Goal: Information Seeking & Learning: Check status

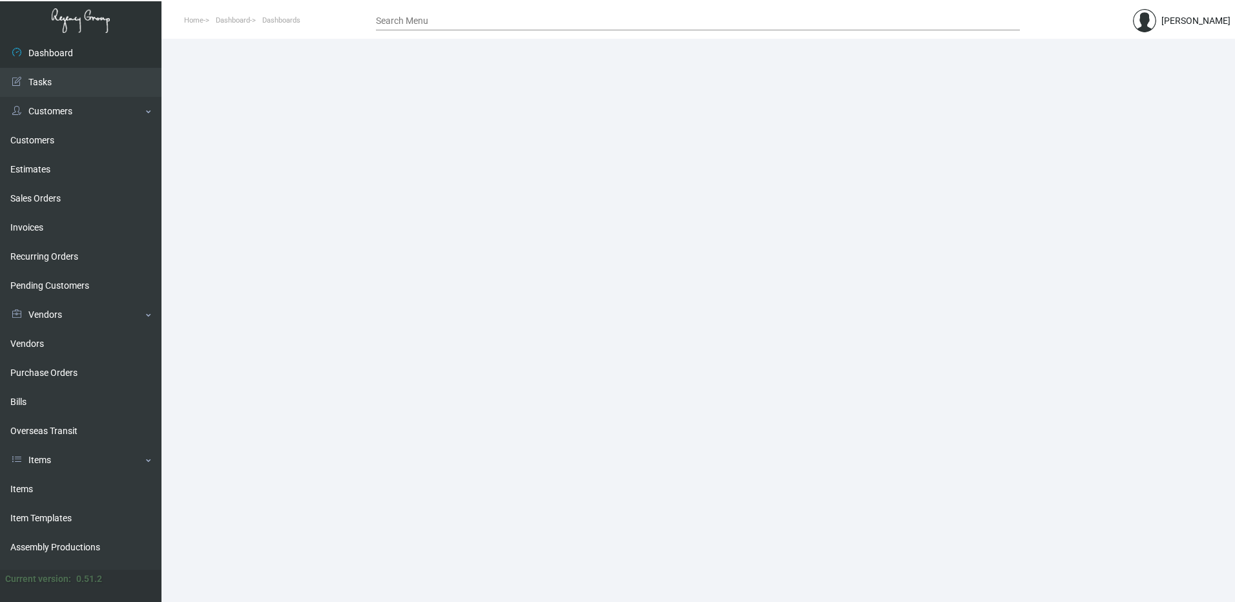
click at [568, 21] on input "Search Menu" at bounding box center [698, 21] width 644 height 10
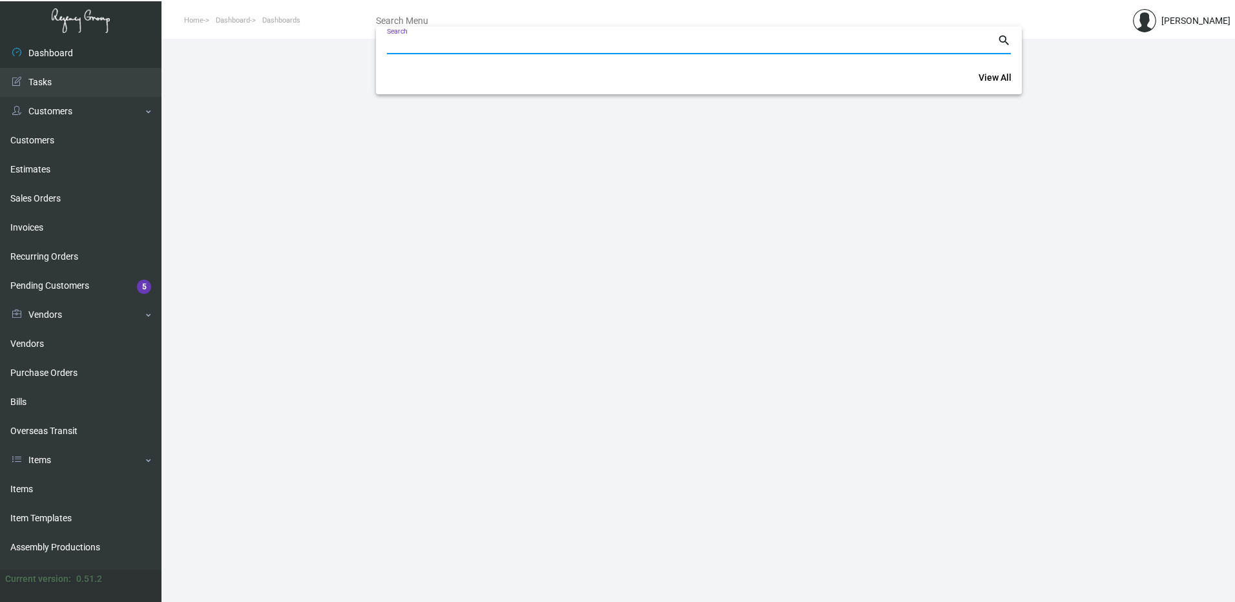
click at [568, 41] on input "Search" at bounding box center [692, 44] width 610 height 10
paste input "108335"
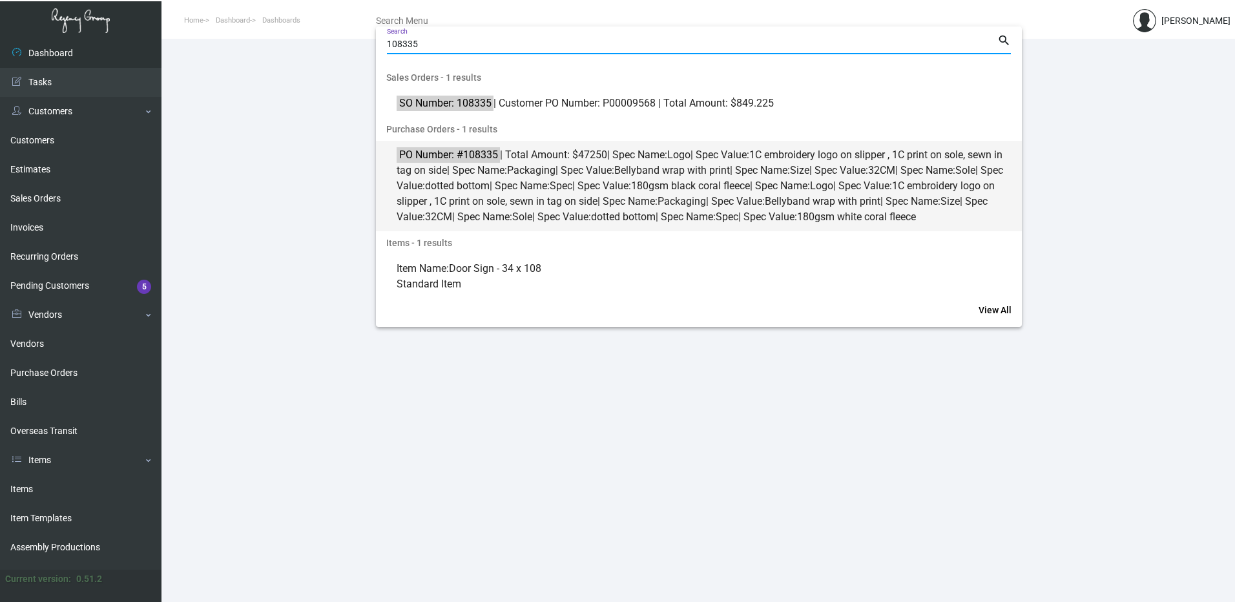
type input "108335"
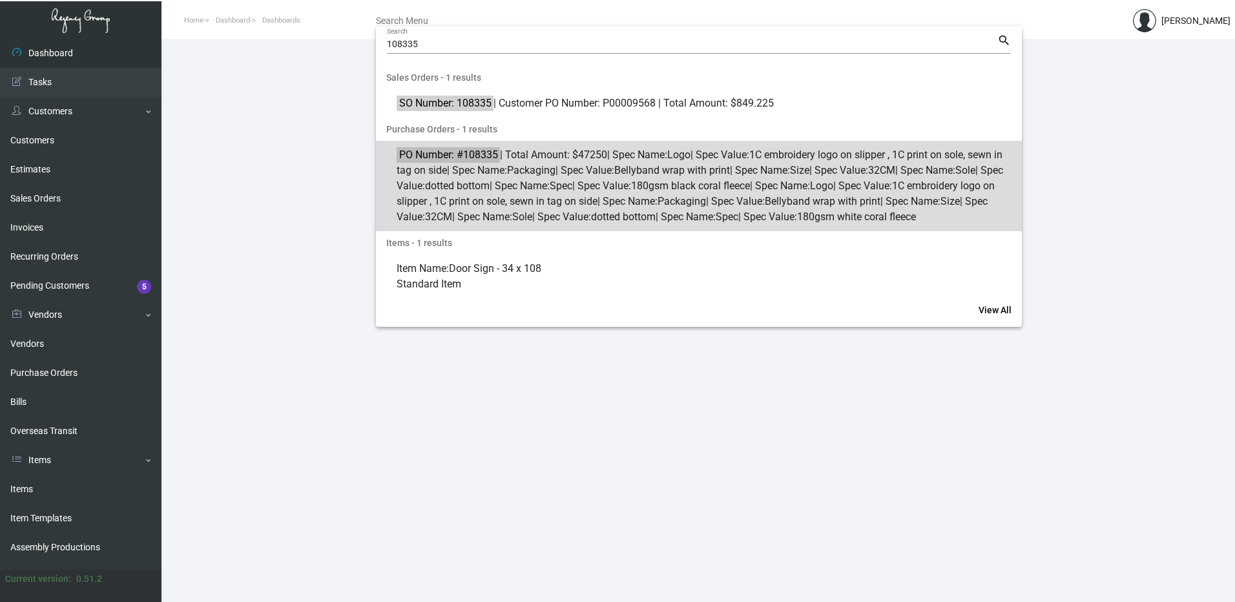
click at [535, 154] on span "PO Number: #108335 | Total Amount: $47250 | Spec Name: Logo | Spec Value: 1C em…" at bounding box center [705, 185] width 619 height 77
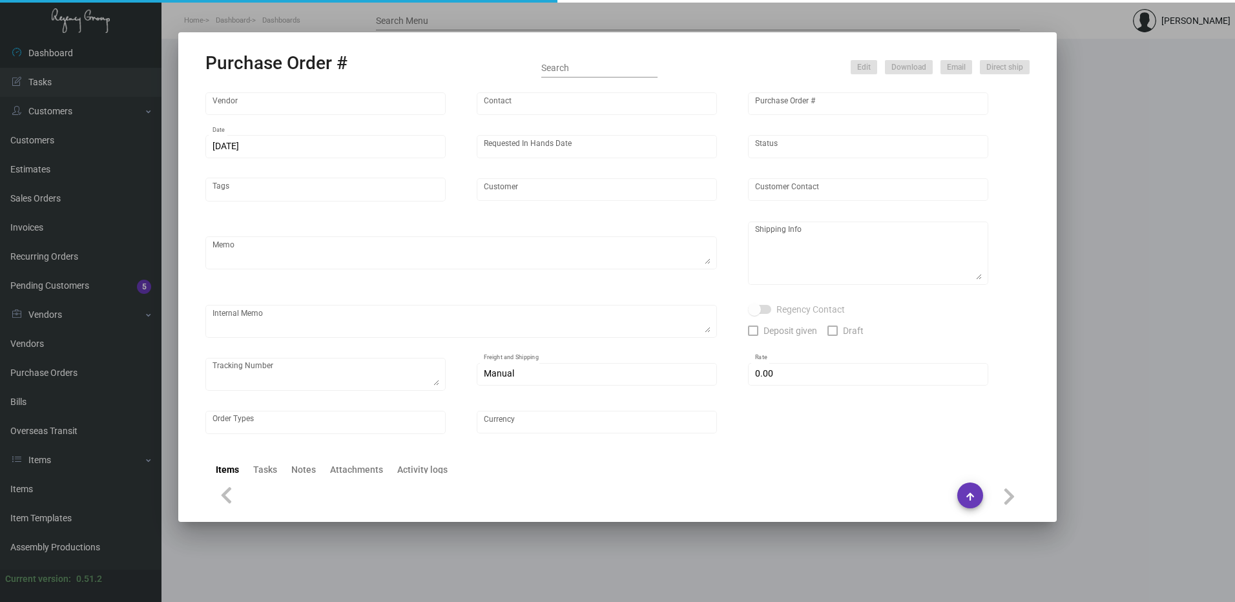
type input "Hangzhou [PERSON_NAME] Leisure Product Co. LTD"
type input "[PERSON_NAME]"
type input "108335"
type input "[DATE]"
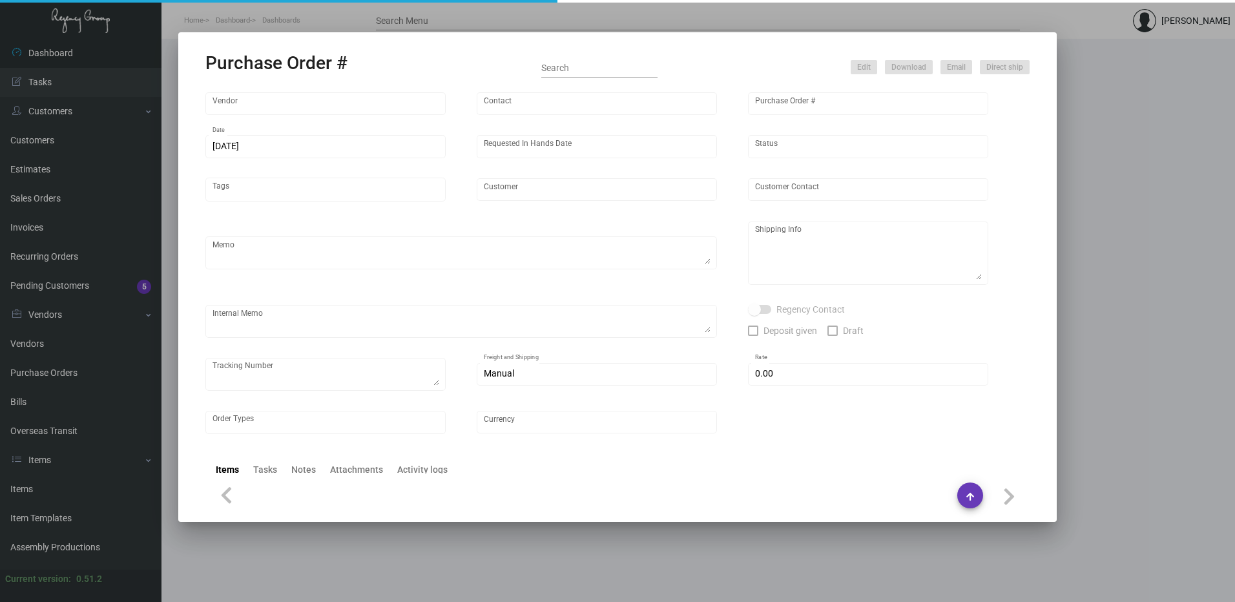
type input "[PERSON_NAME] Lodgeworks Partners"
type textarea "10K per color for the first batch, rest pending shipping instruction"
type textarea "Regency Group NJ - [PERSON_NAME] [STREET_ADDRESS]"
checkbox input "true"
type input "$ 0.00"
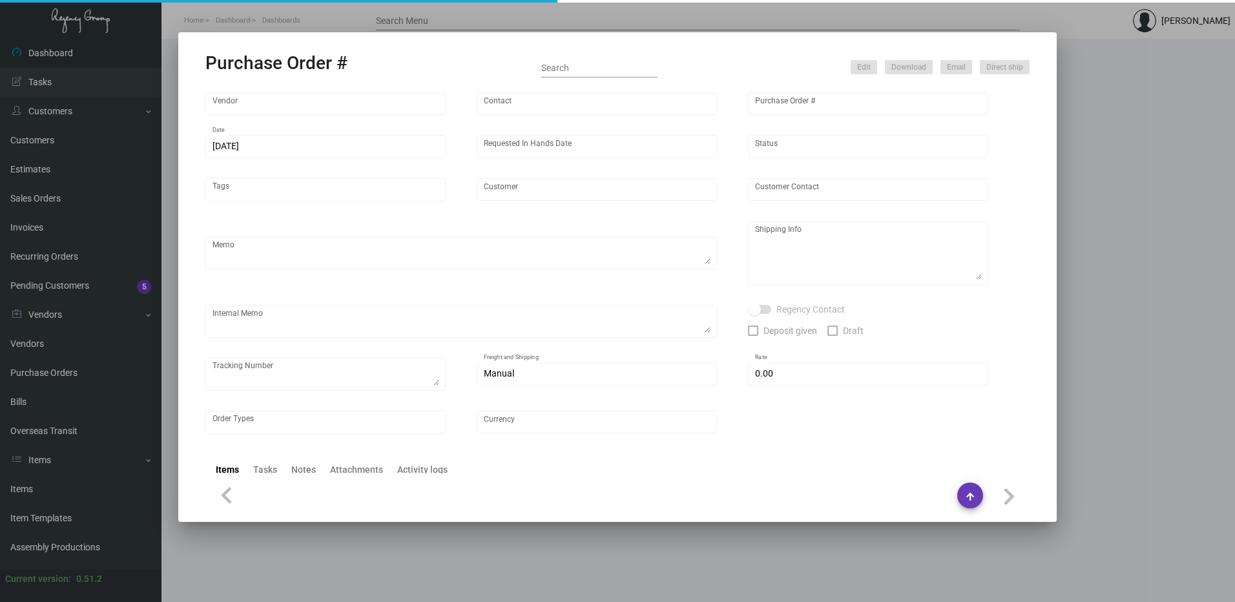
type input "United States Dollar $"
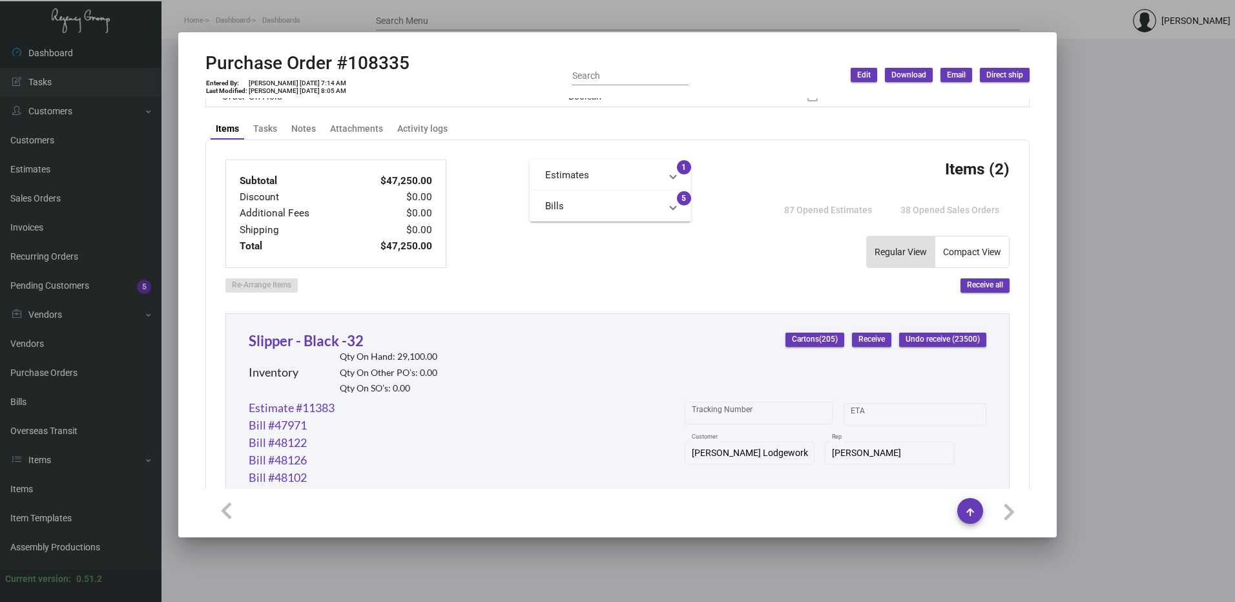
scroll to position [517, 0]
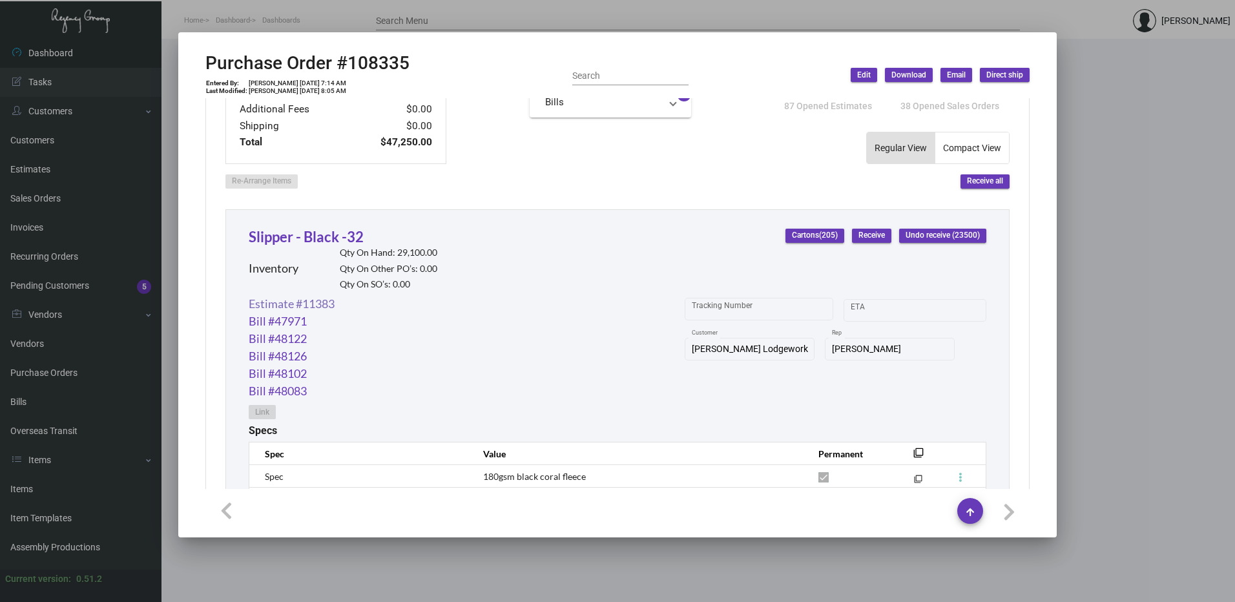
click at [327, 305] on link "Estimate #11383" at bounding box center [292, 303] width 86 height 17
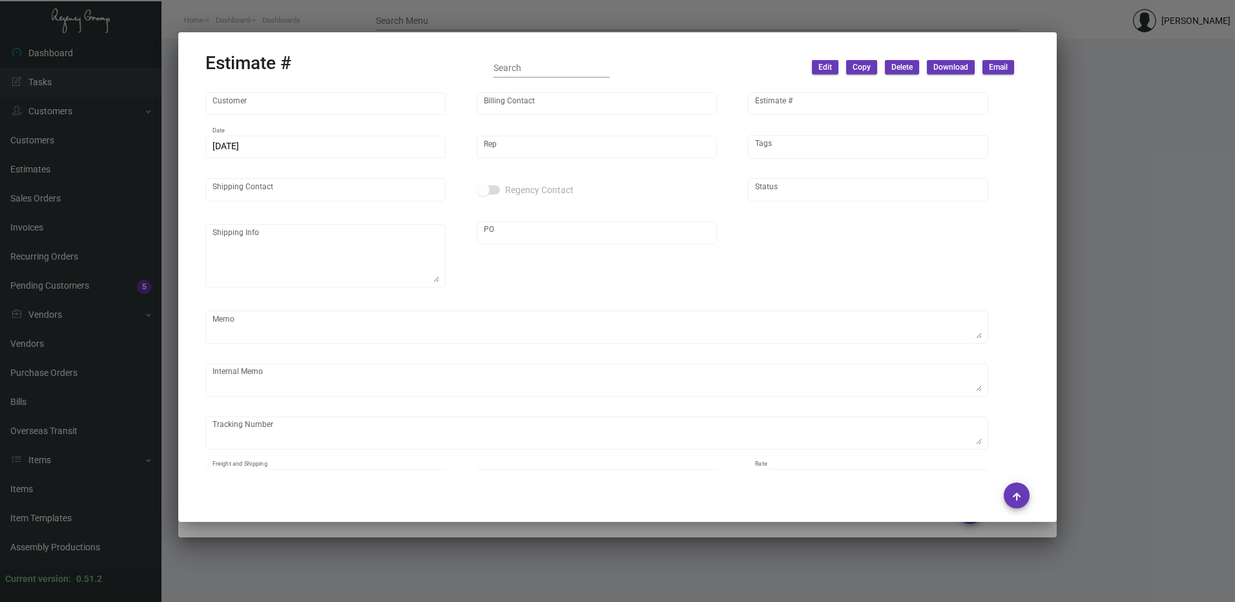
type input "[PERSON_NAME] Lodgeworks Partners"
type input "Accounts Recievable"
type input "11383"
type input "[DATE]"
type input "[PERSON_NAME]"
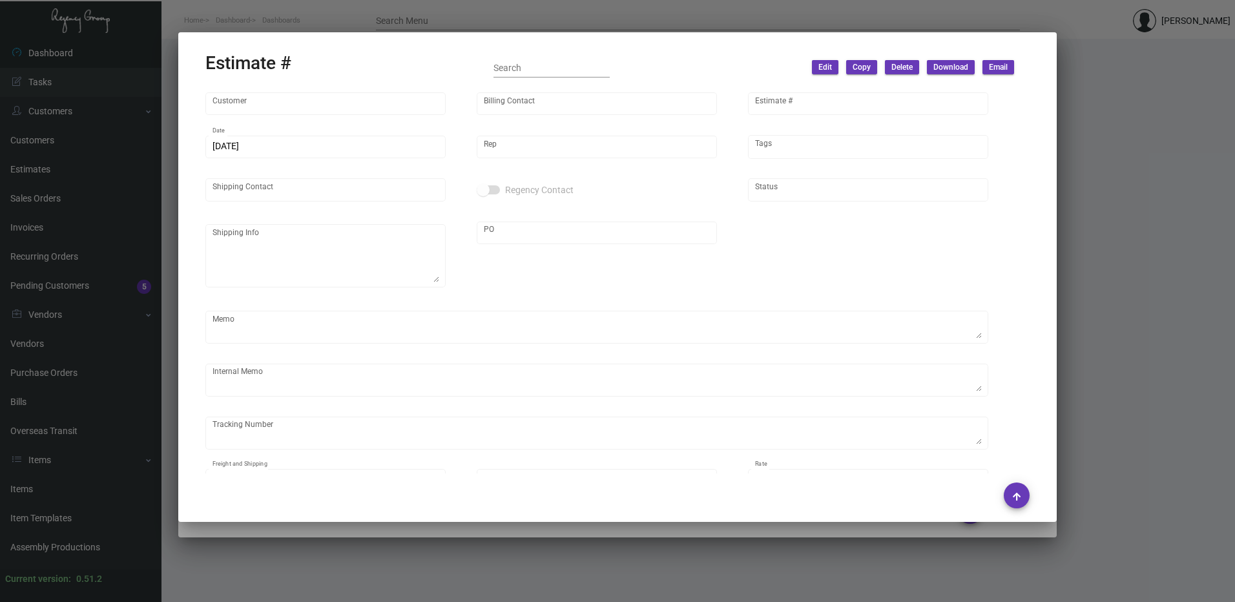
type input "[PERSON_NAME]"
type input "United States Dollar $"
type input "$ 0.00"
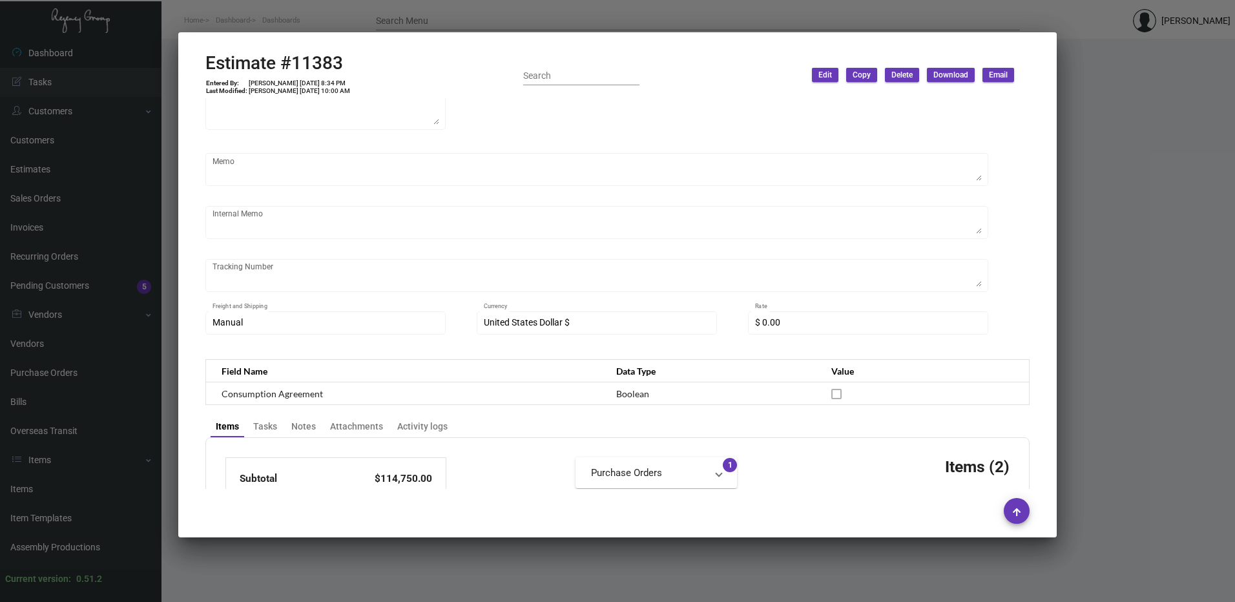
scroll to position [194, 0]
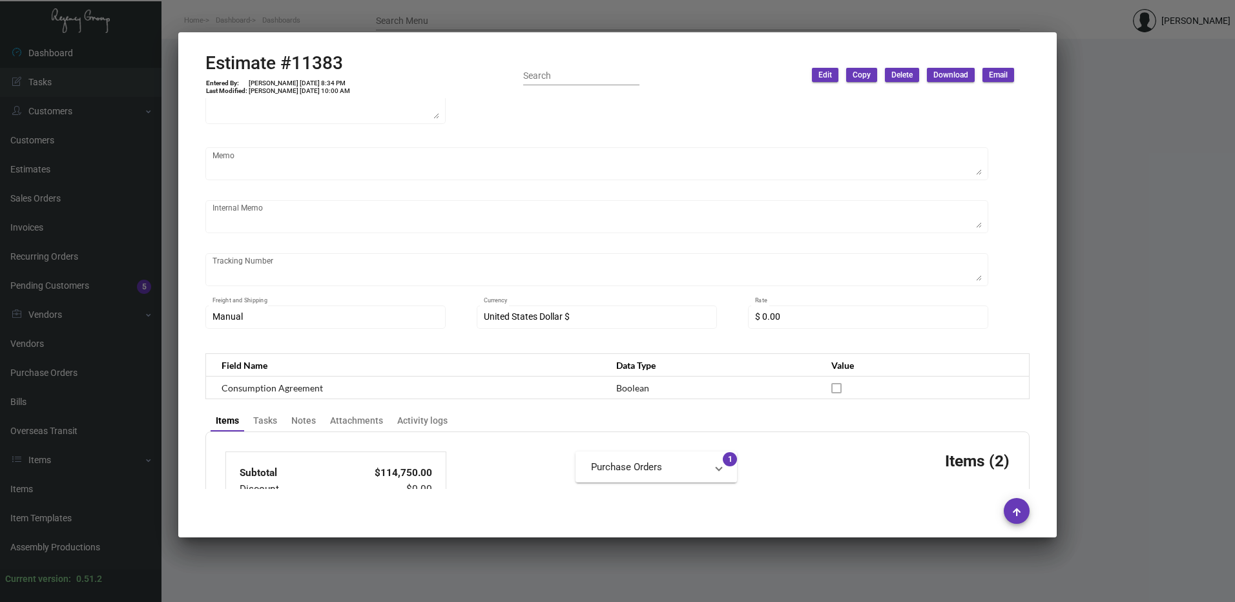
click at [571, 19] on div at bounding box center [617, 301] width 1235 height 602
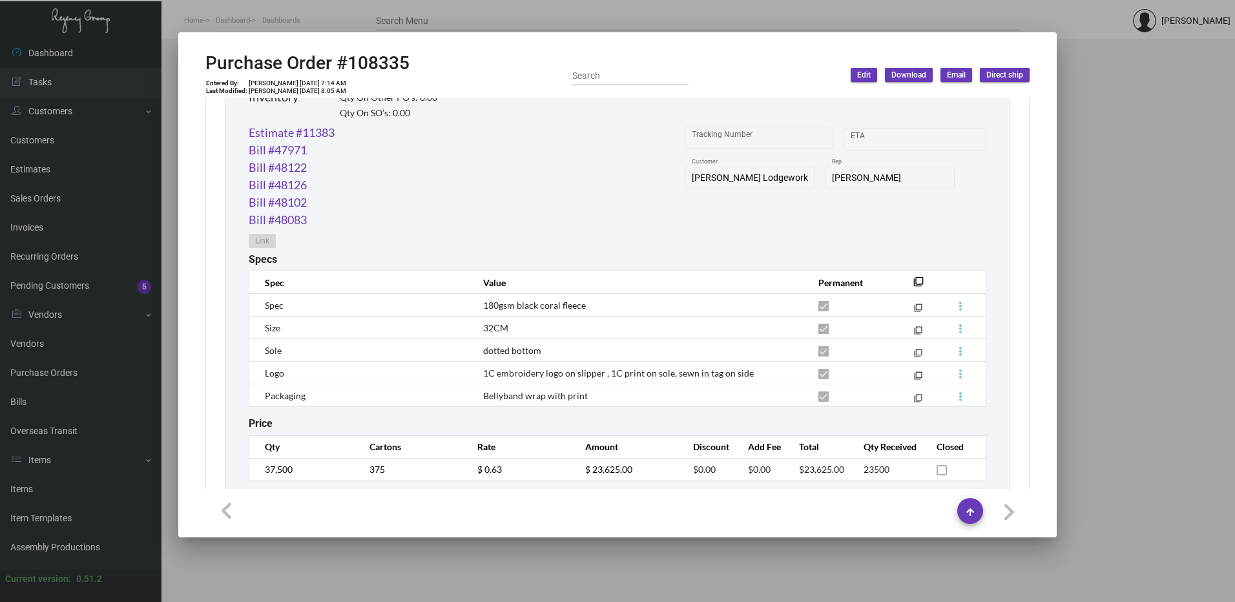
scroll to position [559, 0]
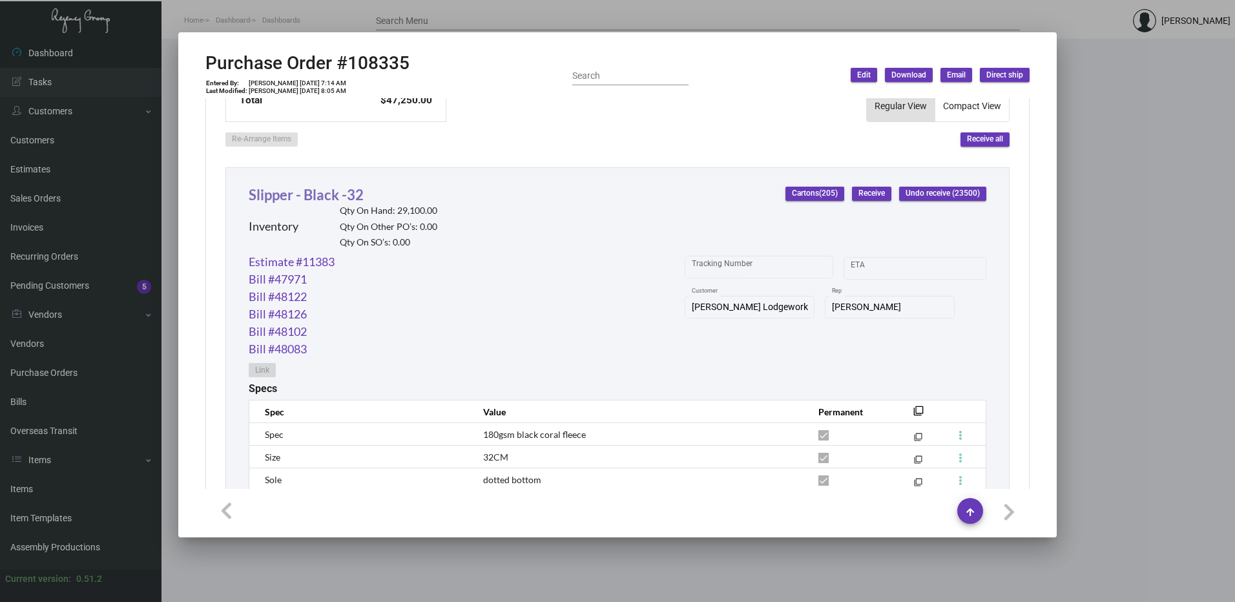
click at [343, 196] on link "Slipper - Black -32" at bounding box center [306, 194] width 115 height 17
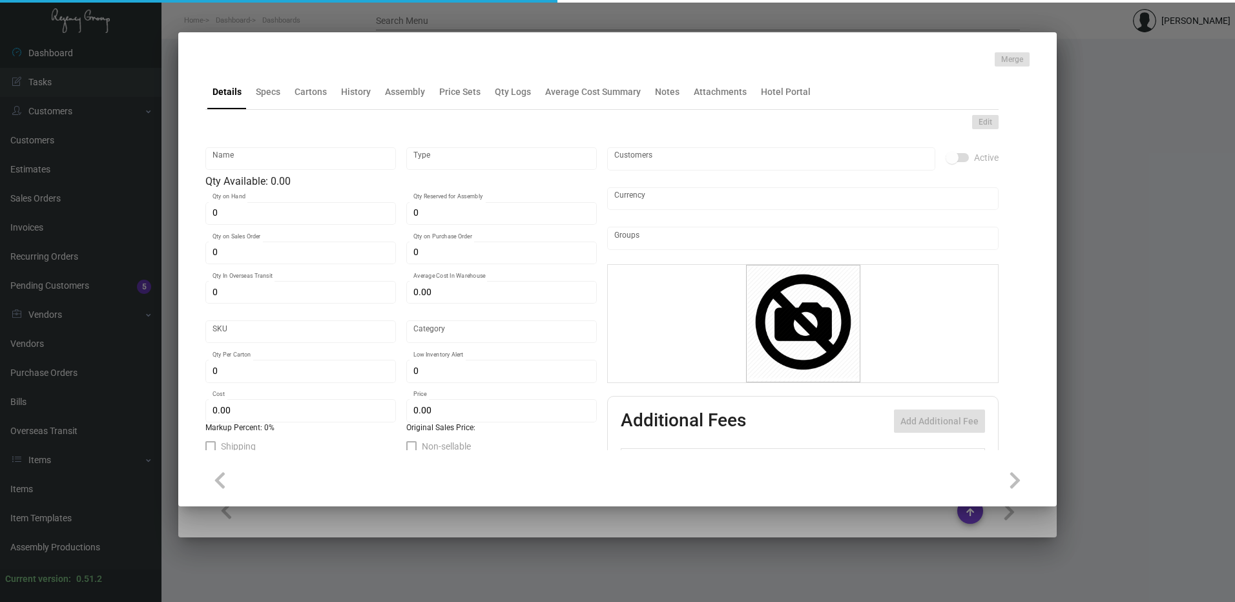
type input "Slipper - Black -32"
type input "Inventory"
type input "29,100"
type input "14,000"
type input "$ 0.63664"
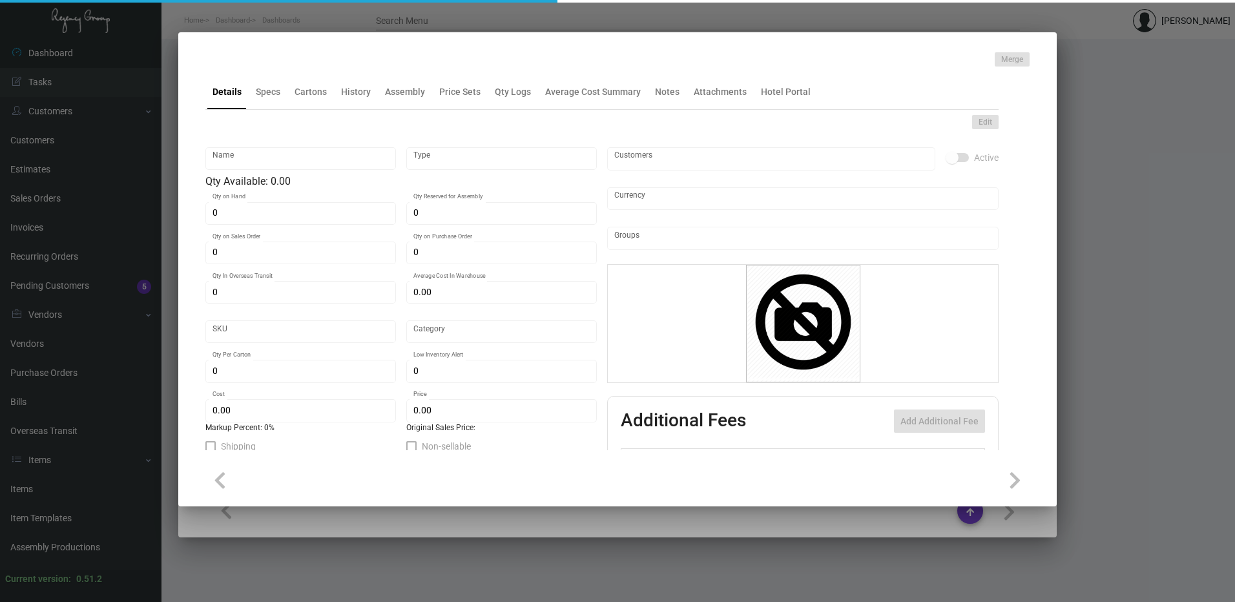
type input "Overseas"
type input "100"
type input "$ 0.63"
type input "$ 1.53"
type textarea "HR Slipper: Size #10 slipper, 1 size to fit all, black color cushion material ,…"
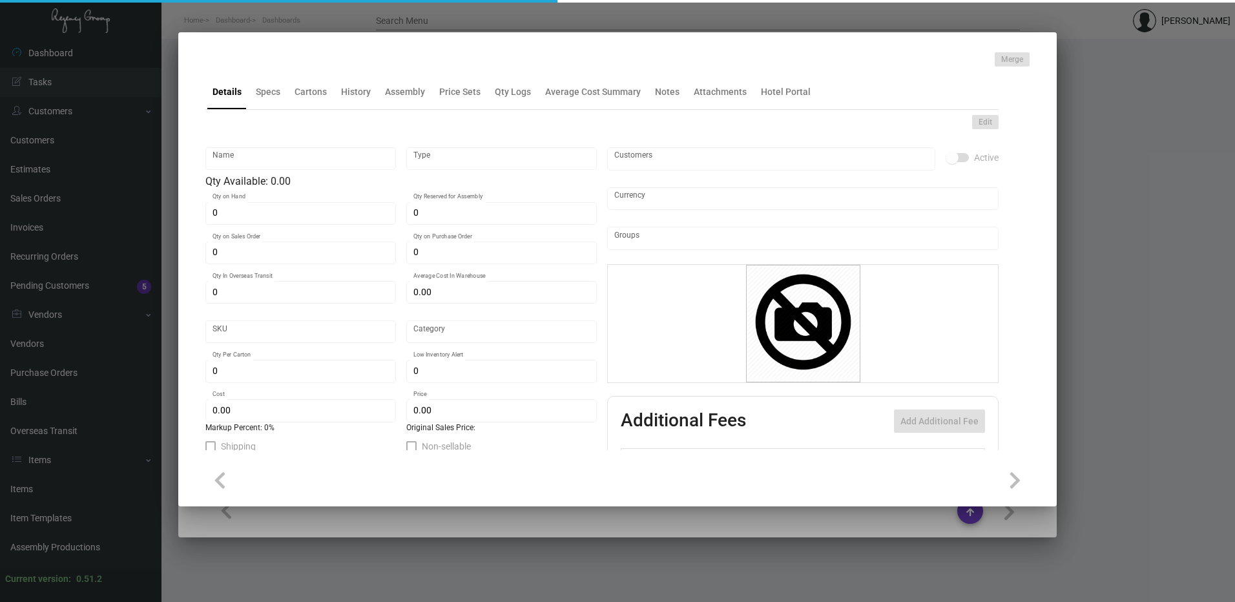
type textarea "HR Slipper: Size #10 slipper, 1 size to fit all, black color cushion material ,…"
checkbox input "true"
type input "United States Dollar $"
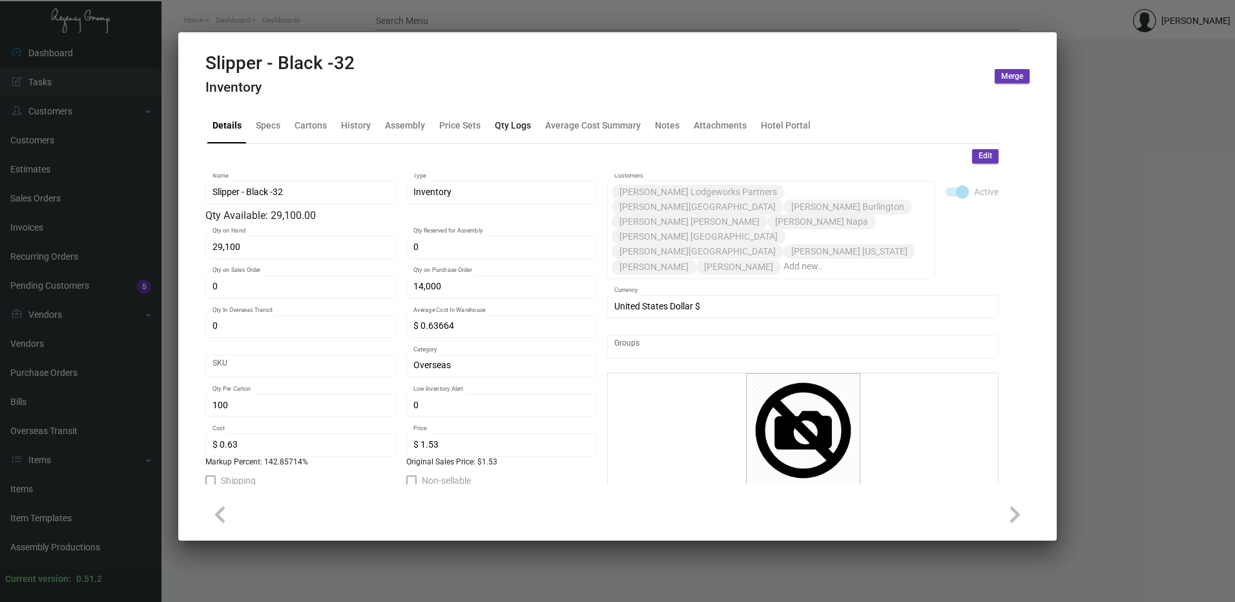
click at [496, 127] on div "Qty Logs" at bounding box center [513, 126] width 36 height 14
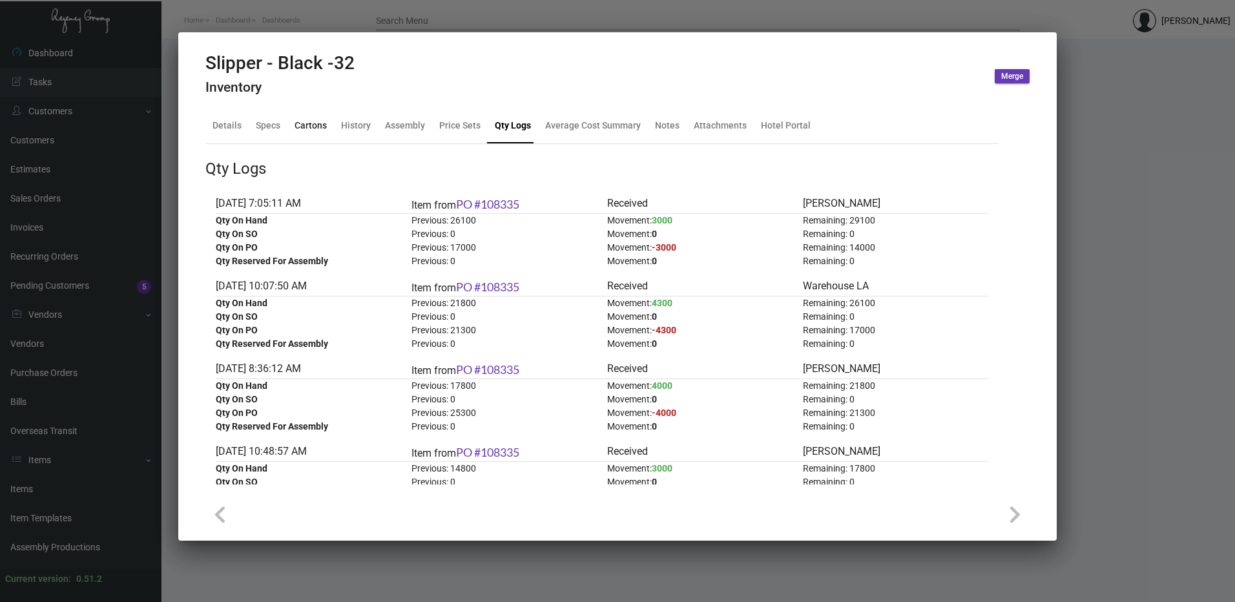
click at [311, 121] on div "Cartons" at bounding box center [310, 126] width 32 height 14
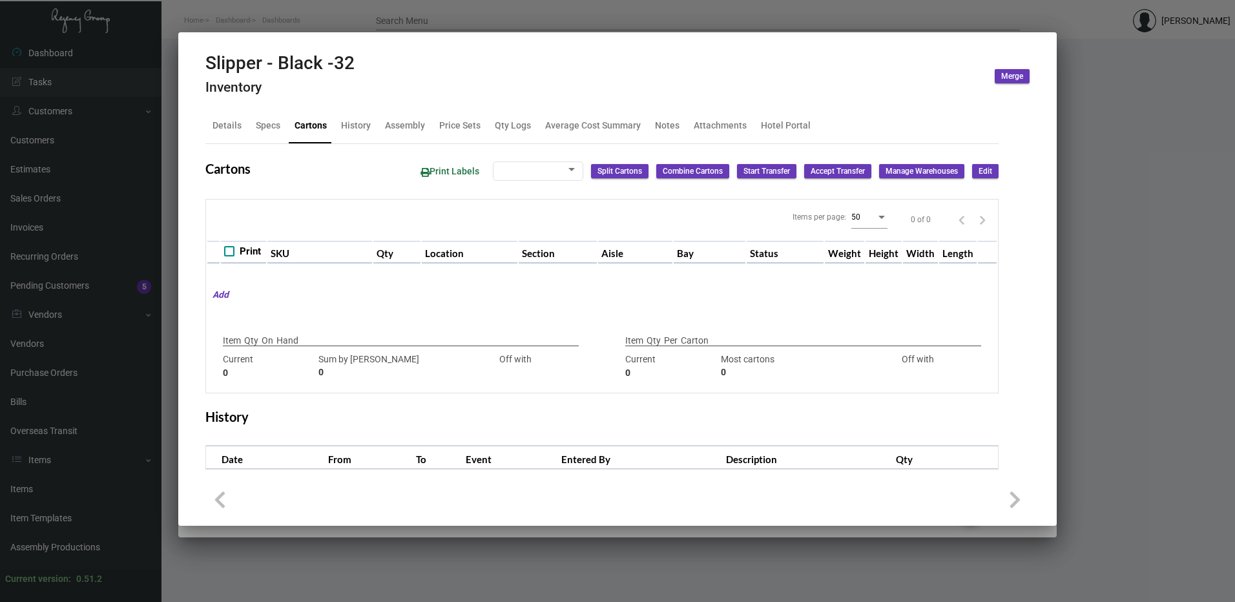
type input "29,100"
type input "5000"
type input "+24100"
type input "100"
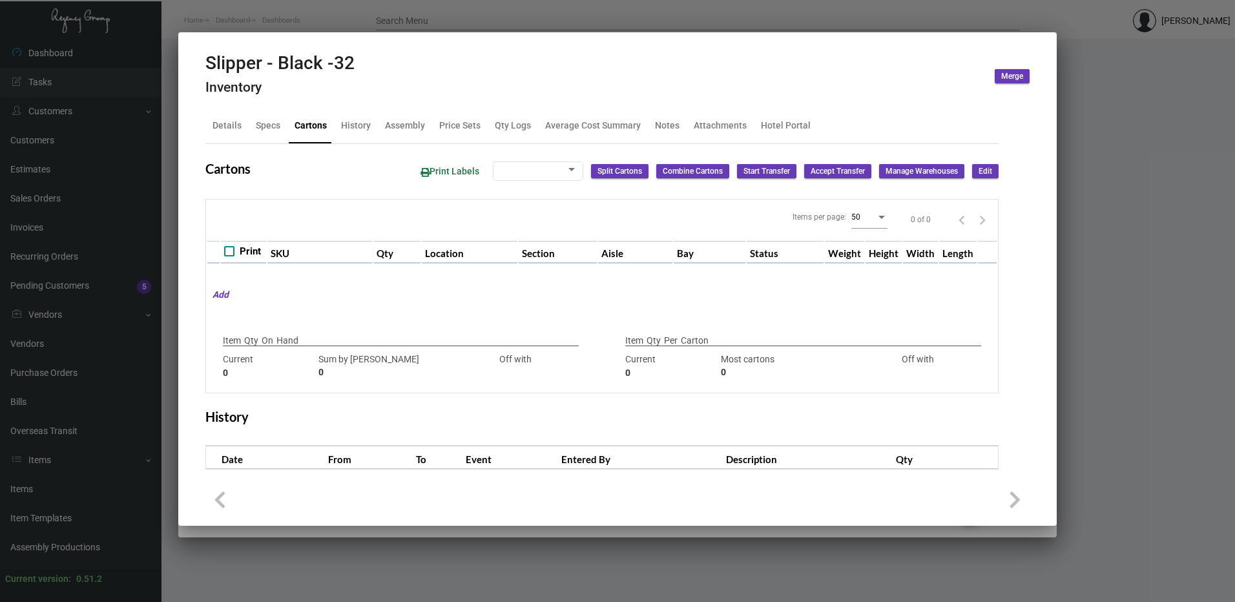
type input "0"
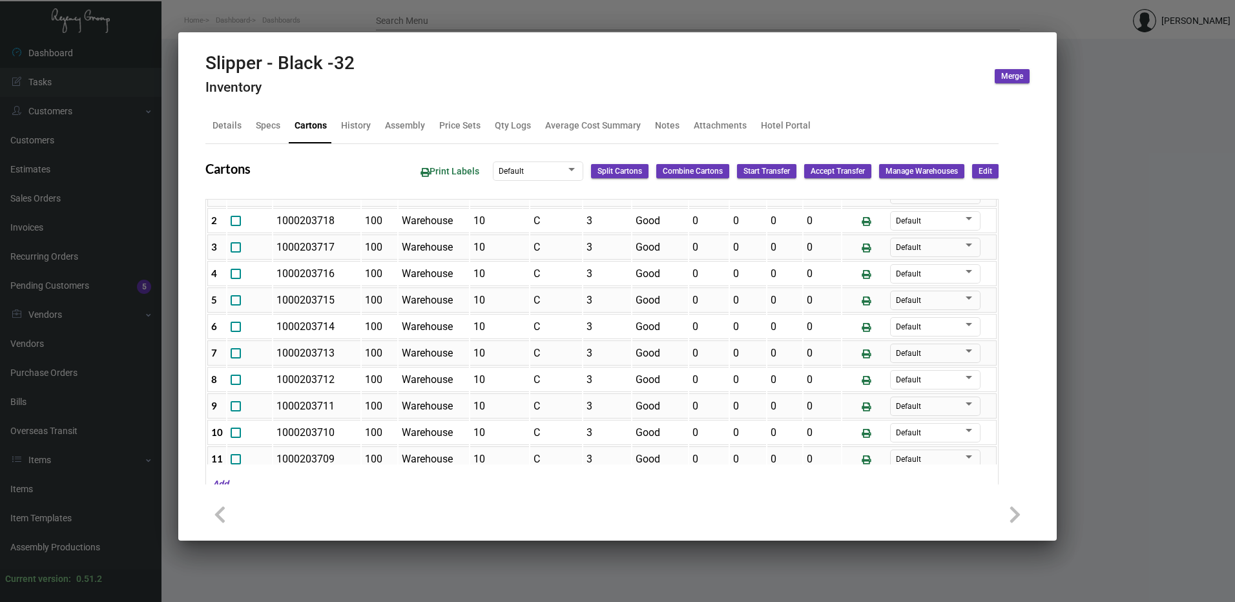
scroll to position [0, 0]
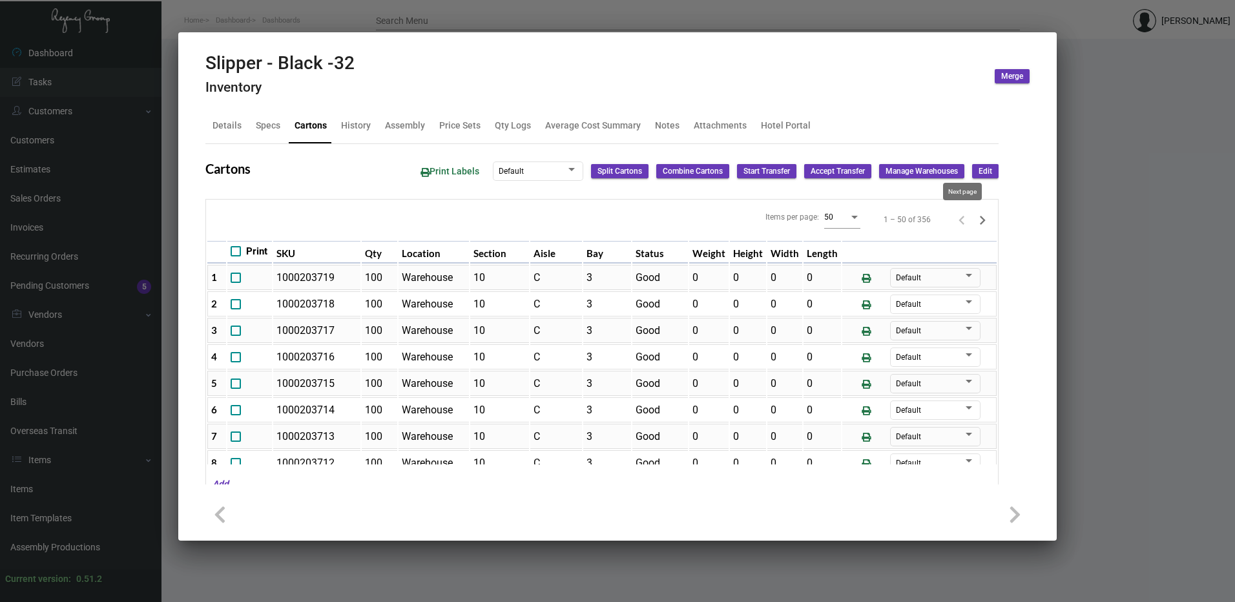
click at [973, 220] on icon "Next page" at bounding box center [982, 220] width 18 height 18
type input "0"
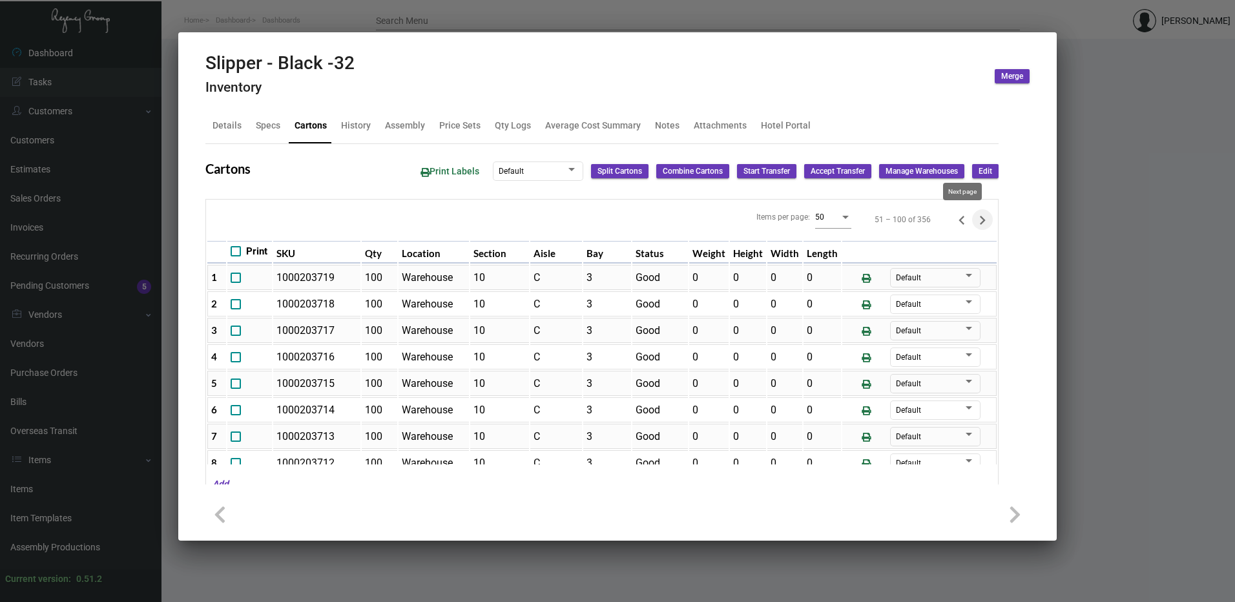
type input "0"
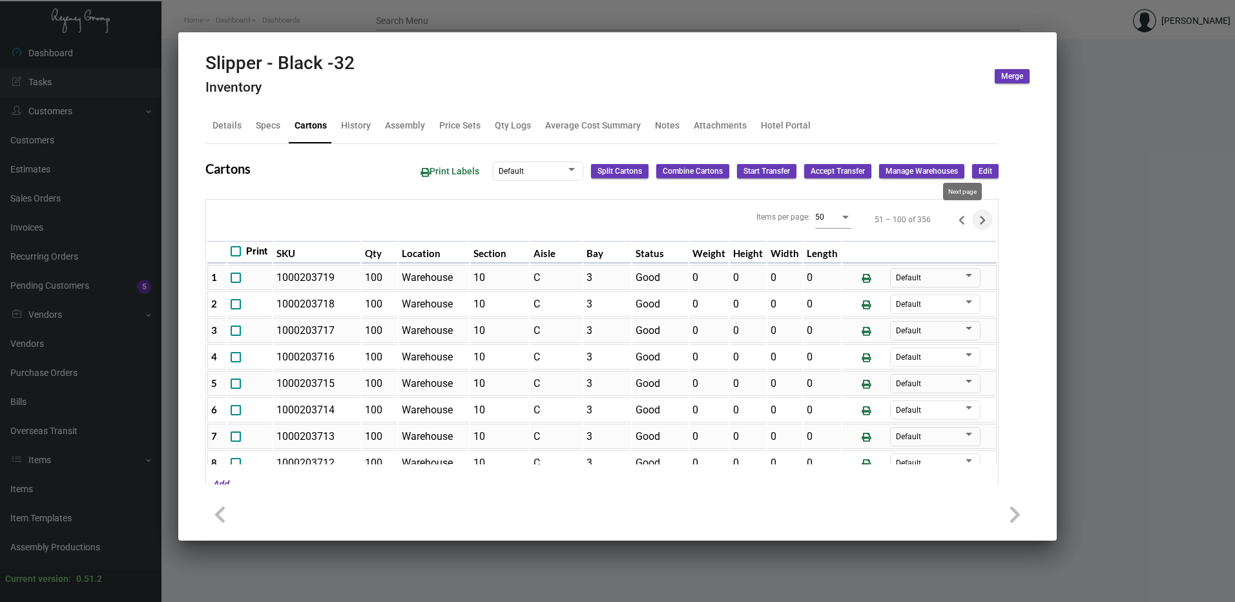
type input "0"
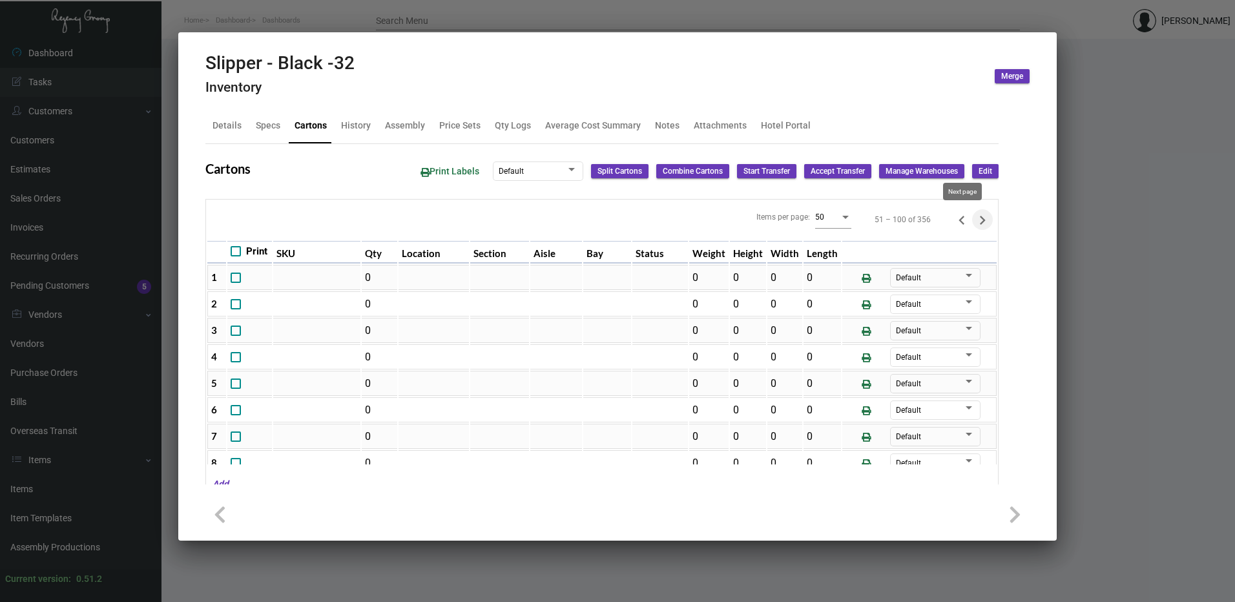
type input "0"
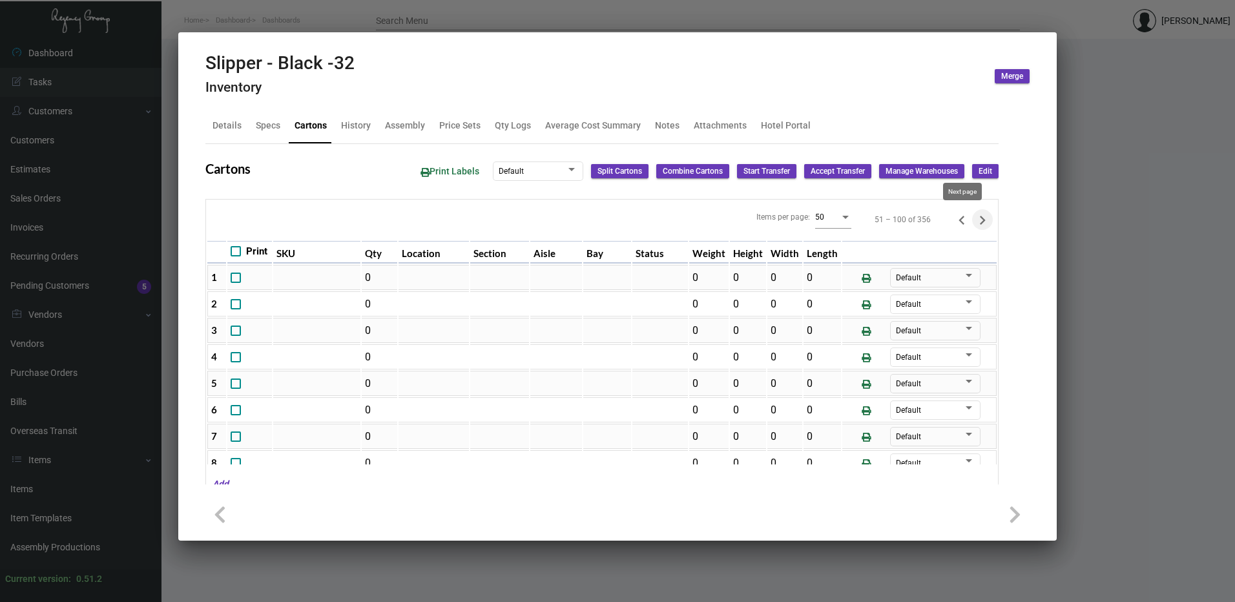
type input "0"
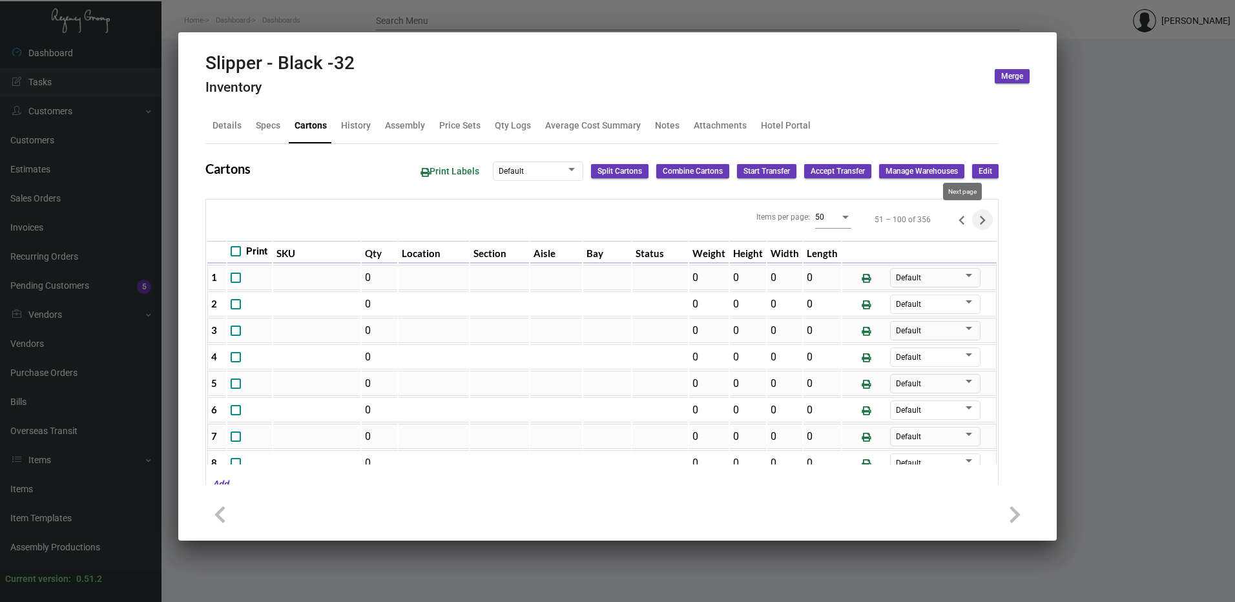
type input "0"
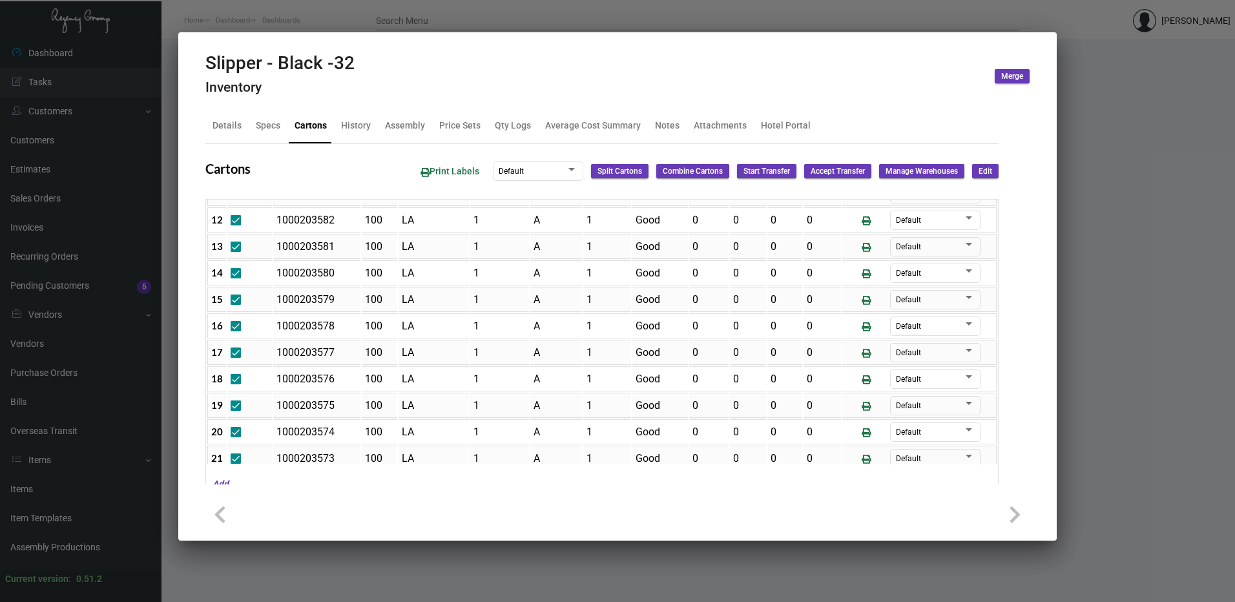
scroll to position [360, 0]
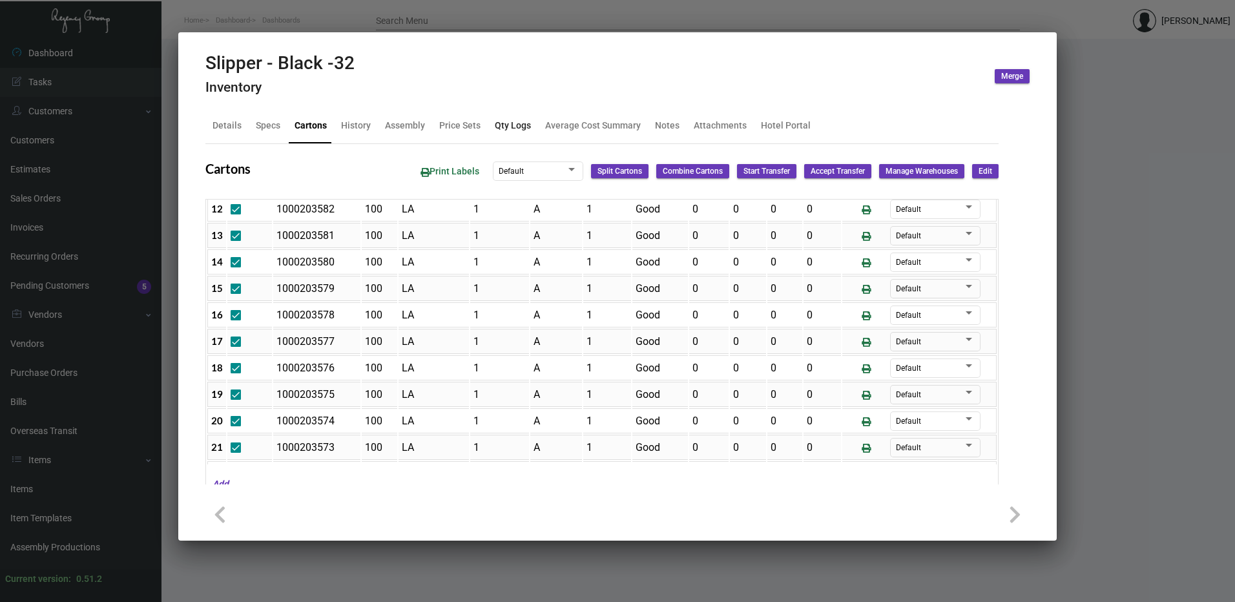
click at [506, 125] on div "Qty Logs" at bounding box center [513, 126] width 36 height 14
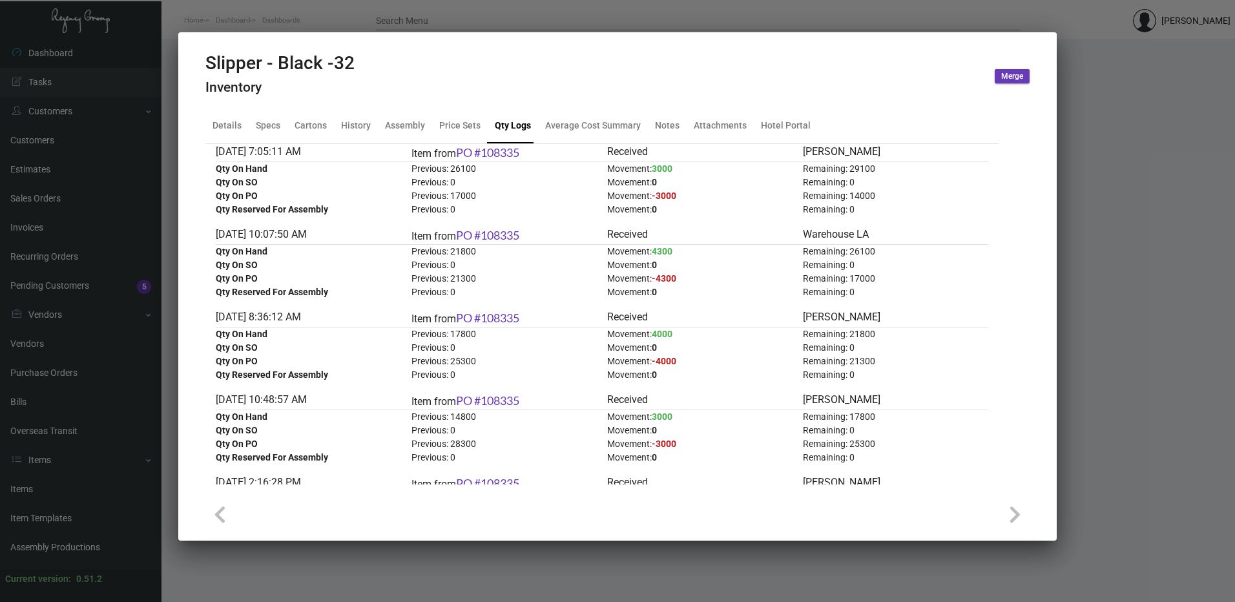
scroll to position [0, 0]
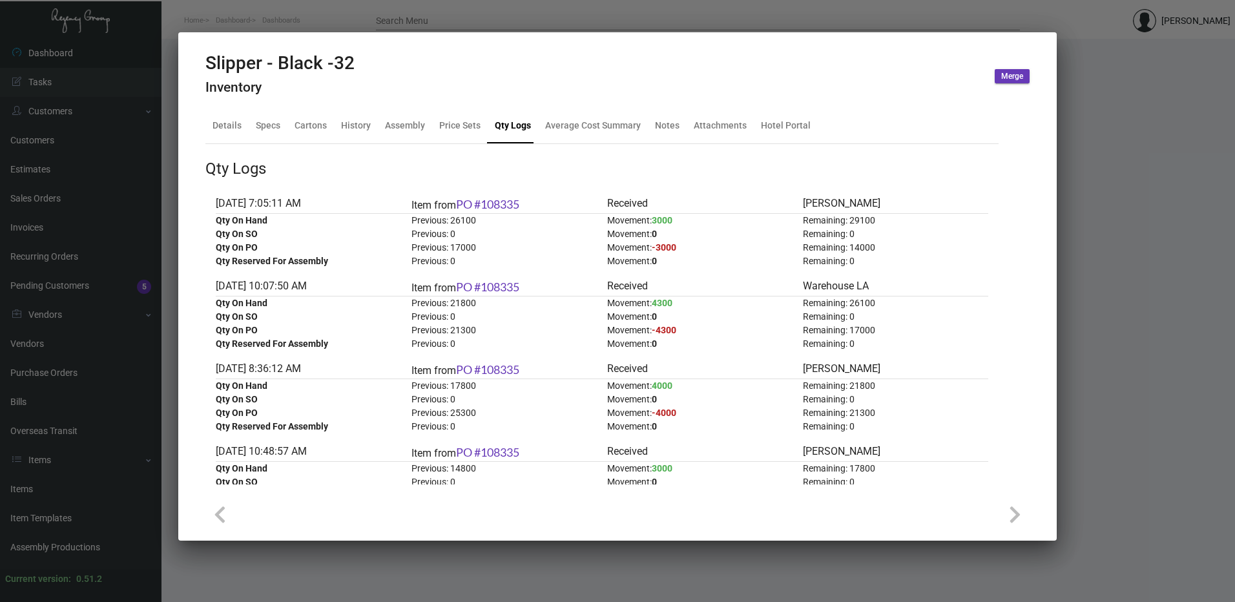
click at [701, 15] on div at bounding box center [617, 301] width 1235 height 602
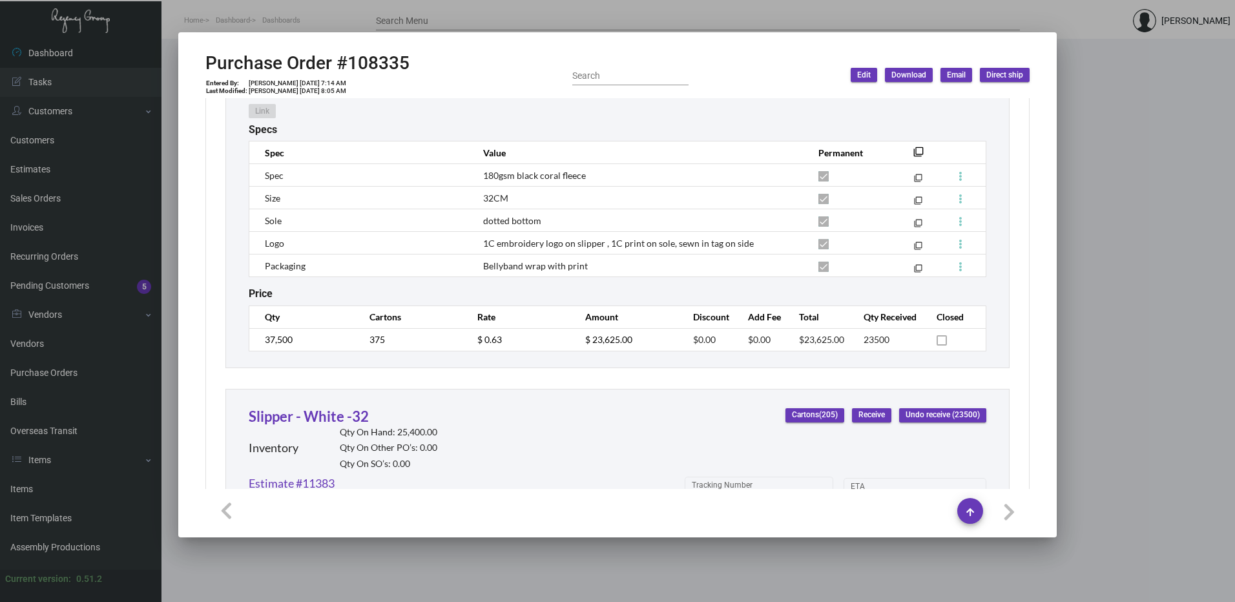
scroll to position [946, 0]
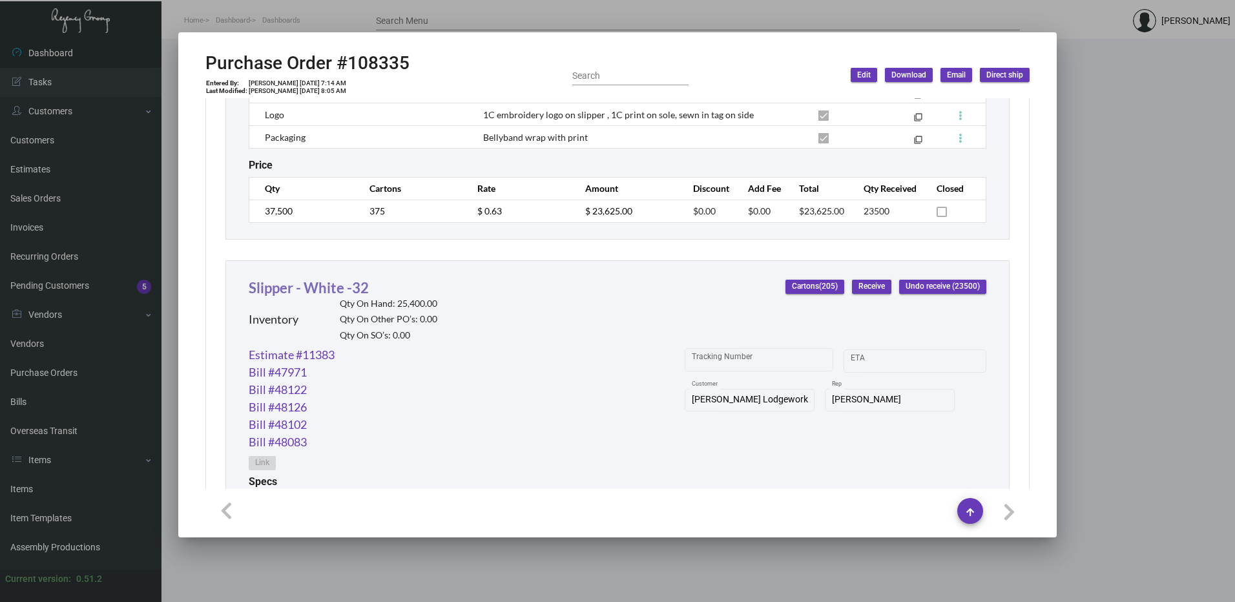
click at [340, 287] on link "Slipper - White -32" at bounding box center [309, 287] width 120 height 17
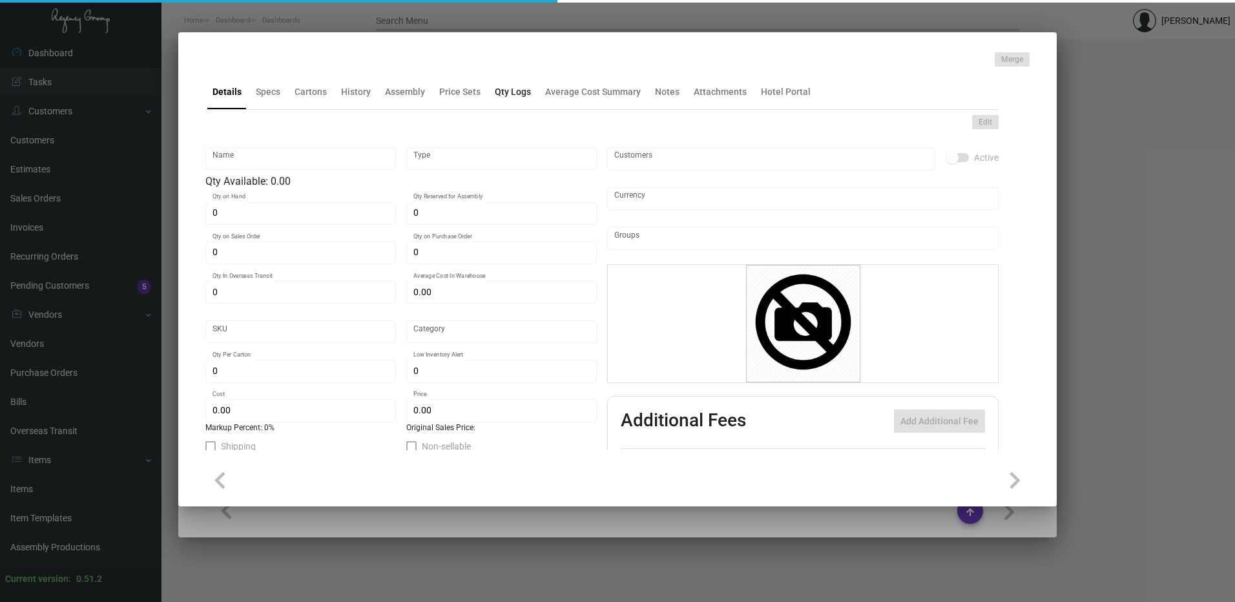
click at [511, 93] on div "Qty Logs" at bounding box center [513, 92] width 36 height 14
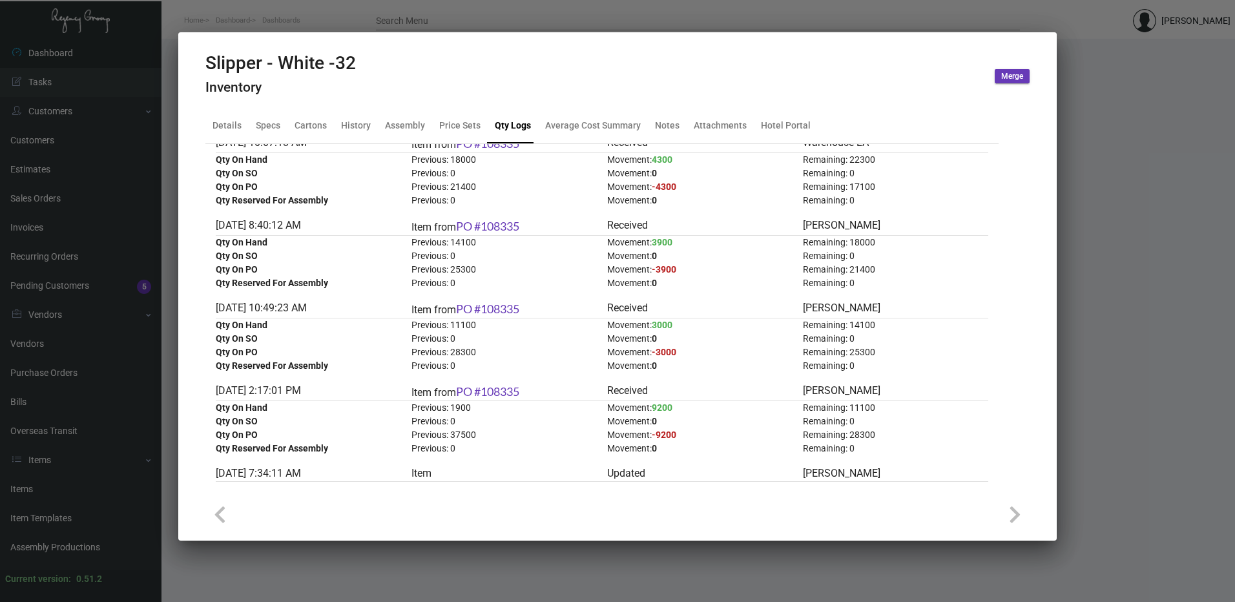
scroll to position [258, 0]
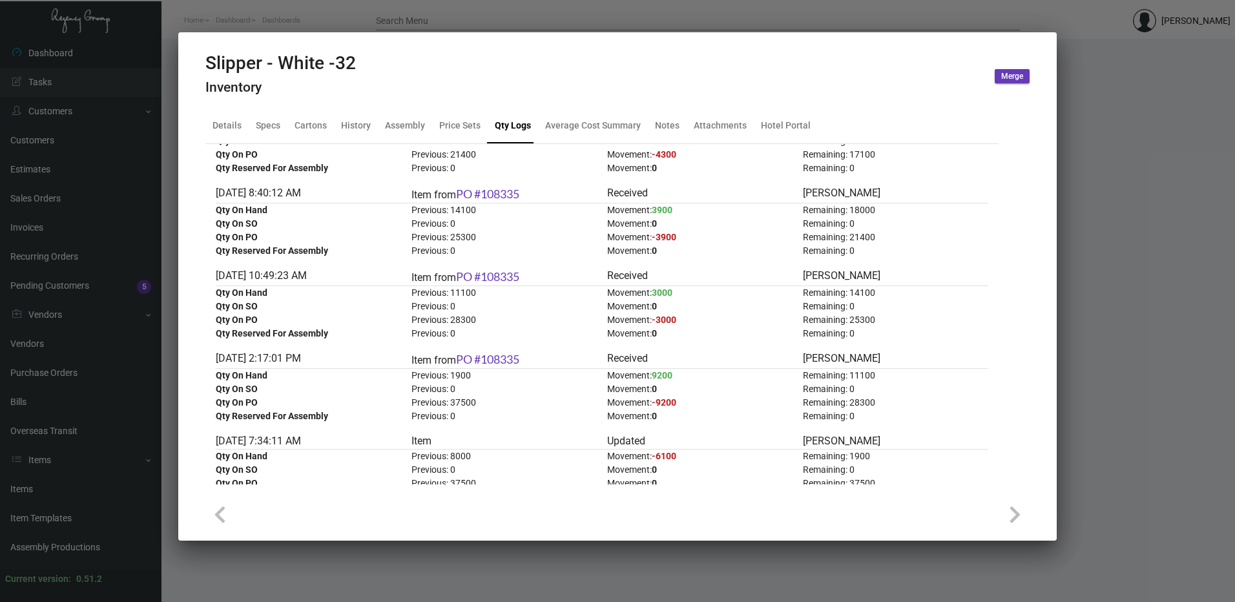
click at [364, 17] on div at bounding box center [617, 301] width 1235 height 602
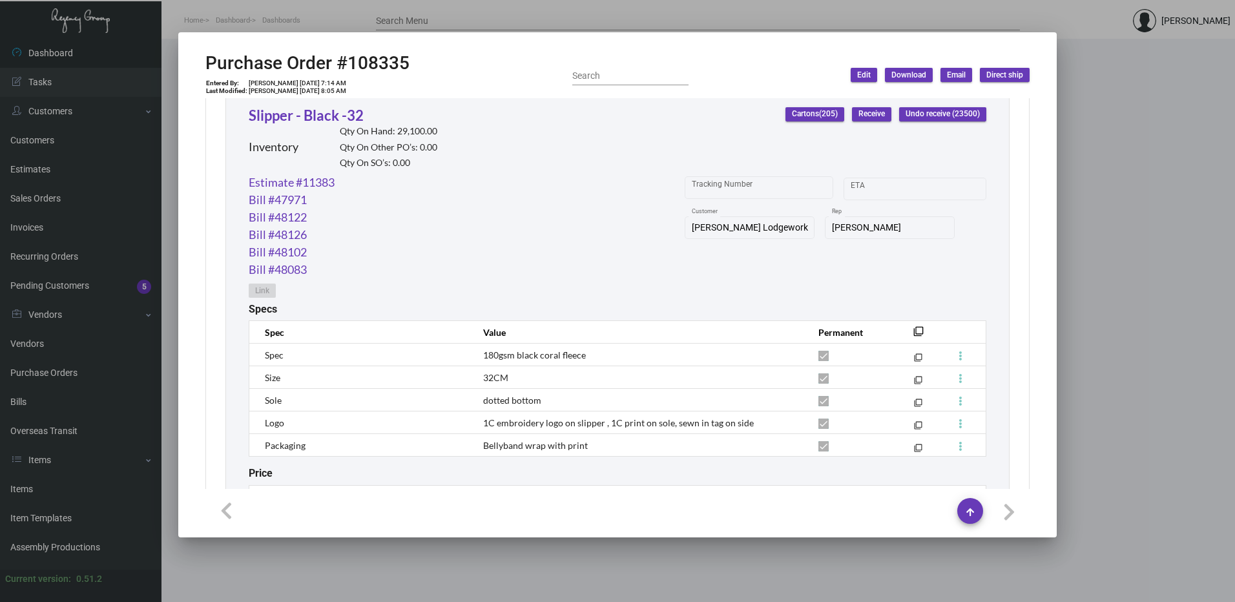
scroll to position [646, 0]
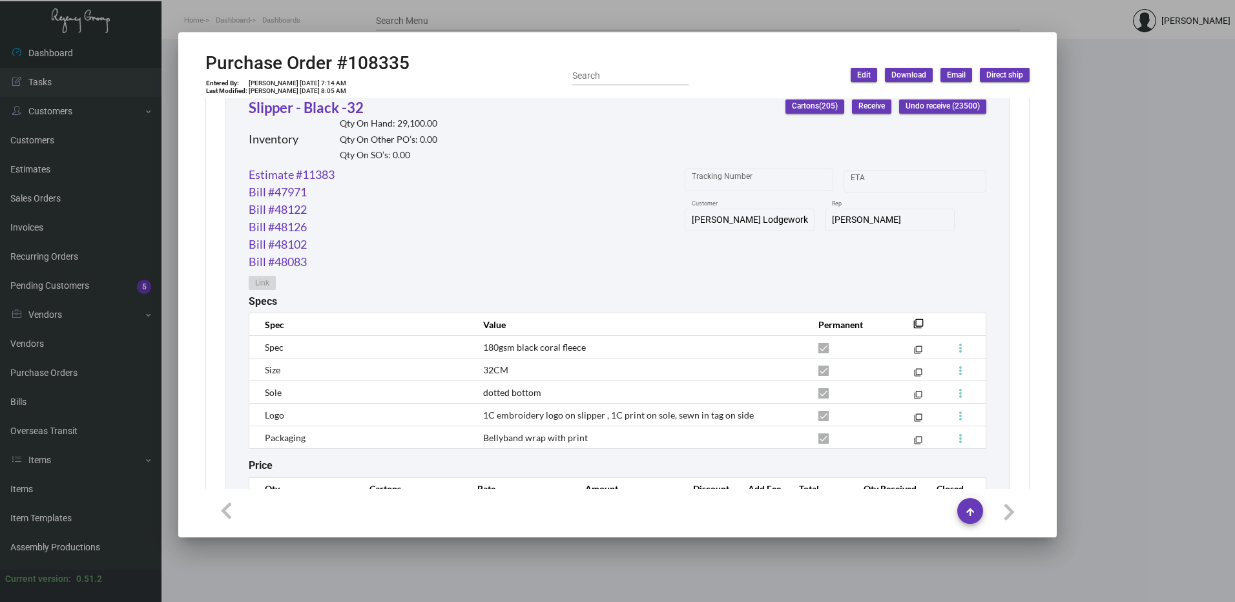
click at [482, 17] on div at bounding box center [617, 301] width 1235 height 602
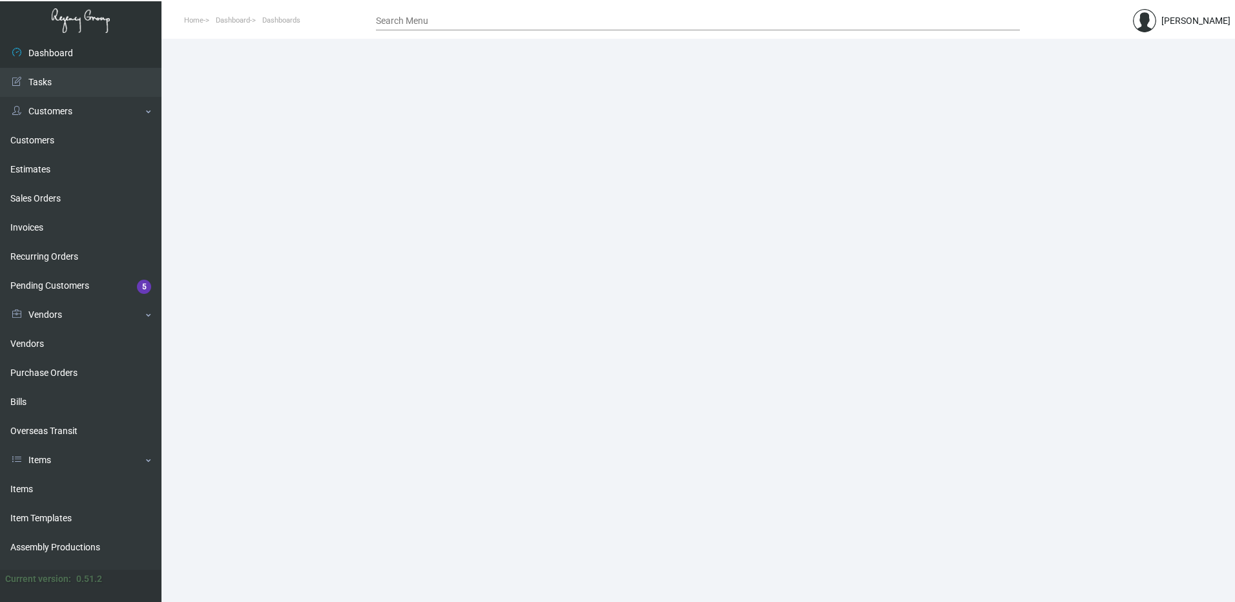
click at [468, 21] on input "Search Menu" at bounding box center [698, 21] width 644 height 10
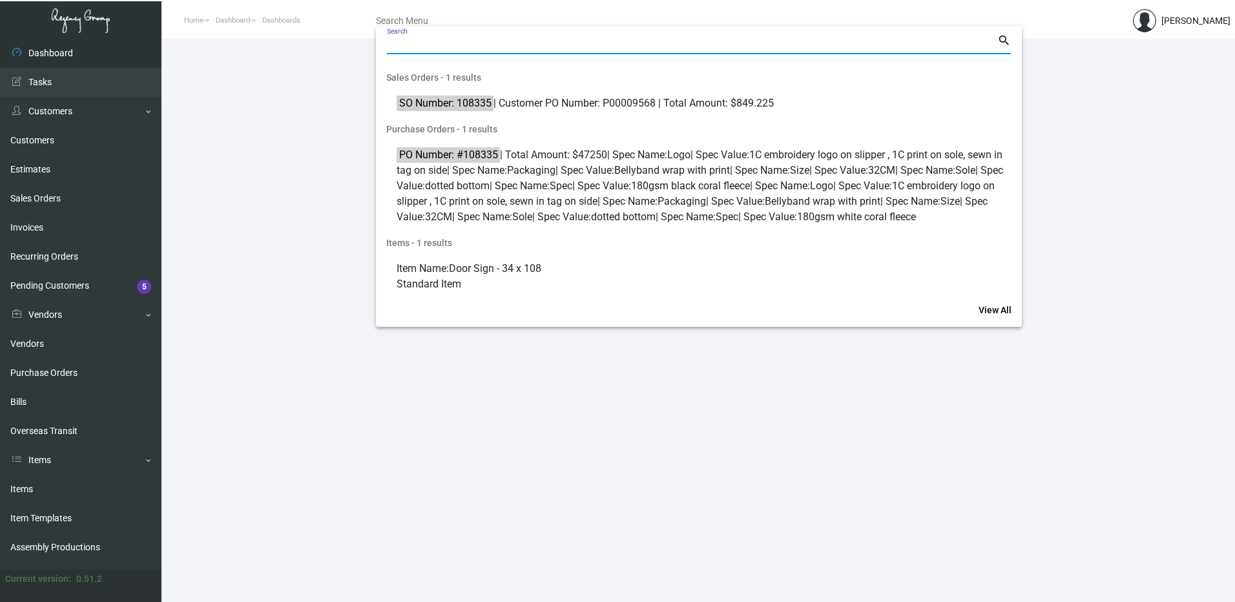
click at [467, 41] on input "Search" at bounding box center [692, 44] width 610 height 10
paste input "1518"
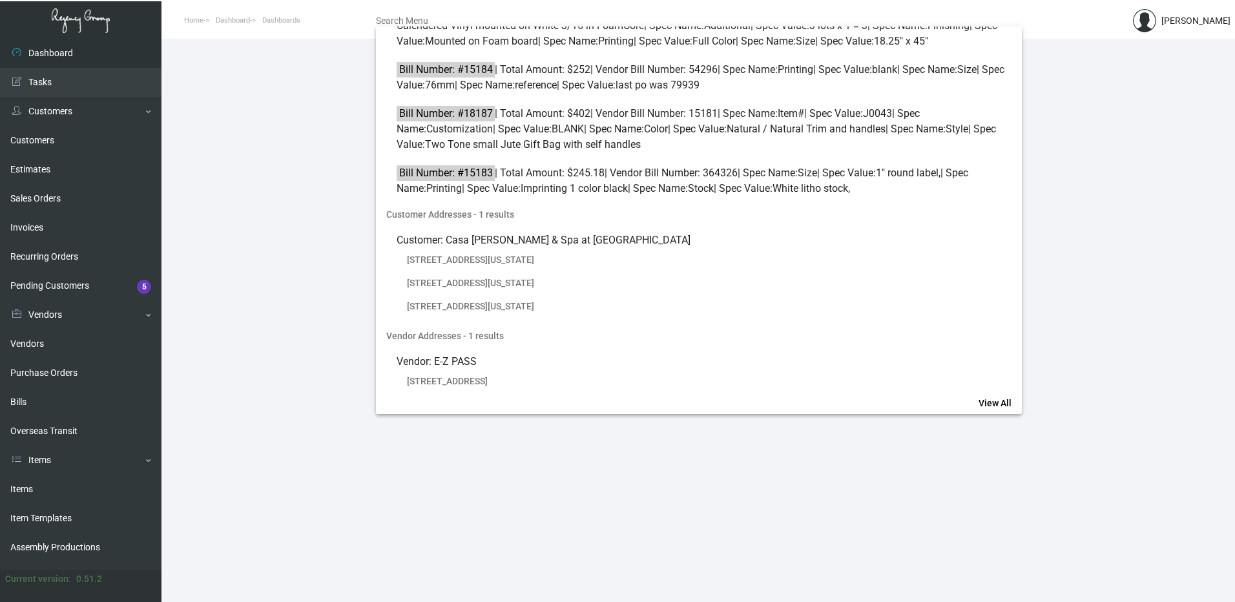
scroll to position [744, 0]
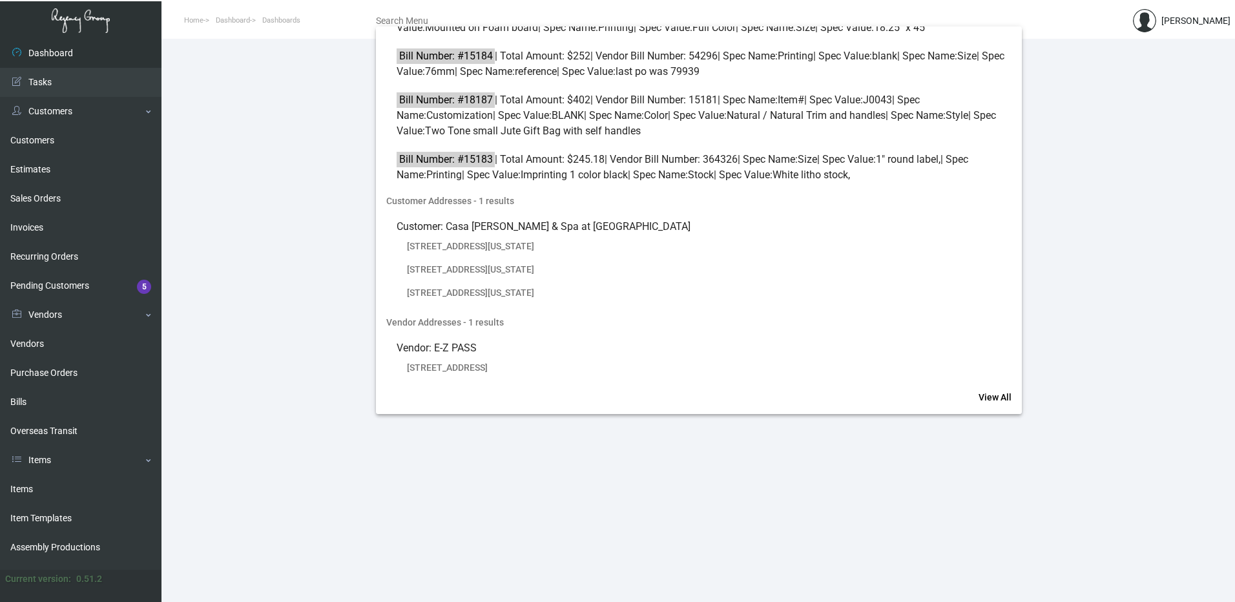
click at [1107, 222] on div at bounding box center [617, 301] width 1235 height 602
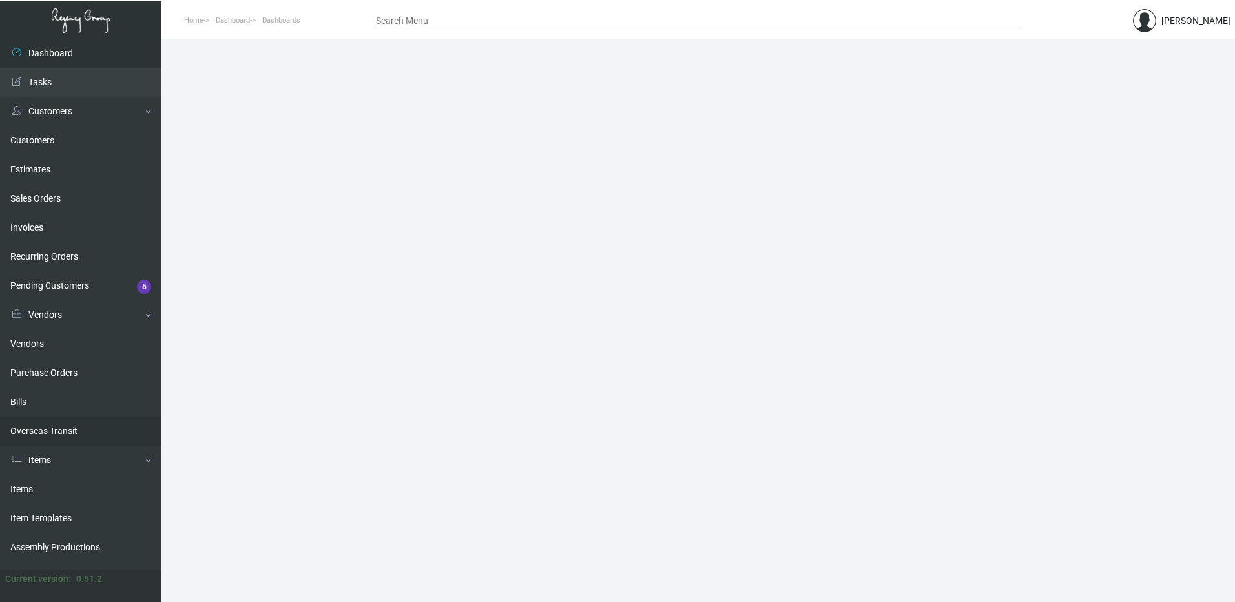
click at [57, 418] on link "Overseas Transit" at bounding box center [80, 430] width 161 height 29
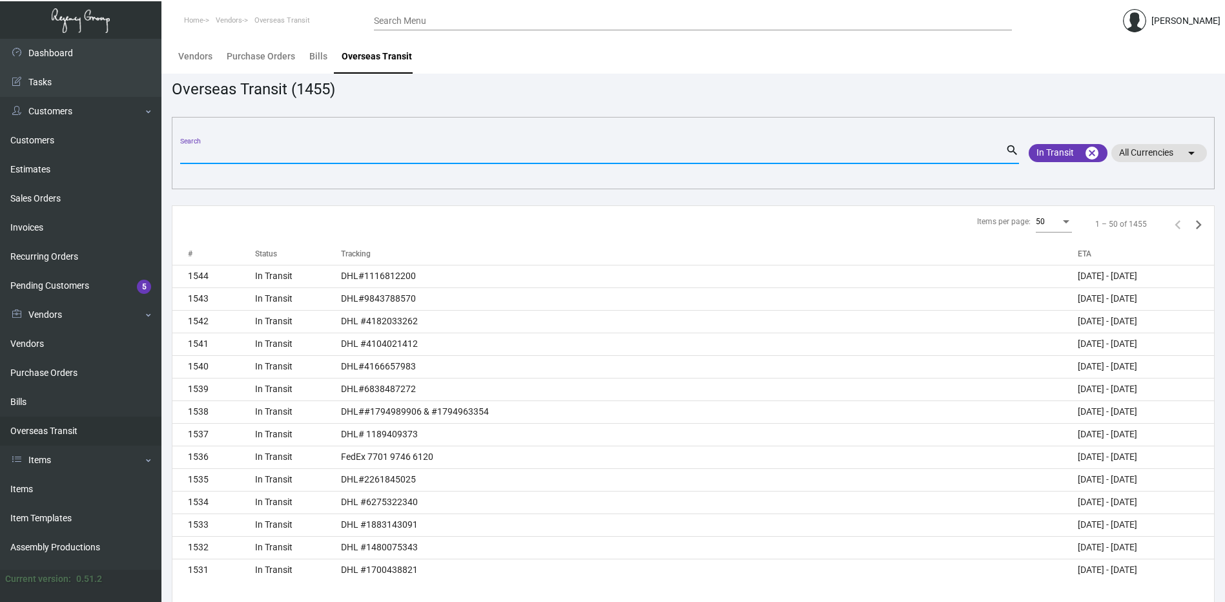
click at [262, 150] on input "Search" at bounding box center [592, 154] width 825 height 10
paste input "1518"
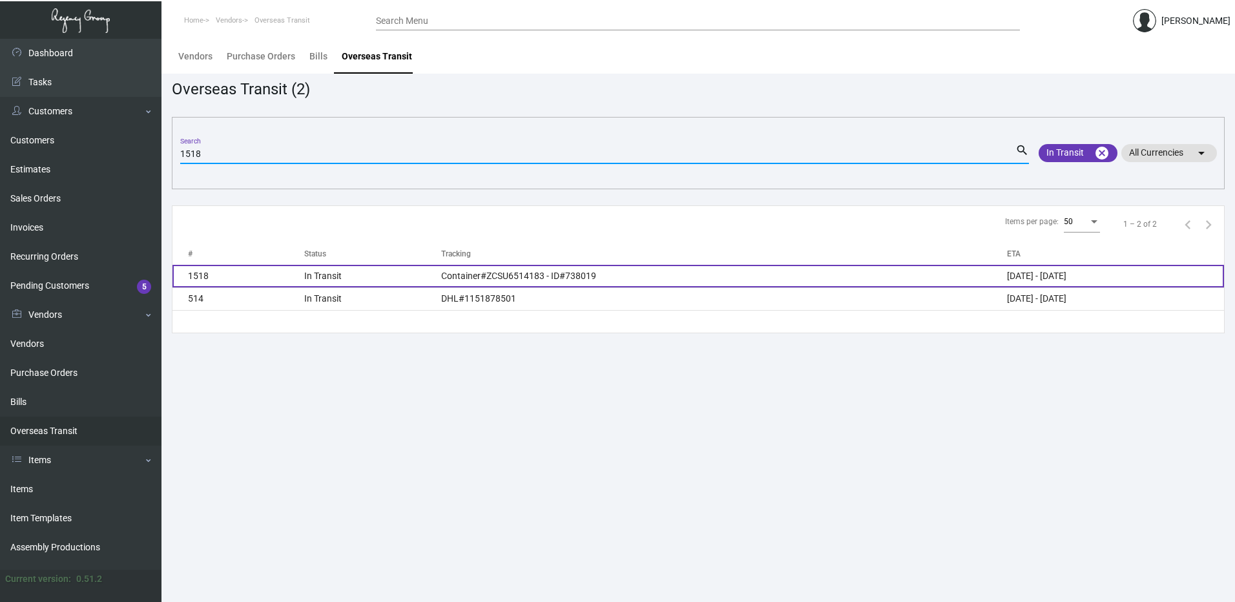
click at [247, 278] on td "1518" at bounding box center [238, 276] width 132 height 23
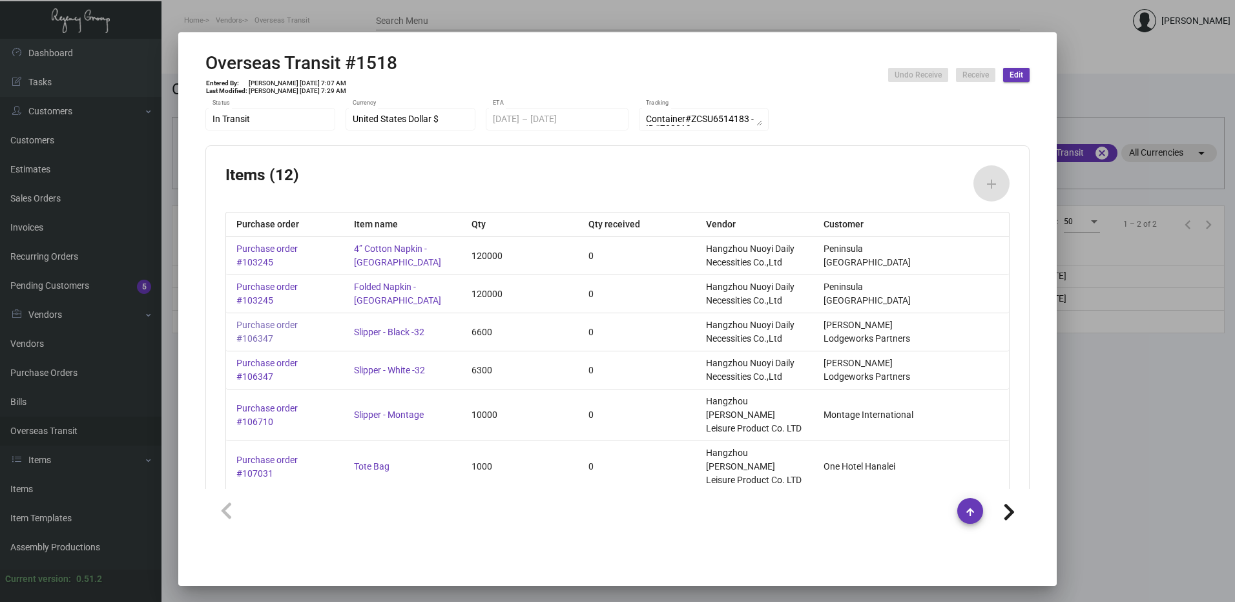
click at [261, 336] on link "Purchase order #106347" at bounding box center [284, 331] width 97 height 27
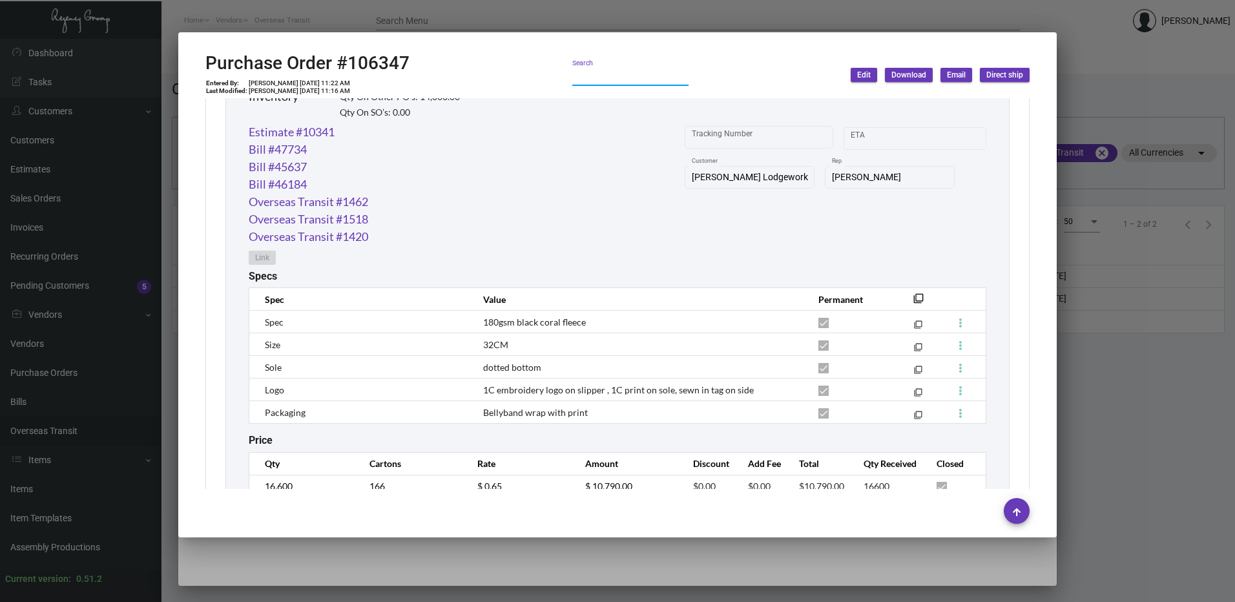
scroll to position [710, 0]
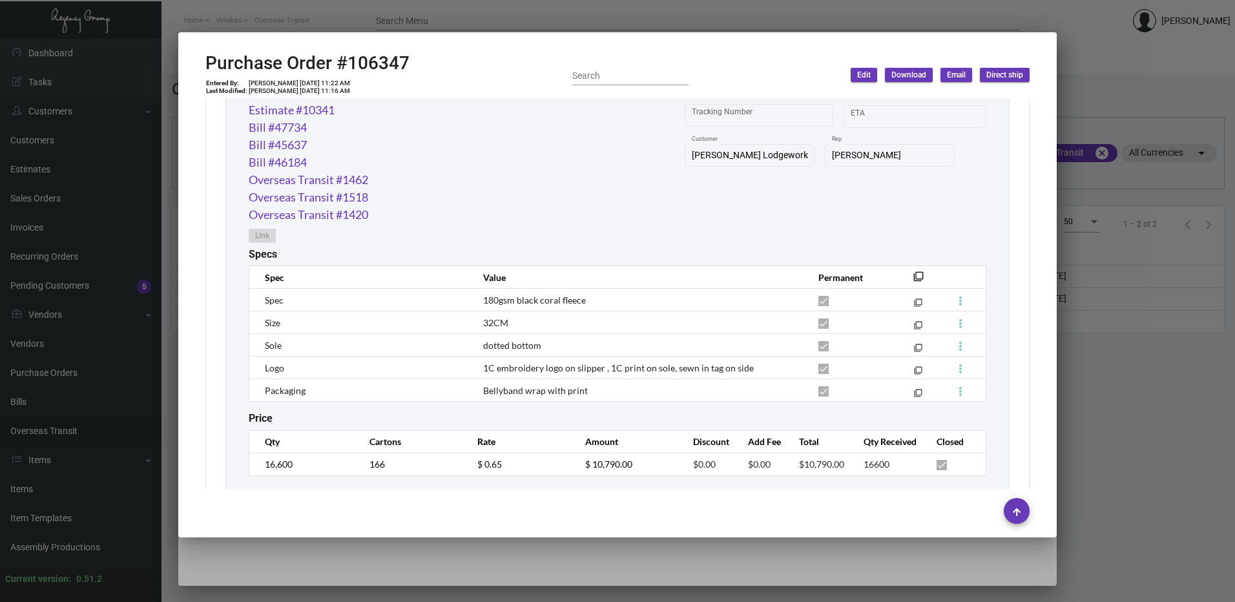
click at [573, 15] on div at bounding box center [617, 301] width 1235 height 602
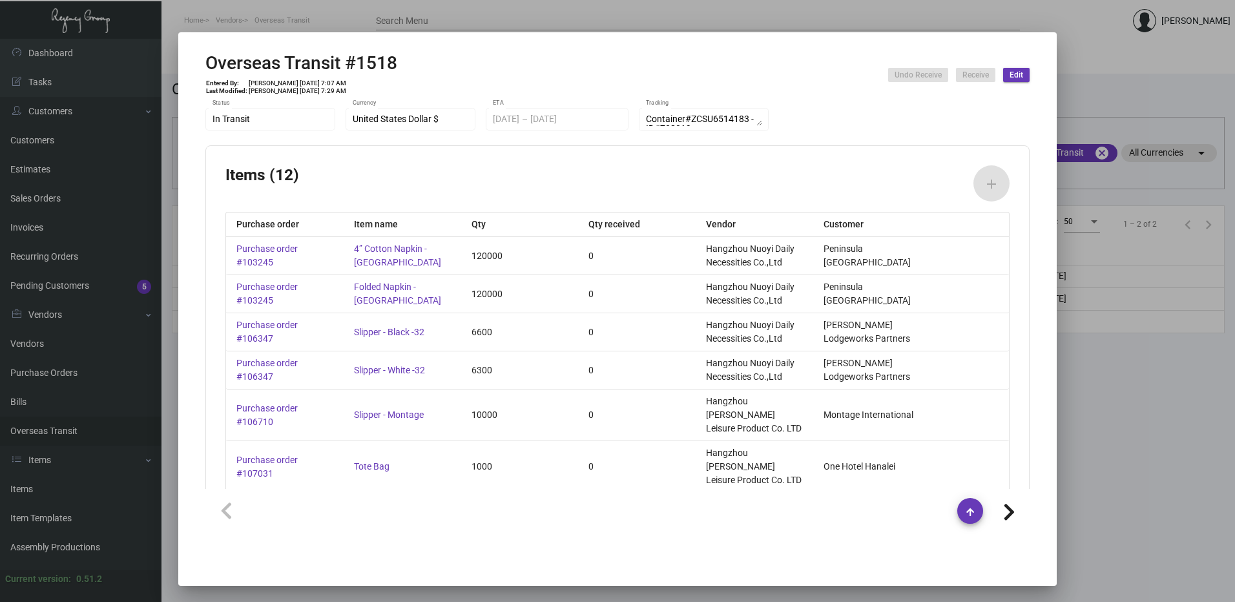
click at [573, 15] on div at bounding box center [617, 301] width 1235 height 602
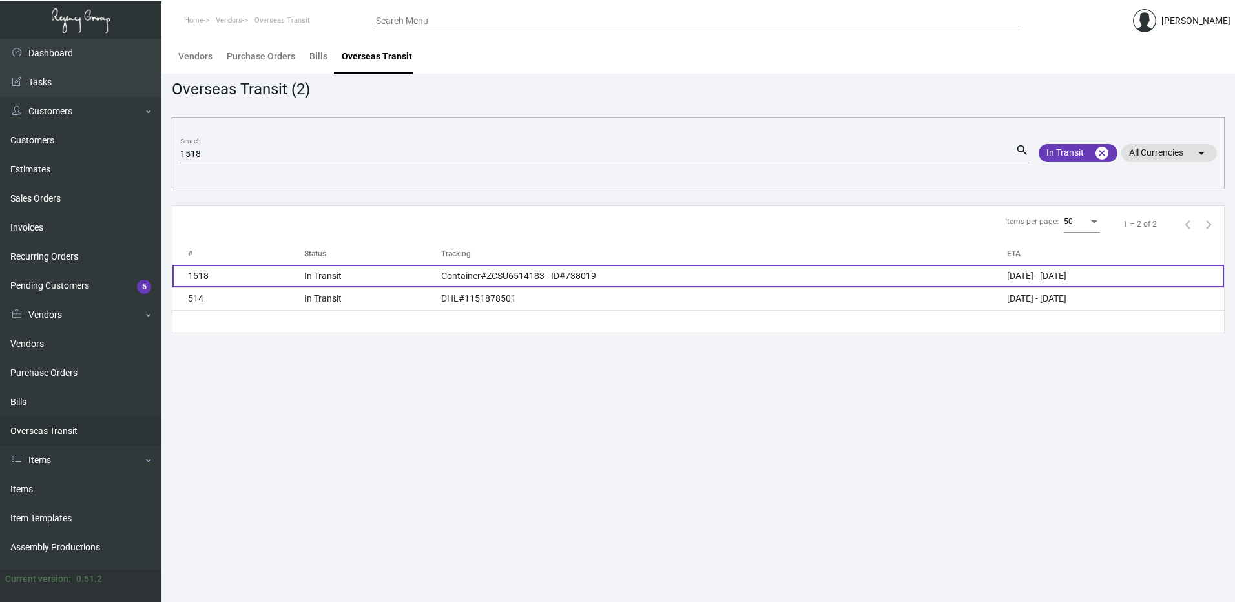
click at [296, 272] on td "1518" at bounding box center [238, 276] width 132 height 23
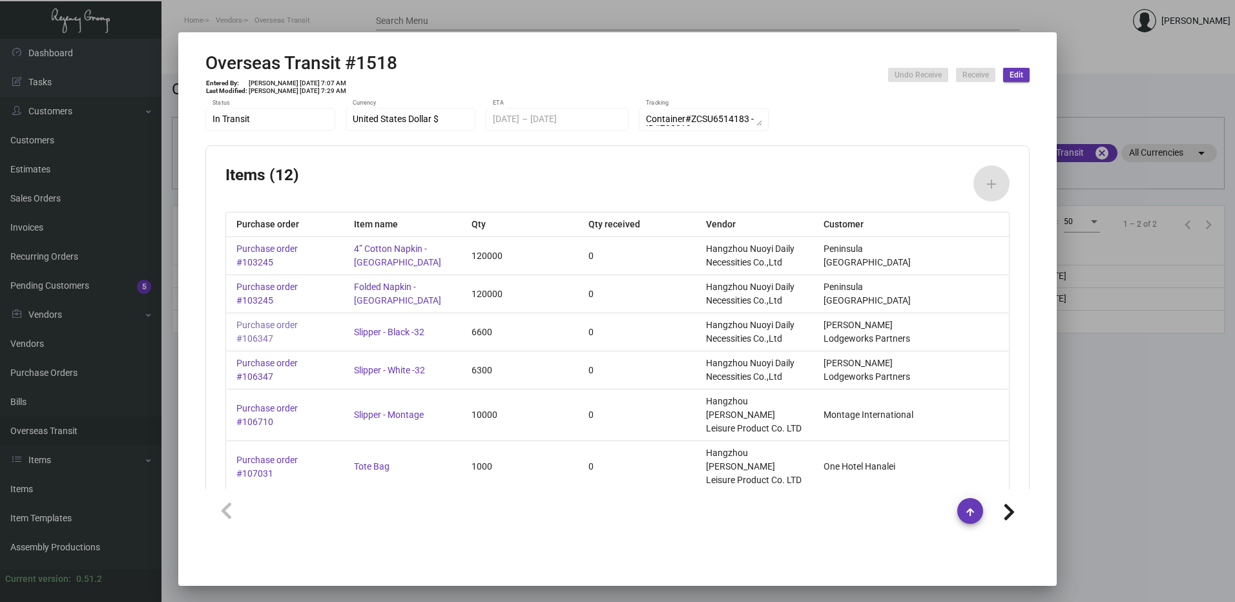
click at [246, 333] on link "Purchase order #106347" at bounding box center [284, 331] width 97 height 27
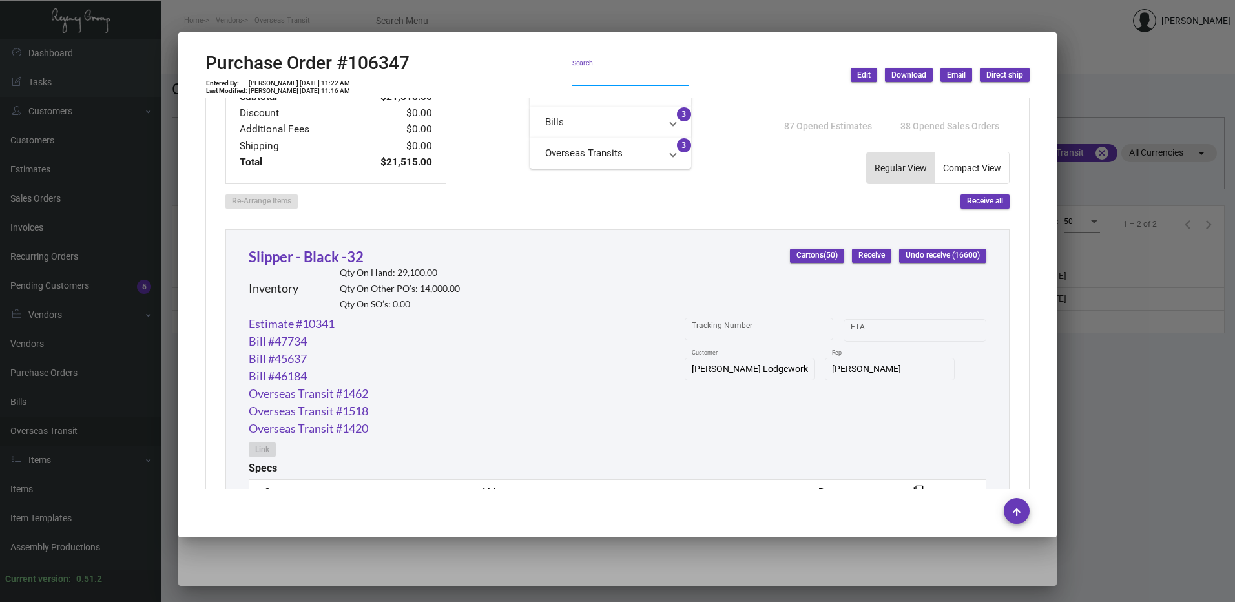
scroll to position [606, 0]
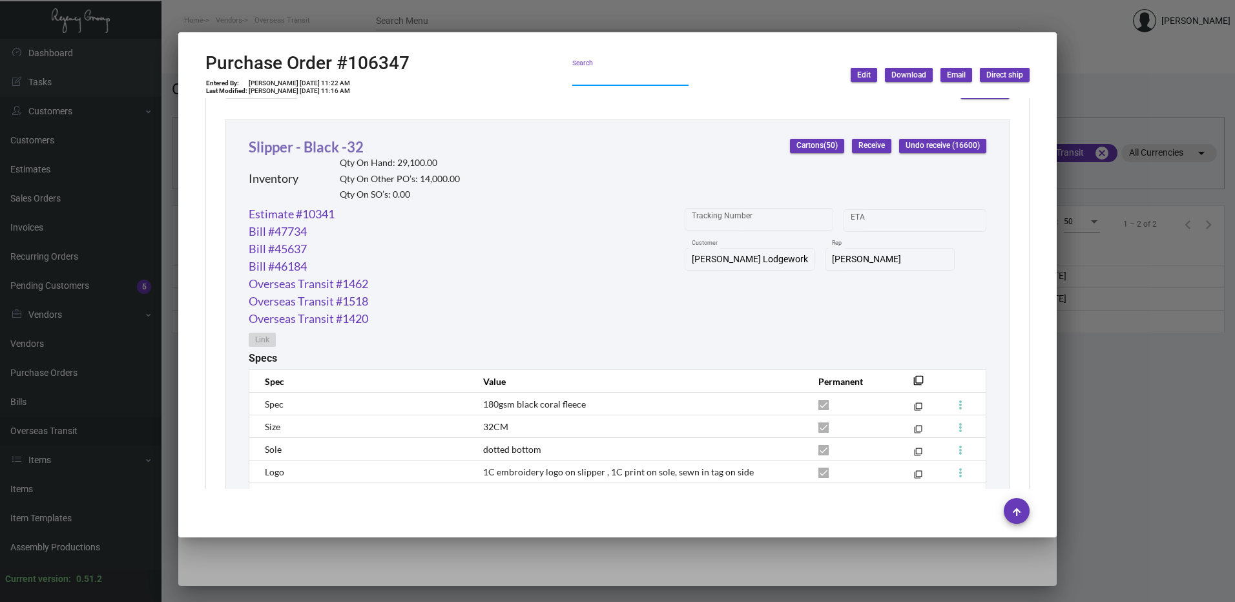
click at [323, 145] on link "Slipper - Black -32" at bounding box center [306, 146] width 115 height 17
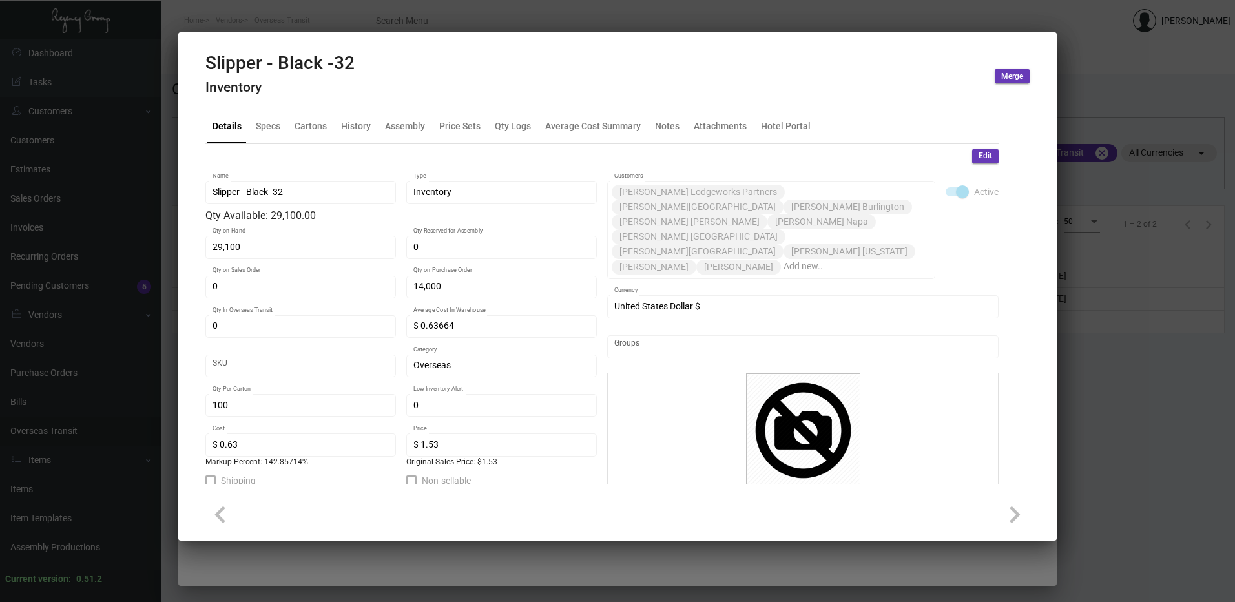
click at [367, 17] on div at bounding box center [617, 301] width 1235 height 602
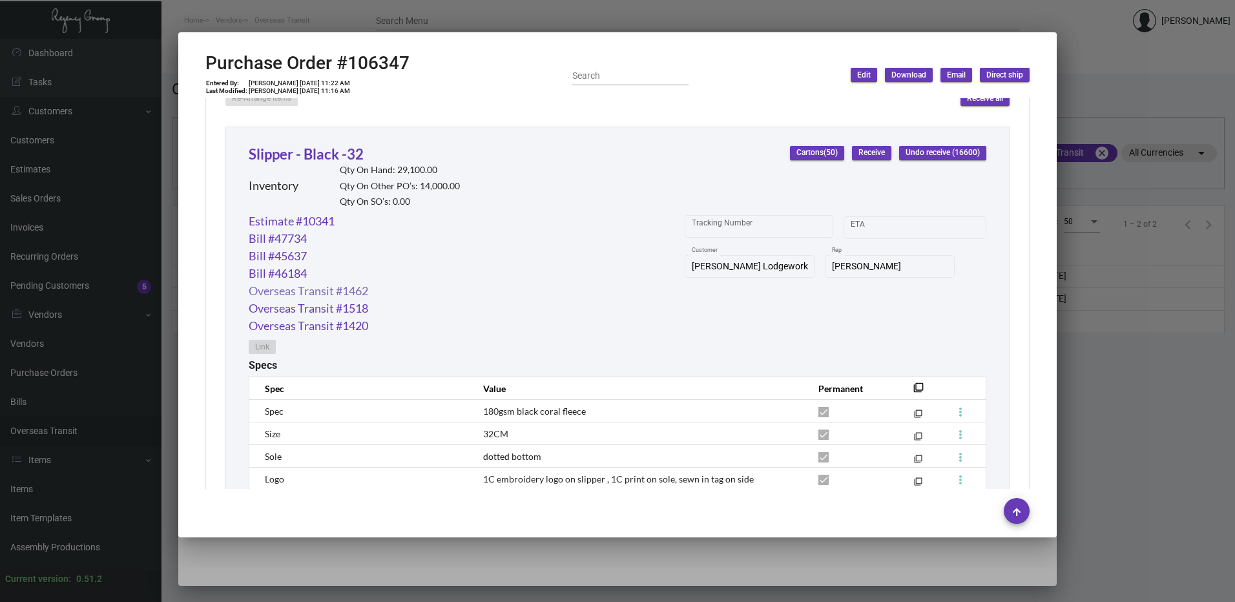
scroll to position [593, 0]
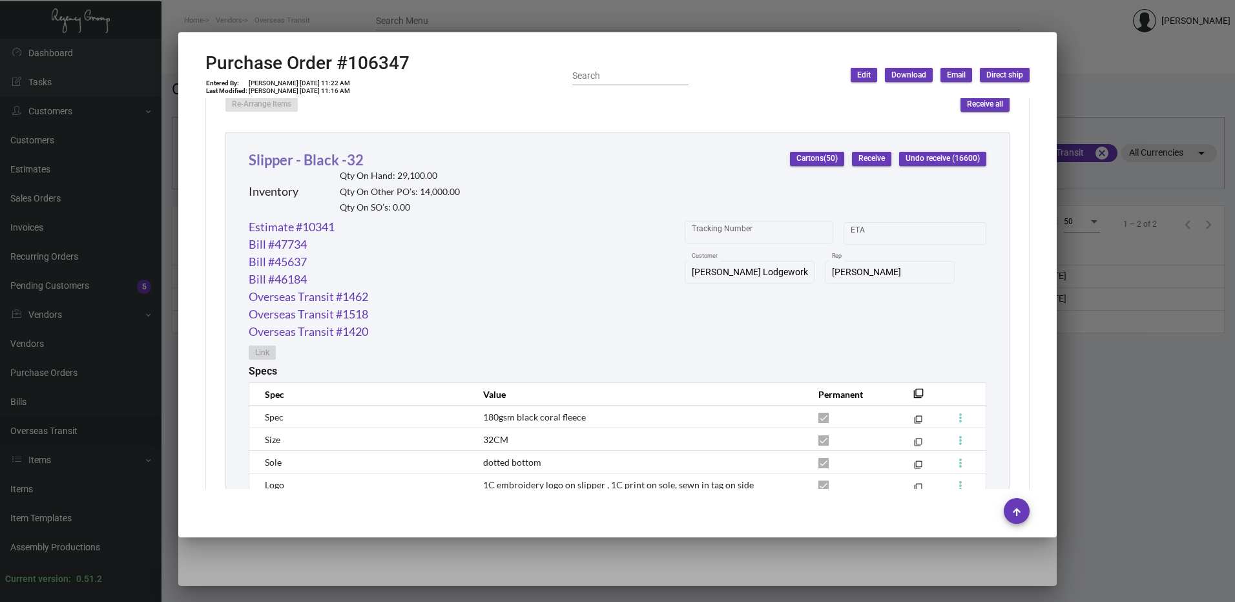
click at [320, 164] on link "Slipper - Black -32" at bounding box center [306, 159] width 115 height 17
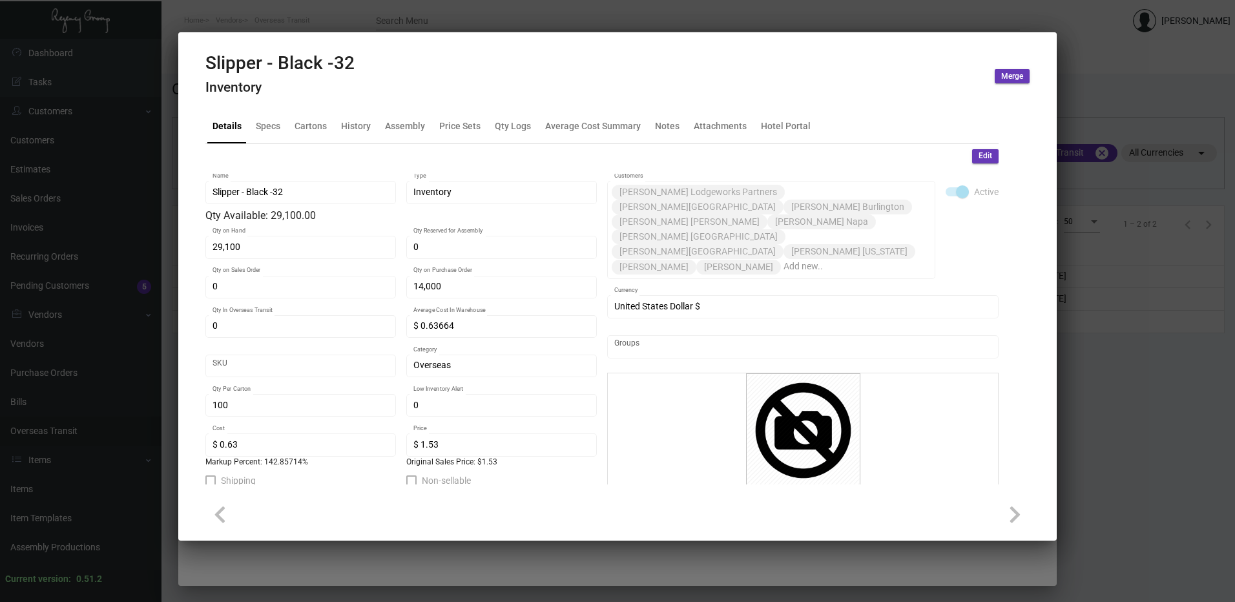
click at [358, 103] on mat-tab-group "Details Specs Cartons History Assembly Price Sets Qty Logs Average Cost Summary…" at bounding box center [602, 296] width 824 height 391
click at [354, 126] on div "History" at bounding box center [356, 126] width 30 height 14
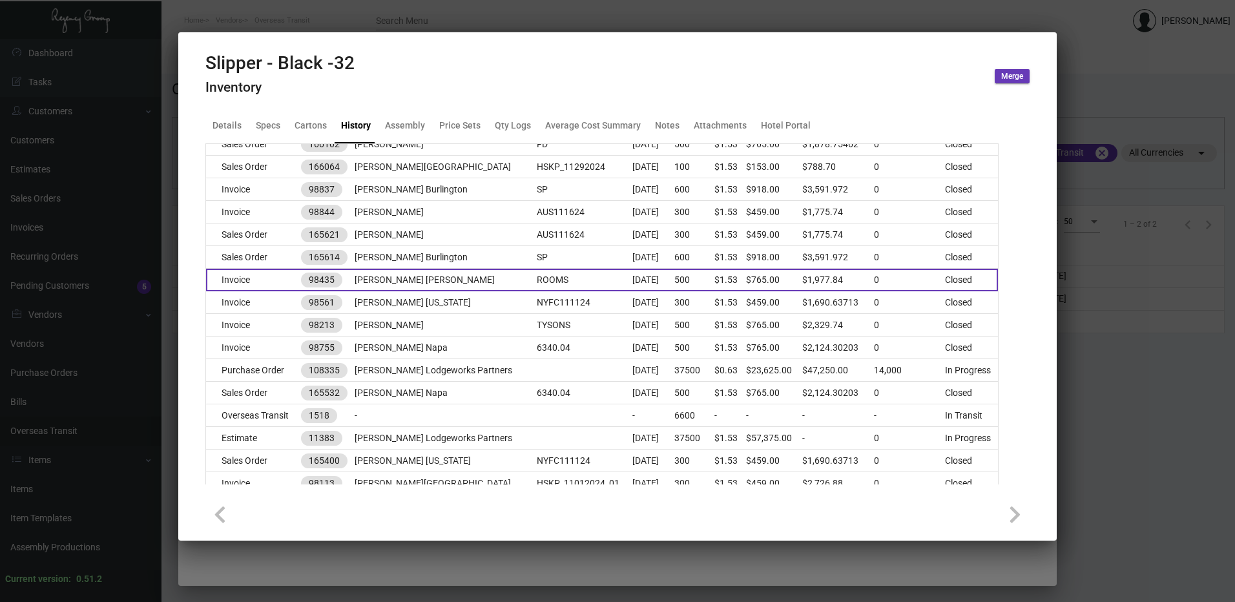
scroll to position [452, 0]
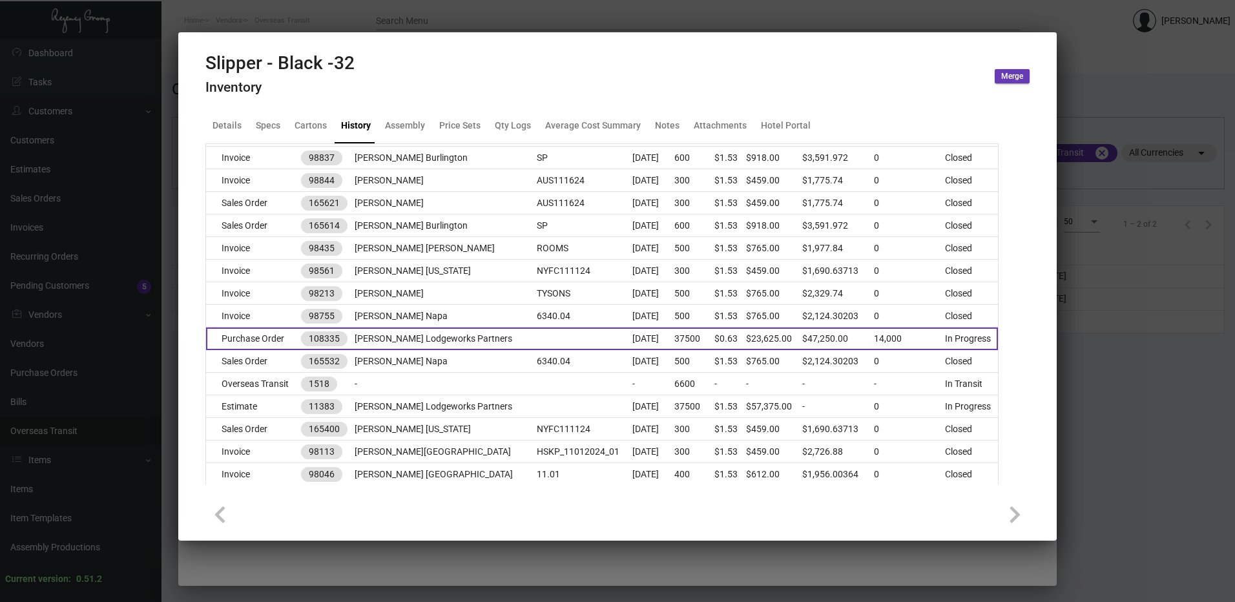
click at [270, 338] on td "Purchase Order" at bounding box center [253, 338] width 95 height 23
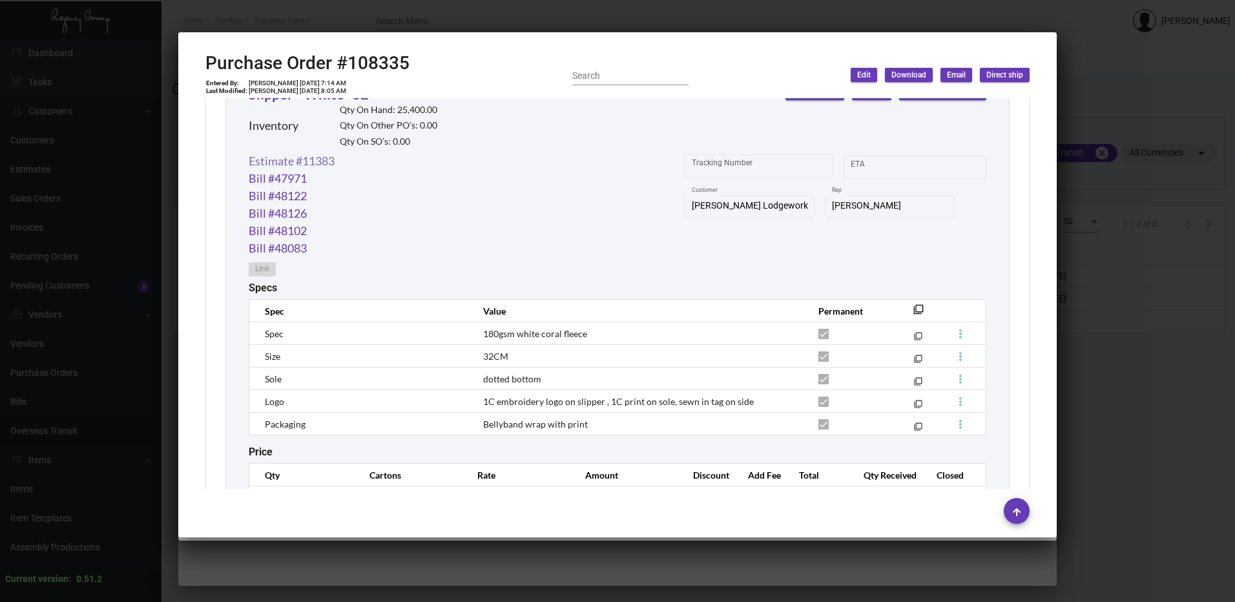
scroll to position [1075, 0]
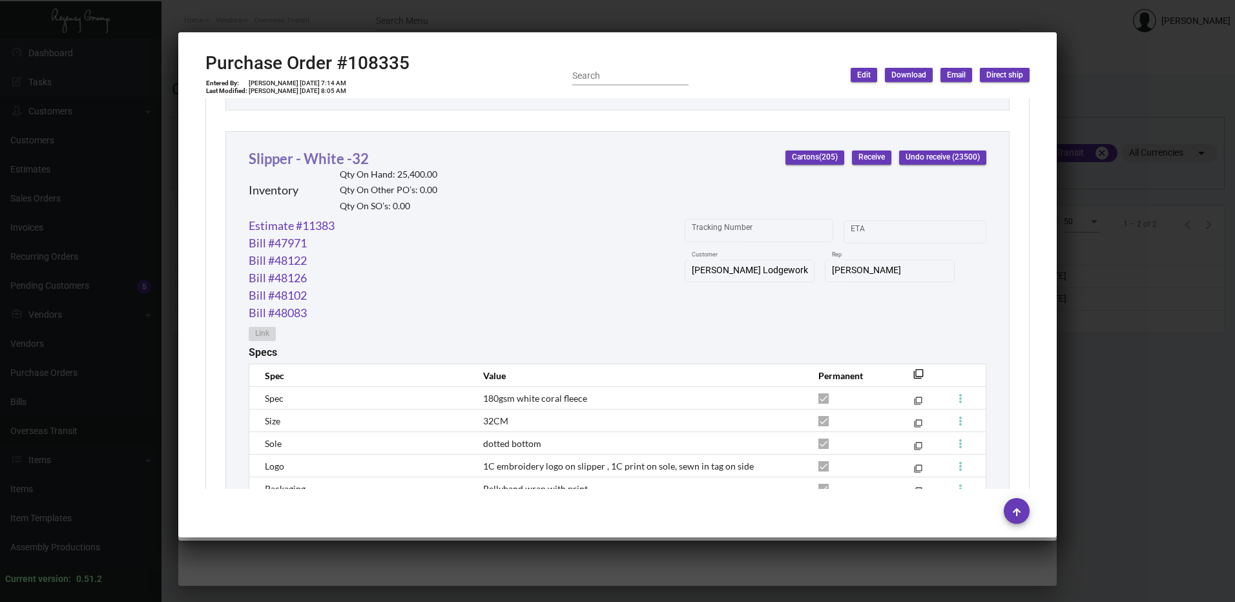
click at [320, 164] on link "Slipper - White -32" at bounding box center [309, 158] width 120 height 17
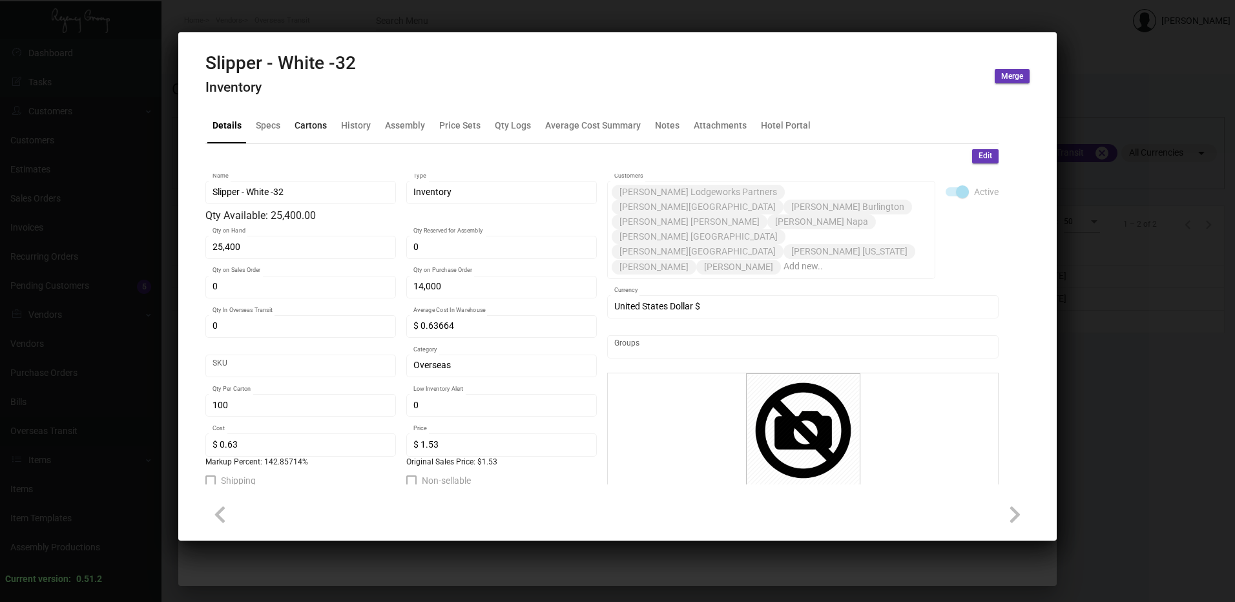
click at [298, 129] on div "Cartons" at bounding box center [310, 126] width 32 height 14
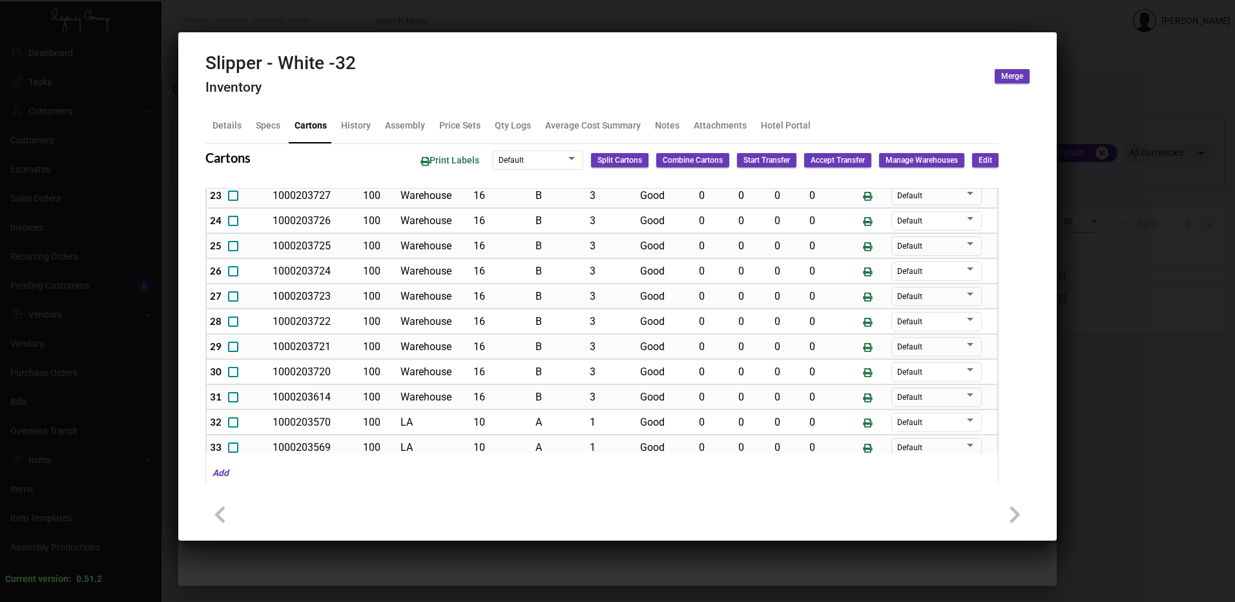
scroll to position [804, 0]
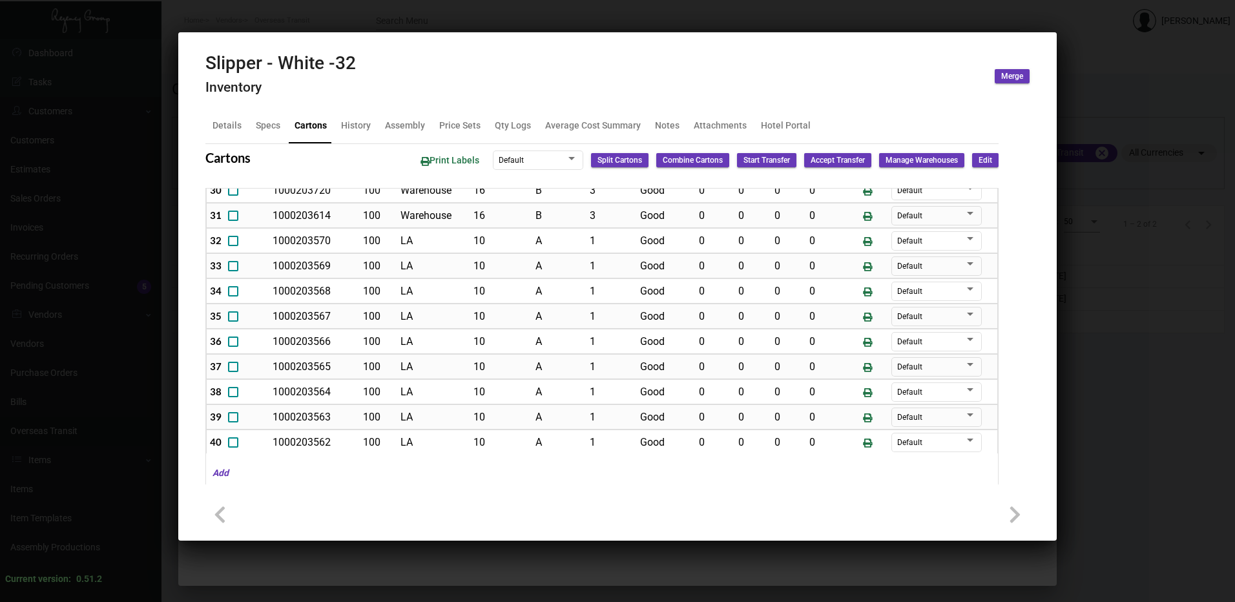
click at [400, 17] on div at bounding box center [617, 301] width 1235 height 602
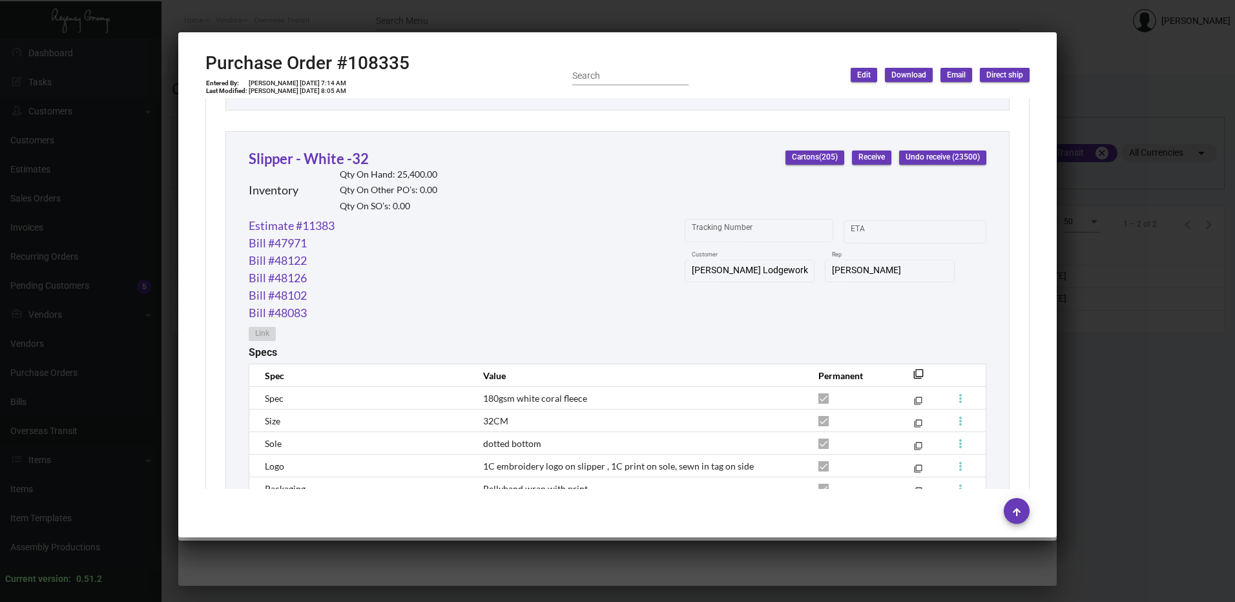
click at [373, 59] on h2 "Purchase Order #108335" at bounding box center [307, 63] width 204 height 22
drag, startPoint x: 373, startPoint y: 59, endPoint x: 374, endPoint y: 33, distance: 26.5
click at [374, 33] on icon at bounding box center [377, 31] width 12 height 14
copy h2 "108335"
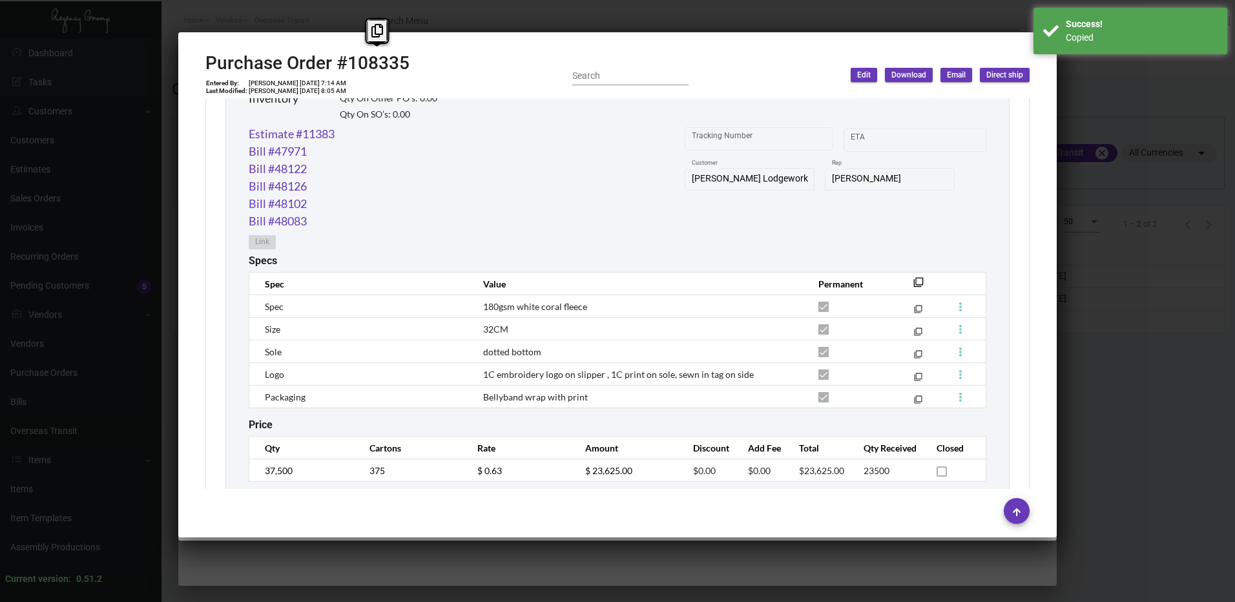
scroll to position [1204, 0]
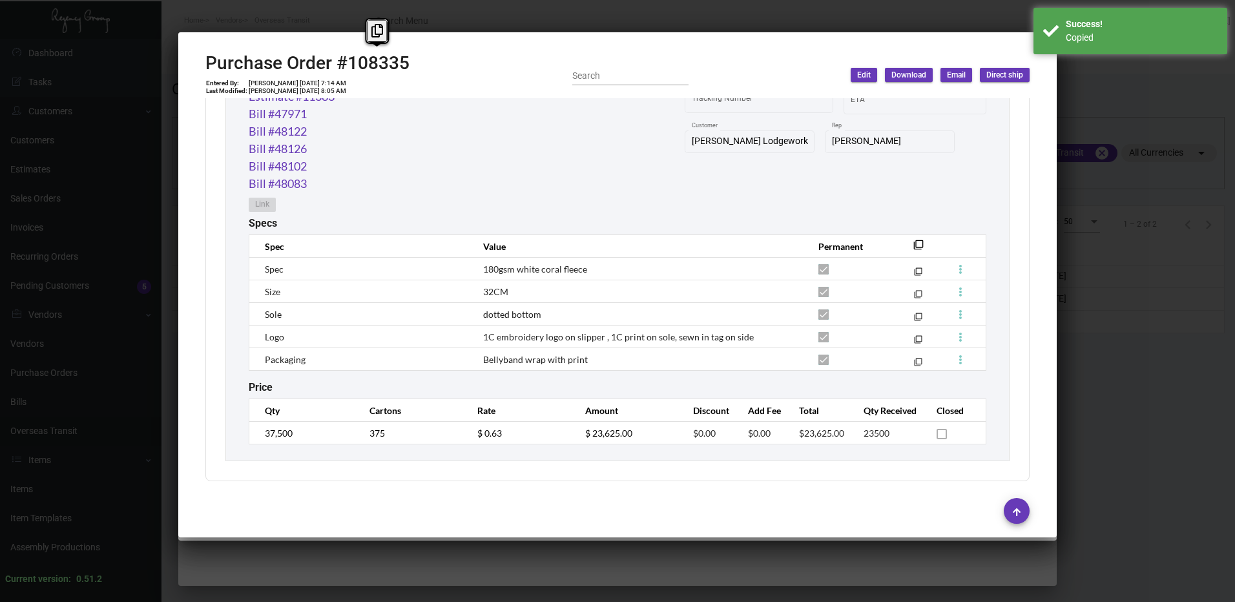
click at [409, 3] on div at bounding box center [617, 301] width 1235 height 602
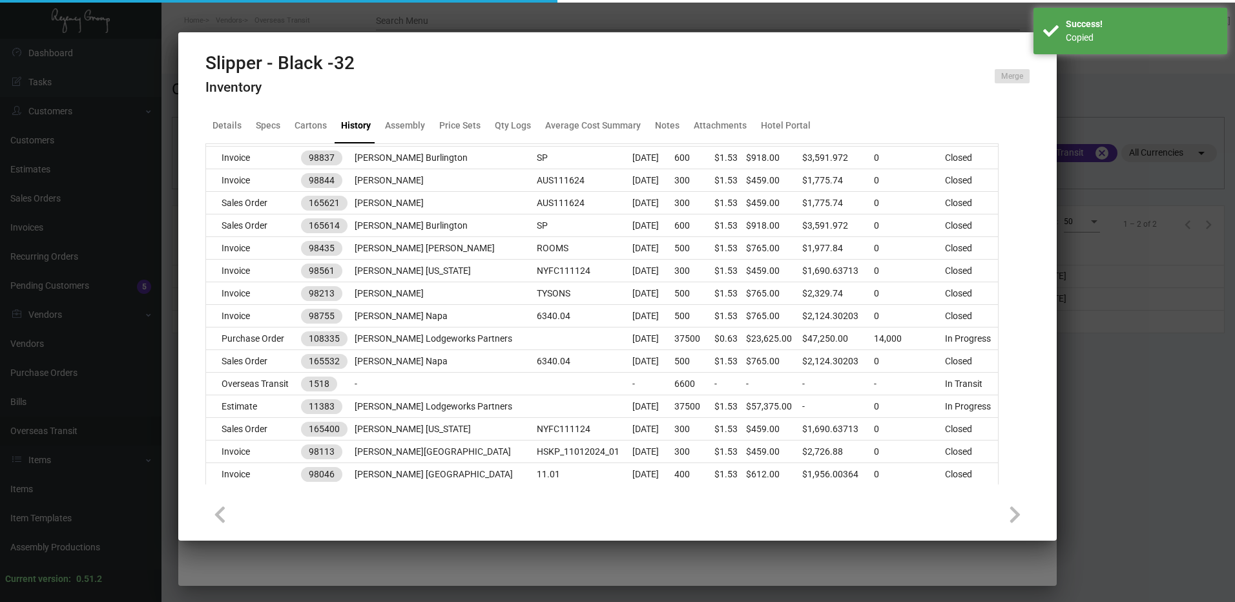
click at [409, 8] on div at bounding box center [617, 301] width 1235 height 602
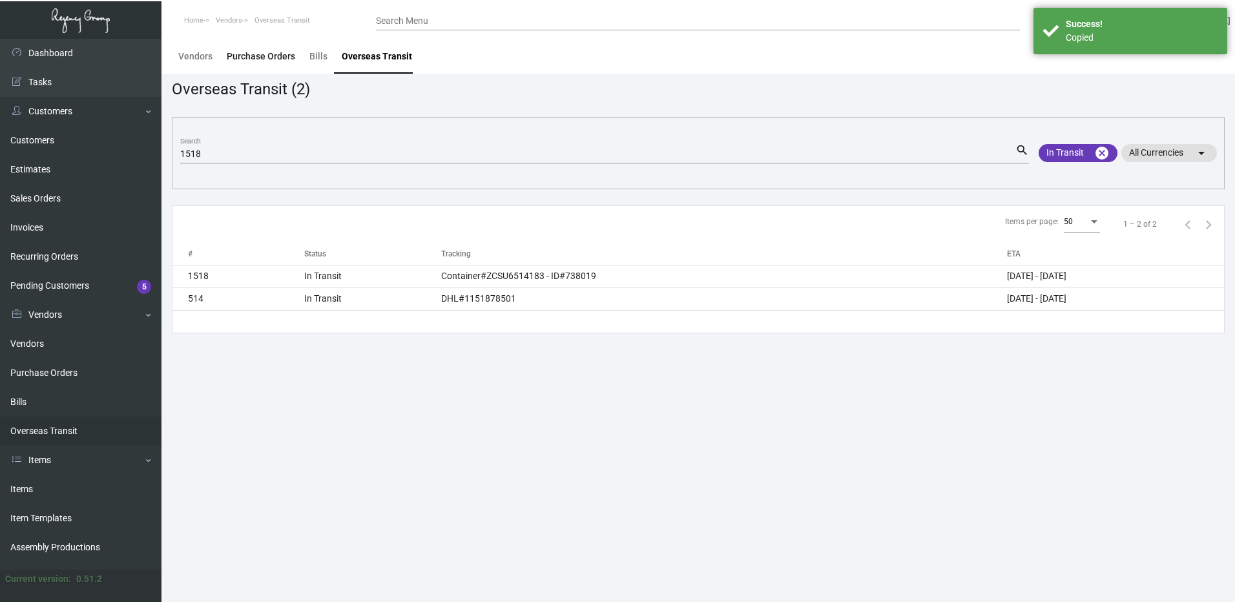
click at [260, 58] on div "Purchase Orders" at bounding box center [261, 57] width 68 height 14
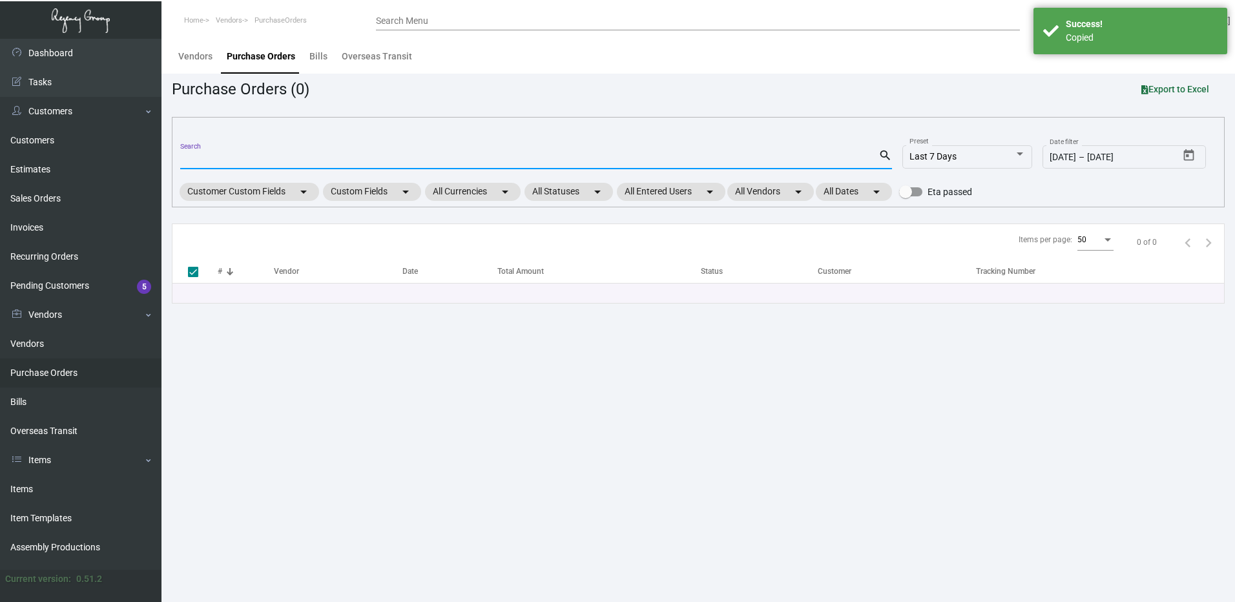
click at [256, 158] on input "Search" at bounding box center [529, 159] width 698 height 10
paste input "108335"
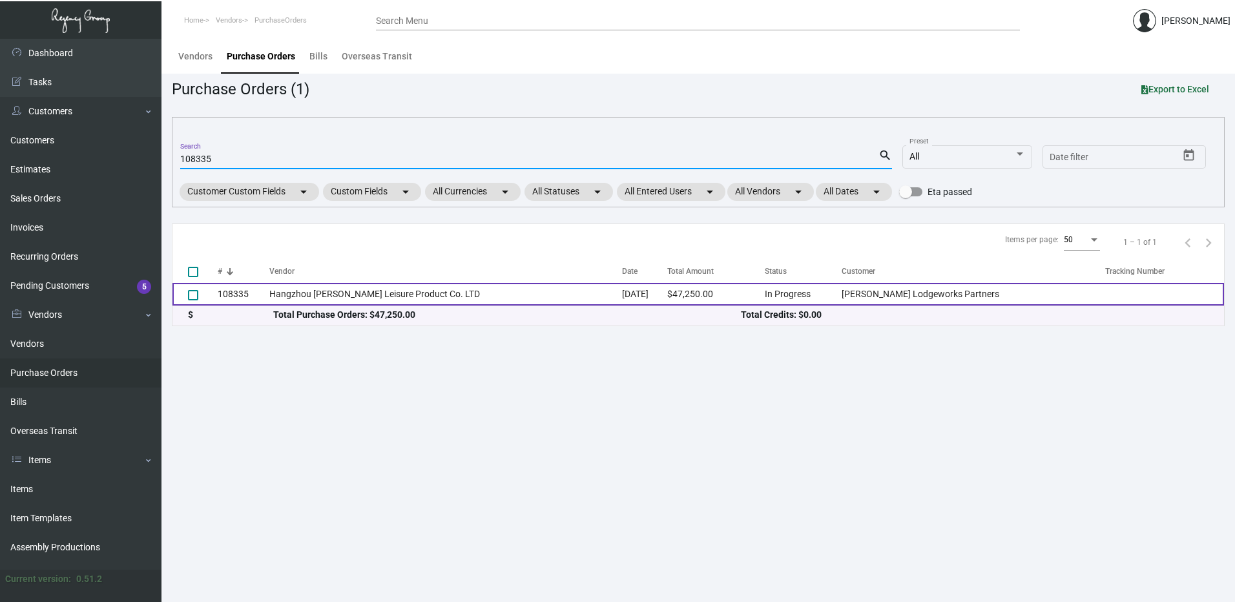
click at [255, 301] on td "108335" at bounding box center [244, 294] width 52 height 23
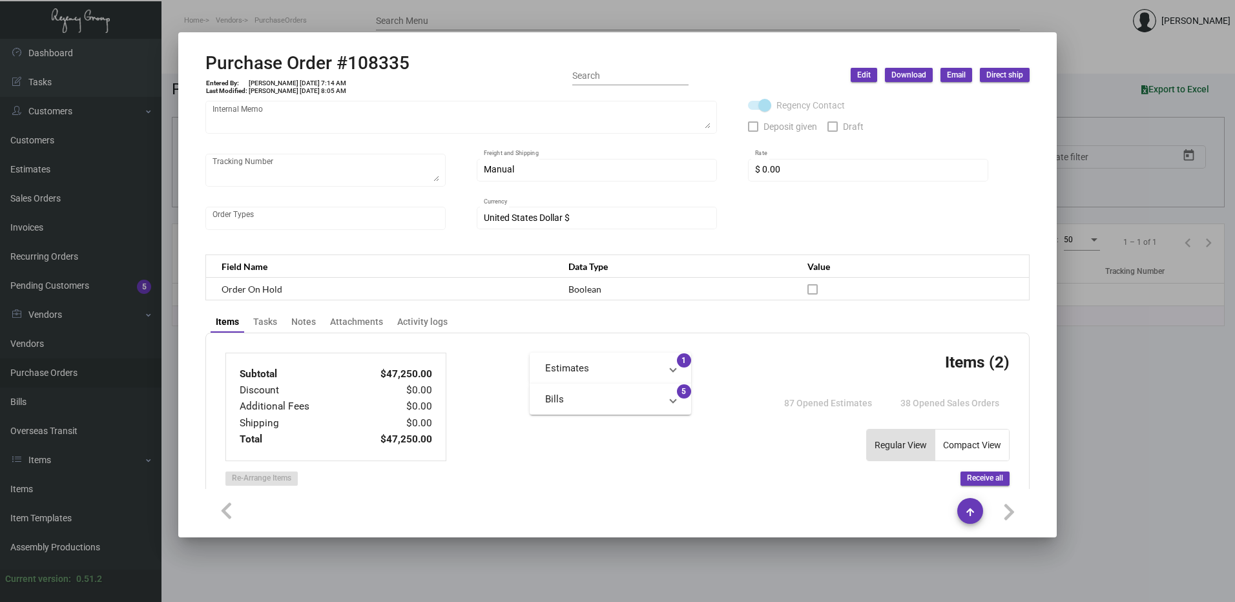
scroll to position [607, 0]
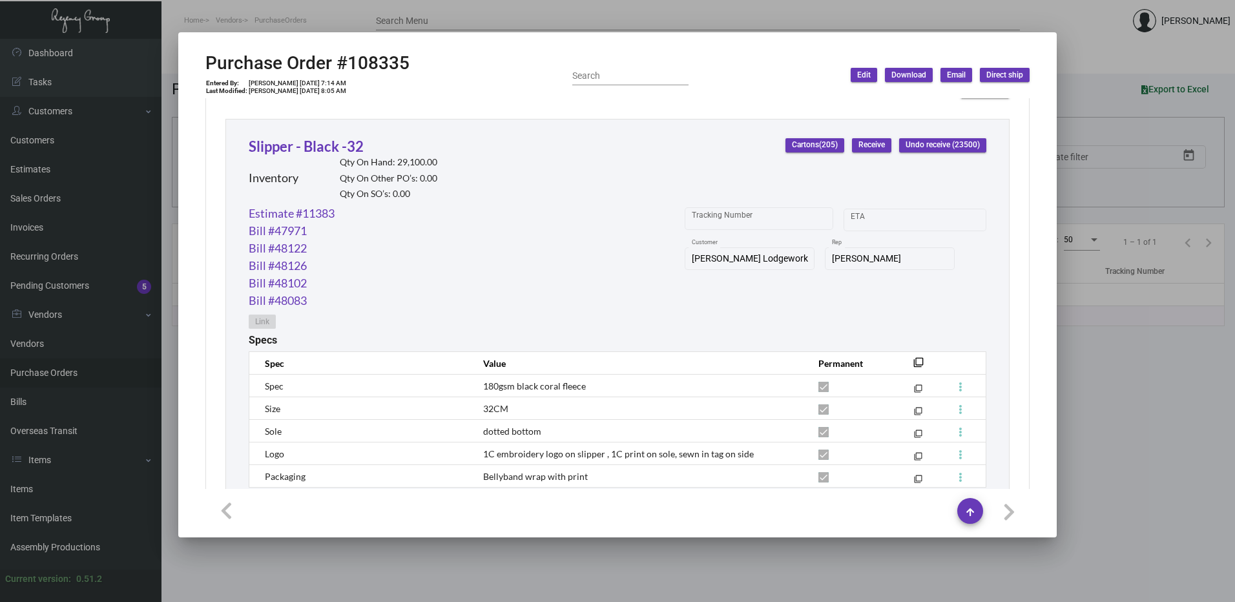
drag, startPoint x: 333, startPoint y: 150, endPoint x: 274, endPoint y: 1, distance: 160.5
click at [333, 150] on link "Slipper - Black -32" at bounding box center [306, 146] width 115 height 17
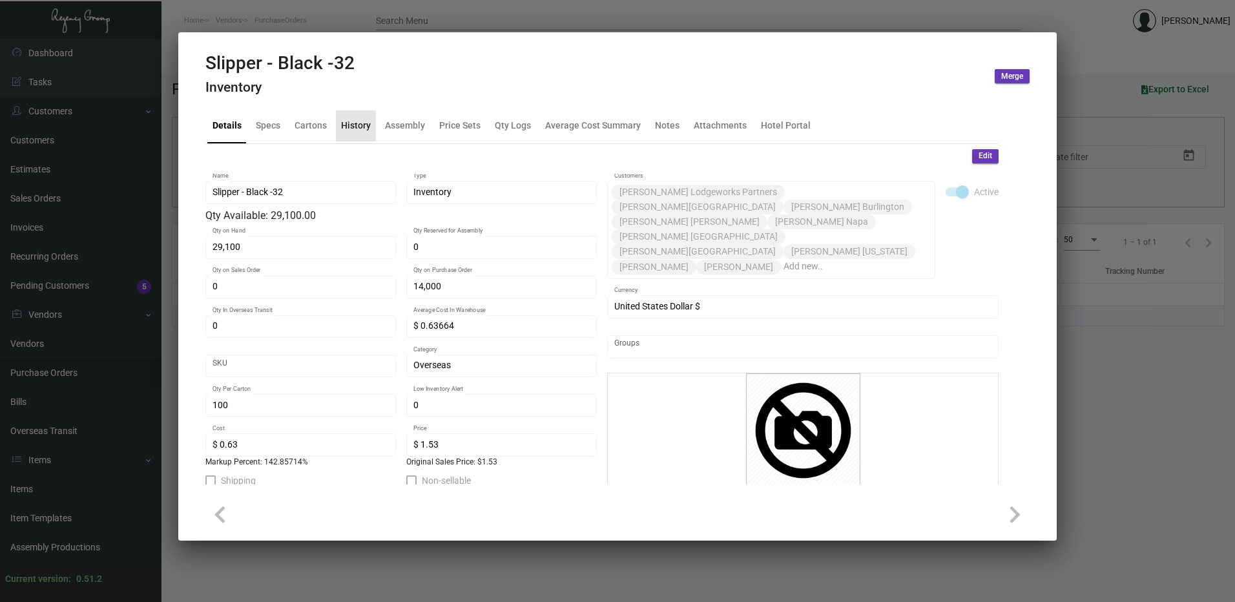
click at [341, 129] on div "History" at bounding box center [356, 126] width 30 height 14
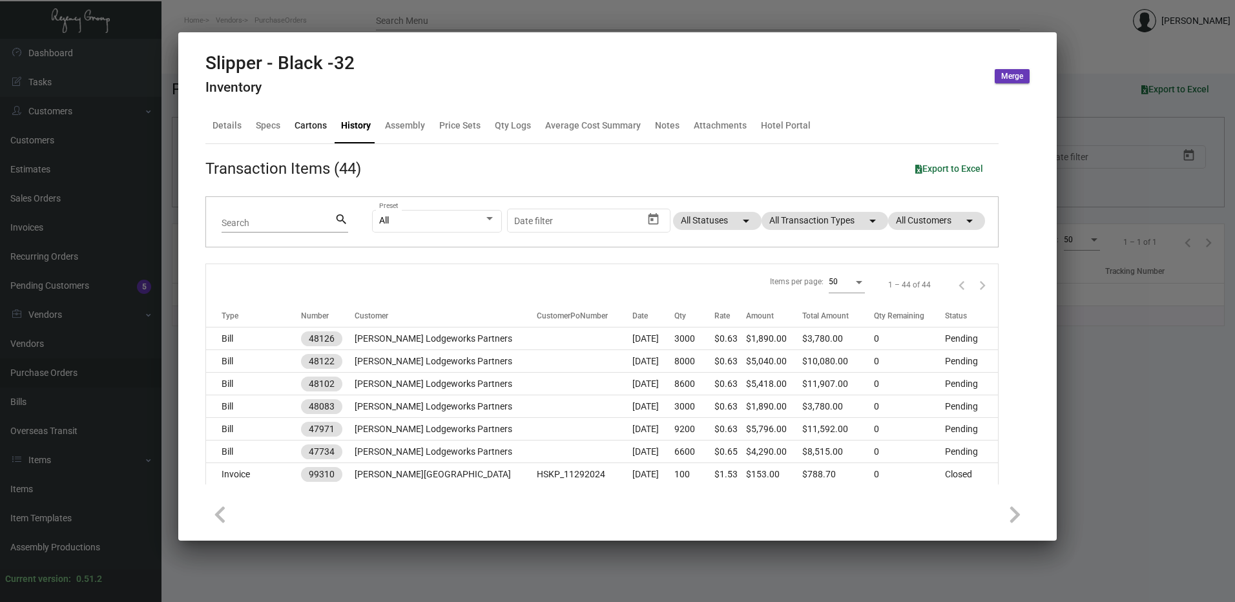
click at [323, 130] on div "Cartons" at bounding box center [310, 126] width 32 height 14
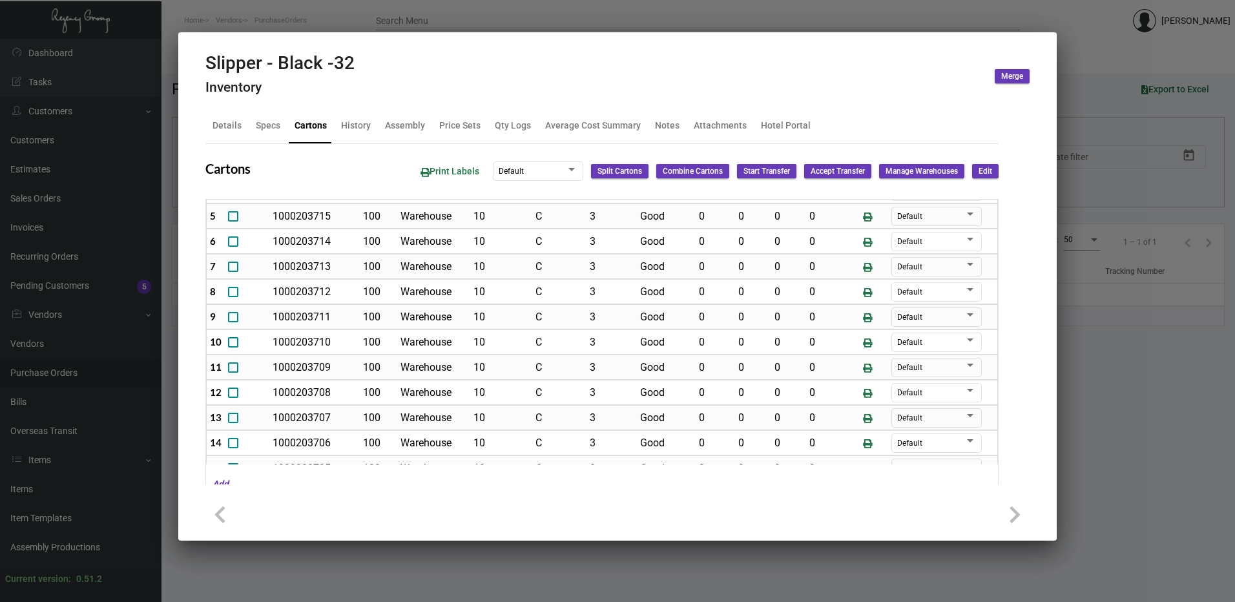
scroll to position [0, 0]
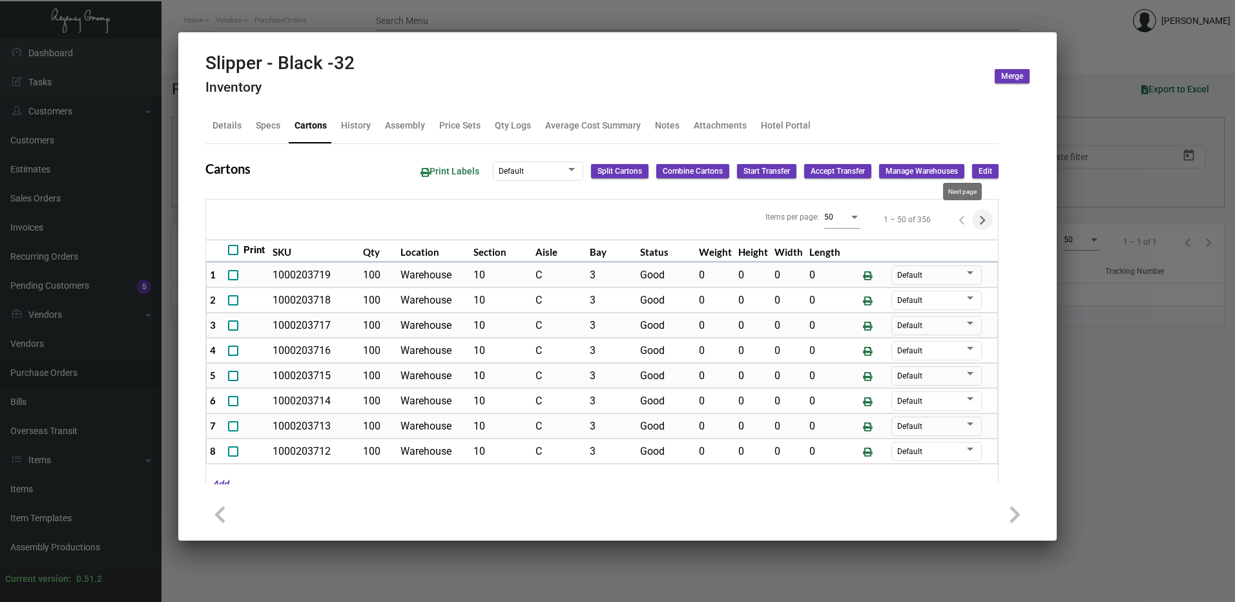
click at [973, 221] on icon "Next page" at bounding box center [982, 220] width 18 height 18
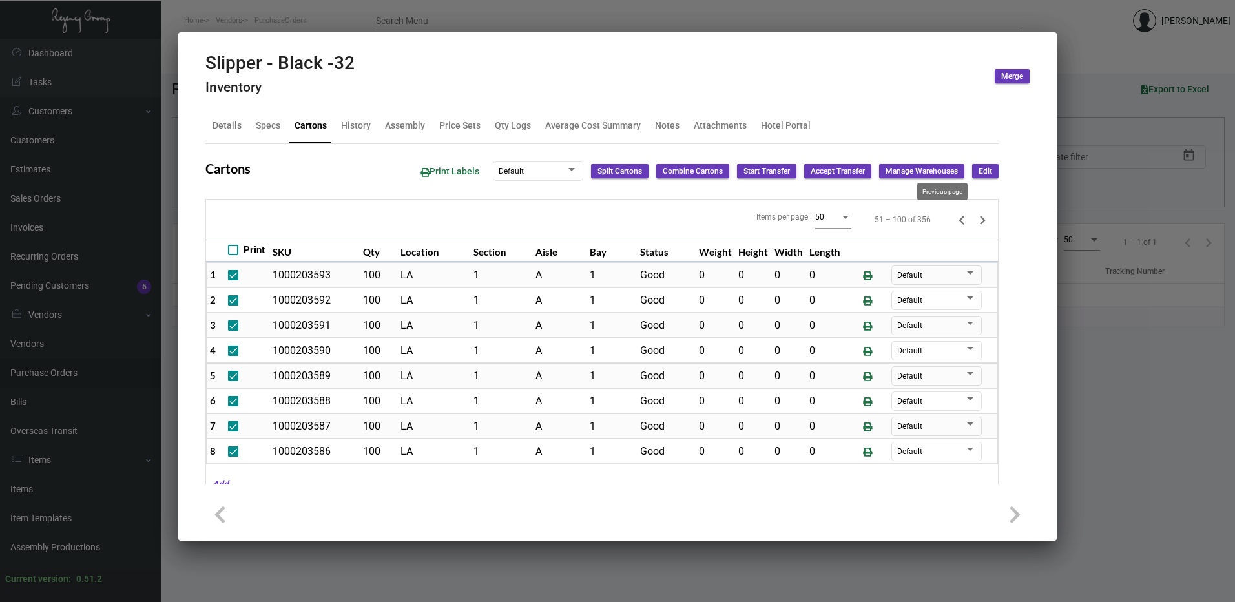
click at [952, 214] on icon "Previous page" at bounding box center [961, 220] width 18 height 18
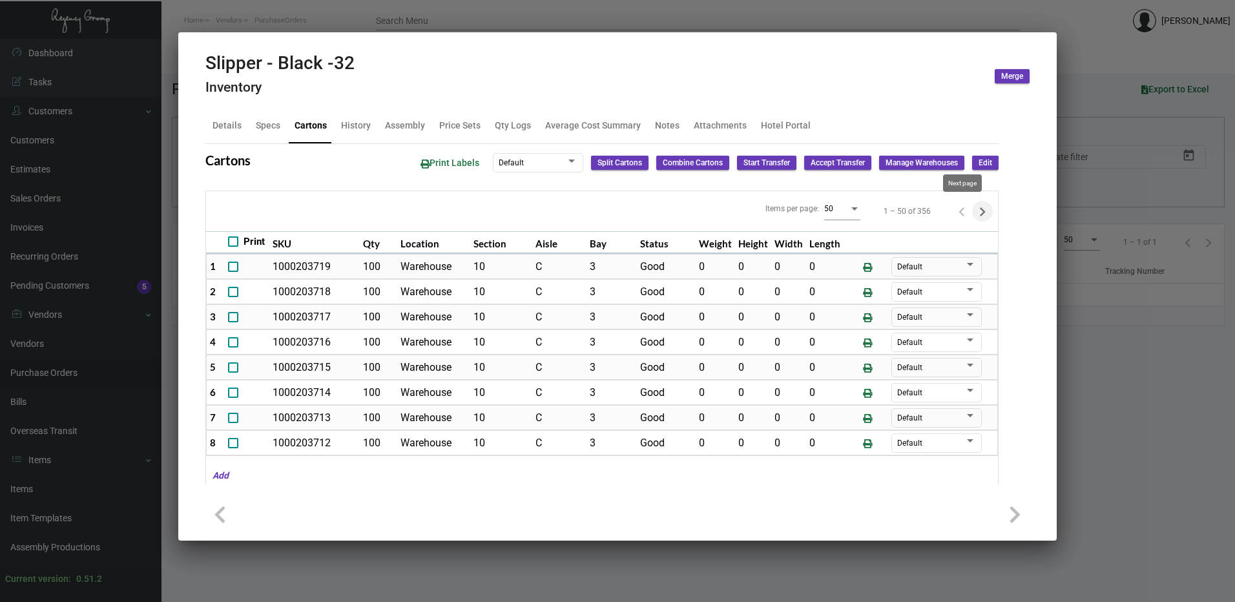
click at [973, 216] on icon "Next page" at bounding box center [982, 212] width 18 height 18
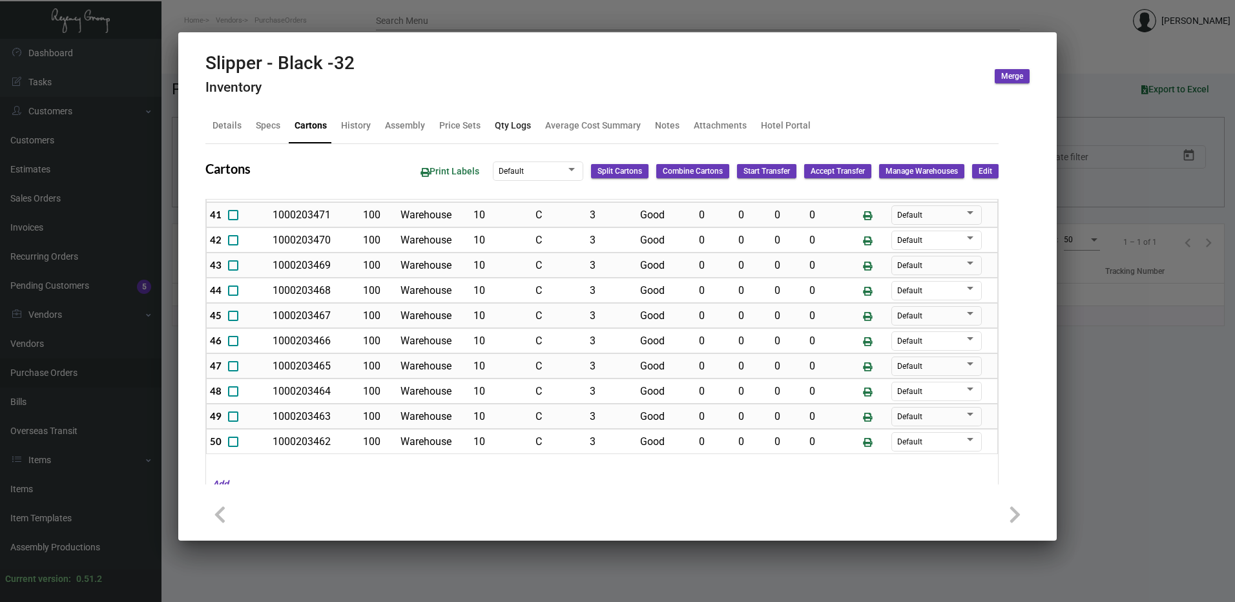
click at [503, 130] on div "Qty Logs" at bounding box center [513, 126] width 36 height 14
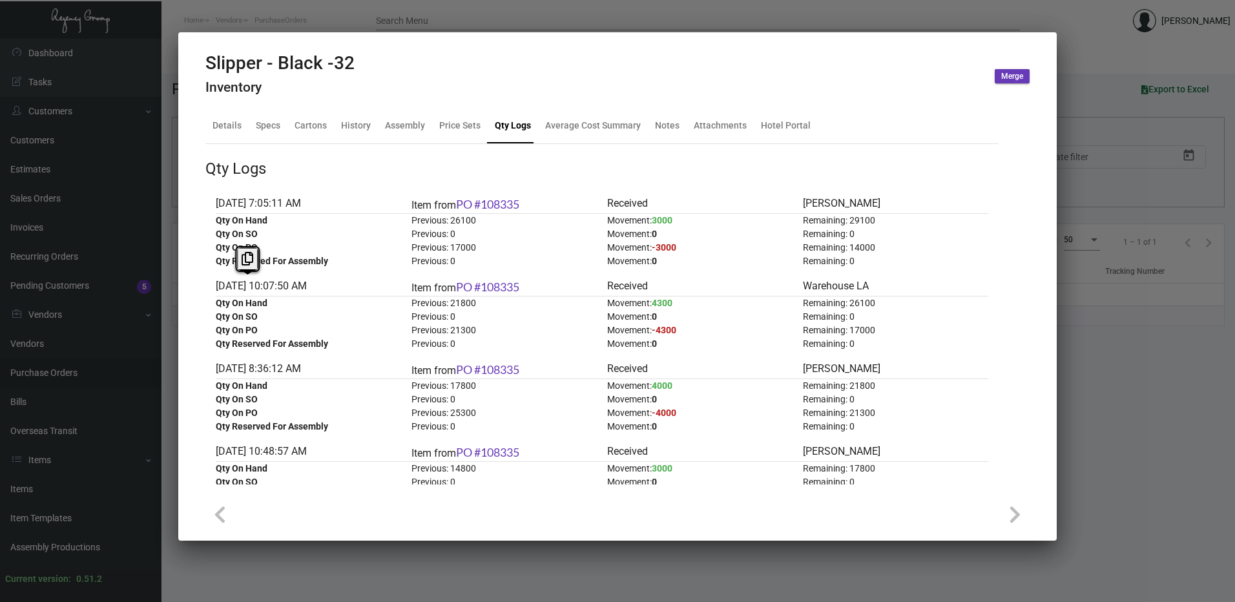
drag, startPoint x: 279, startPoint y: 283, endPoint x: 214, endPoint y: 285, distance: 65.2
click at [214, 285] on span "[DATE] 10:07:50 AM Item from PO #108335 Received Warehouse LA Qty On Hand Previ…" at bounding box center [601, 314] width 793 height 72
drag, startPoint x: 214, startPoint y: 285, endPoint x: 263, endPoint y: 280, distance: 49.9
click at [263, 280] on div "[DATE] 10:07:50 AM" at bounding box center [308, 286] width 185 height 17
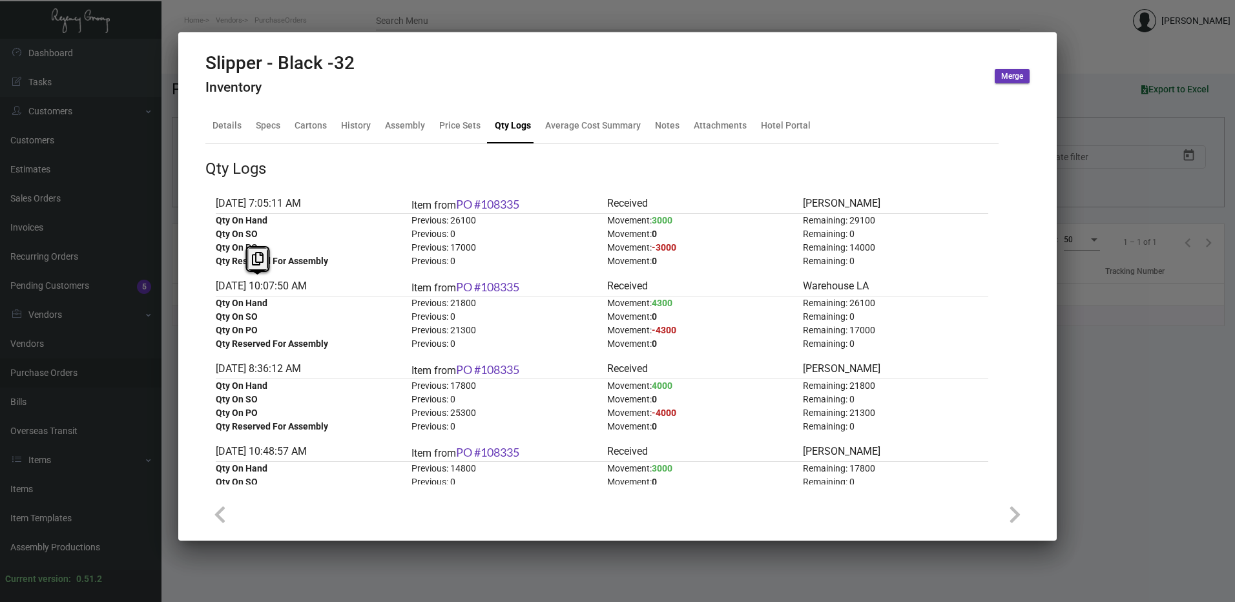
click at [263, 280] on div "[DATE] 10:07:50 AM" at bounding box center [308, 286] width 185 height 17
click at [234, 126] on div "Details" at bounding box center [226, 126] width 29 height 14
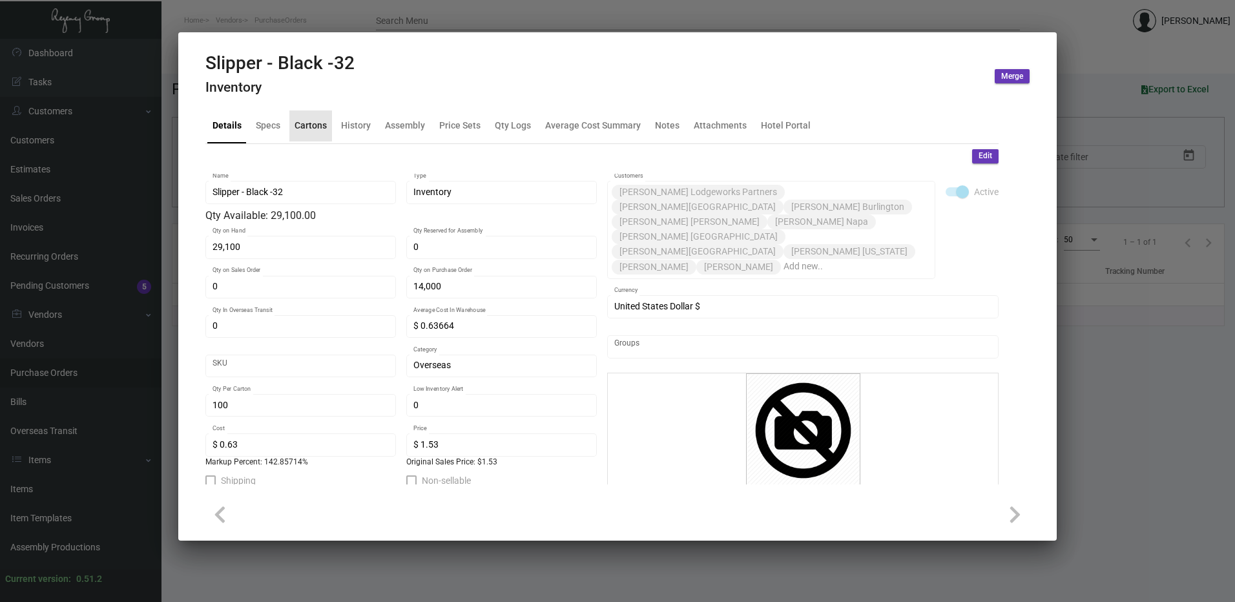
click at [303, 125] on div "Cartons" at bounding box center [310, 126] width 32 height 14
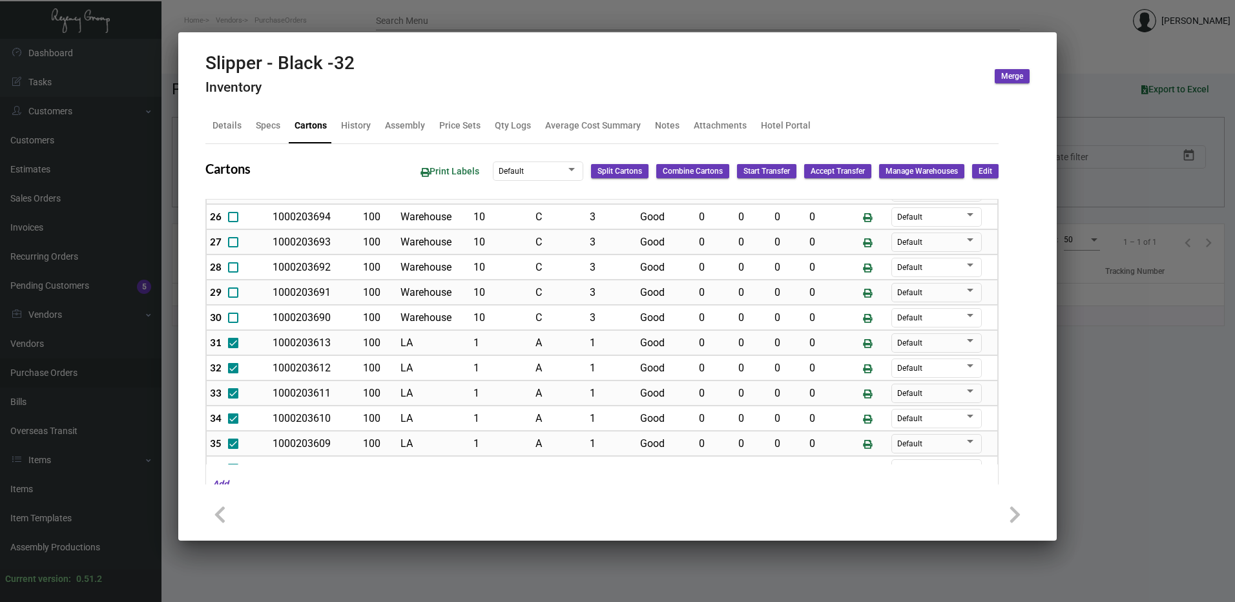
scroll to position [710, 0]
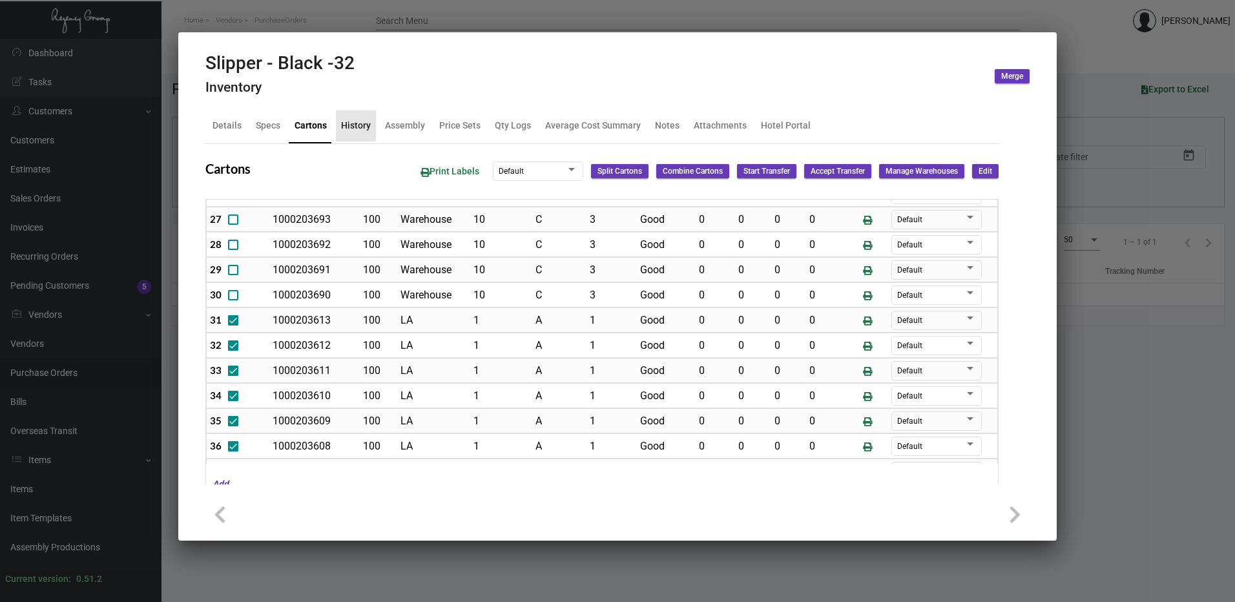
click at [368, 125] on div "History" at bounding box center [356, 126] width 30 height 14
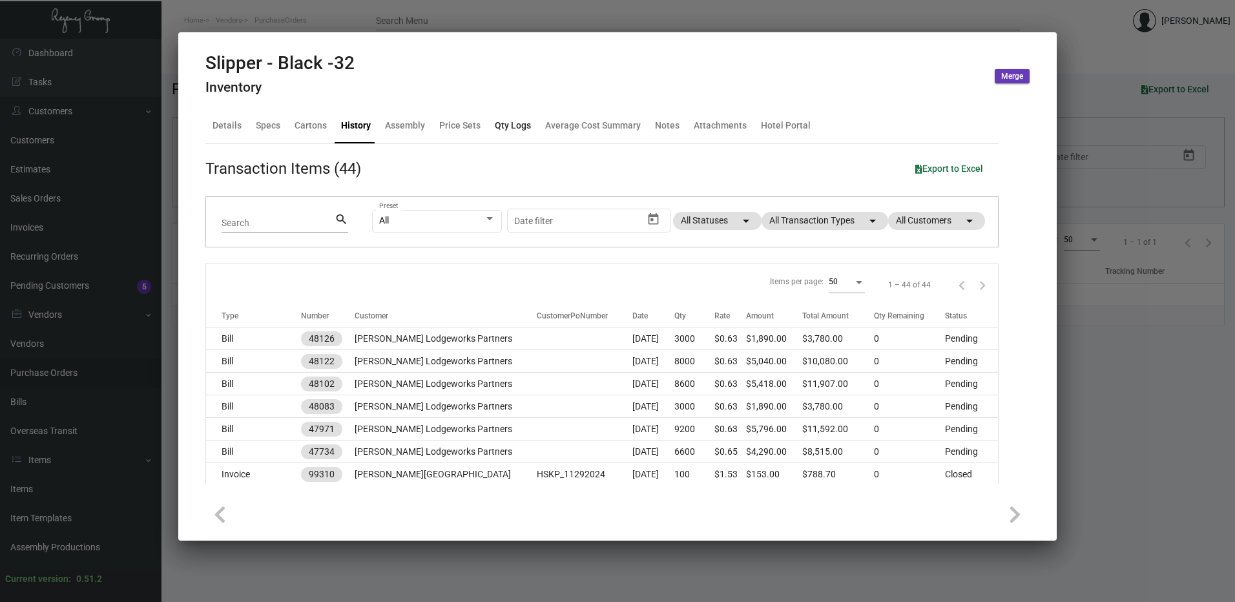
drag, startPoint x: 493, startPoint y: 130, endPoint x: 507, endPoint y: 132, distance: 14.9
click at [495, 130] on div "Qty Logs" at bounding box center [513, 126] width 36 height 14
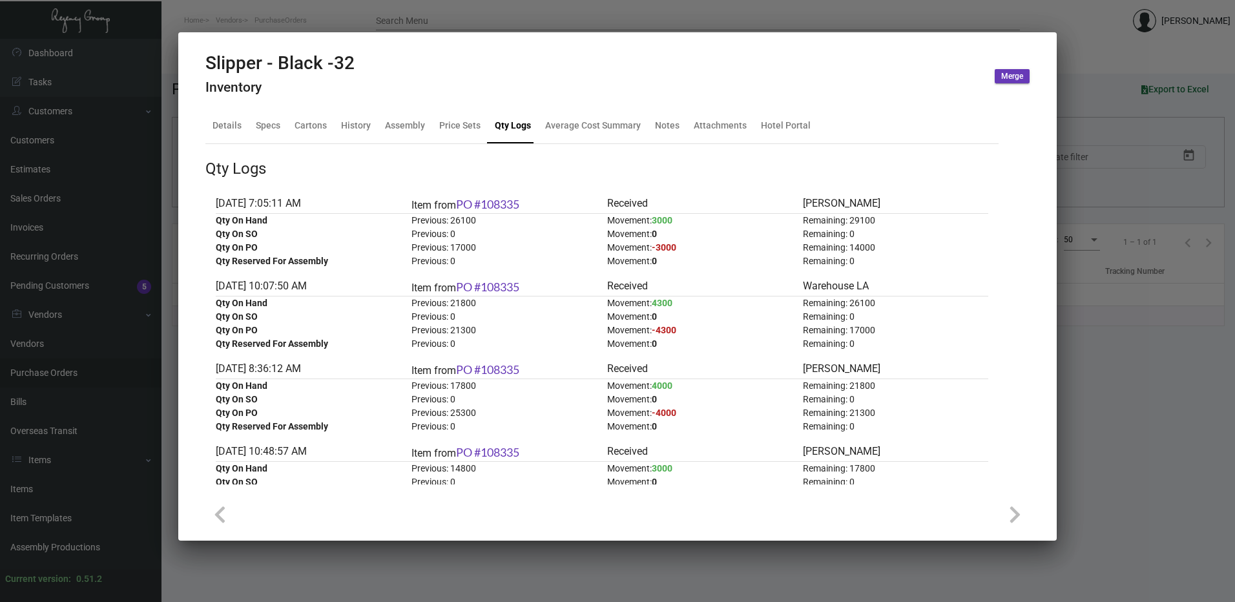
click at [661, 303] on span "4300" at bounding box center [661, 303] width 21 height 10
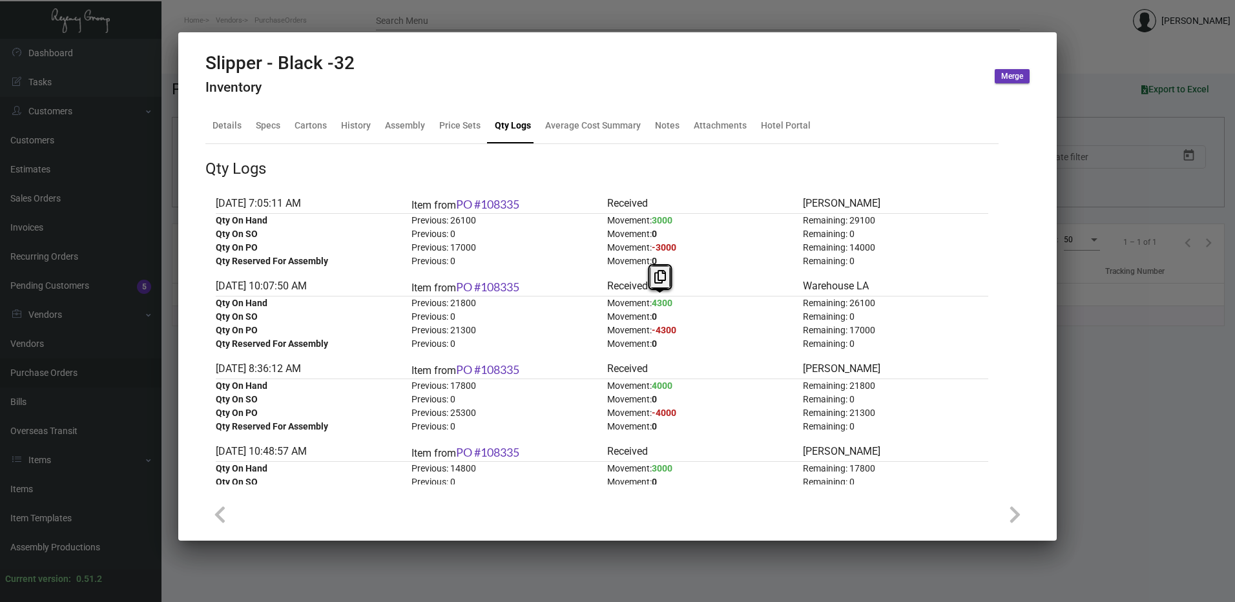
drag, startPoint x: 661, startPoint y: 303, endPoint x: 686, endPoint y: 302, distance: 25.8
click at [686, 302] on div "Movement: 4300" at bounding box center [699, 303] width 185 height 14
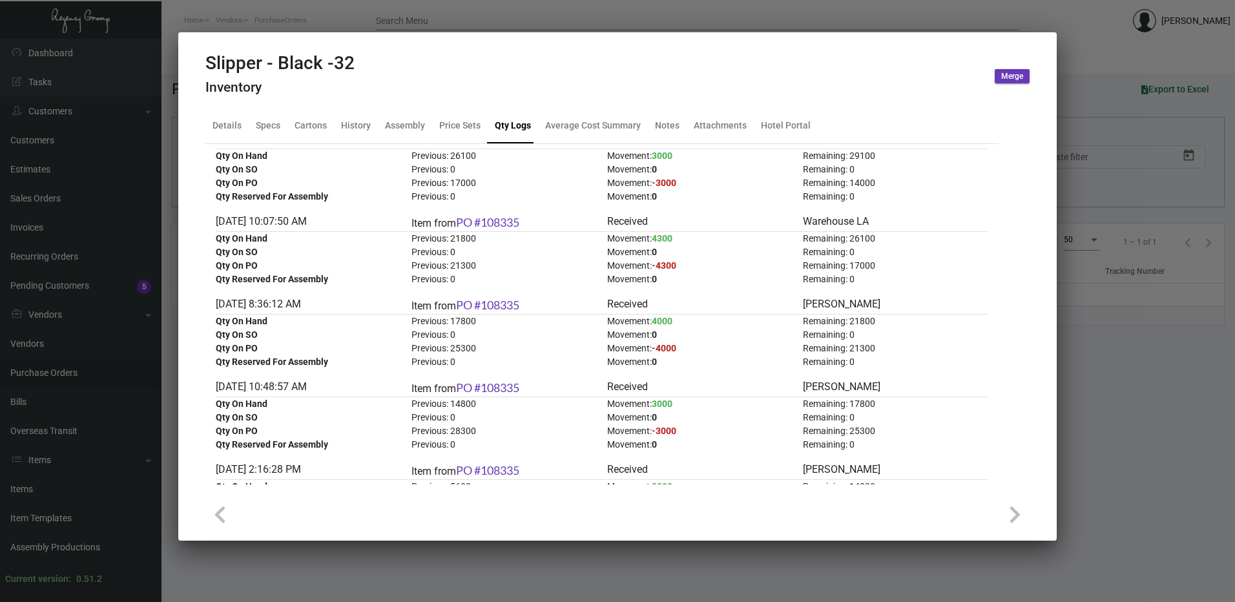
scroll to position [0, 0]
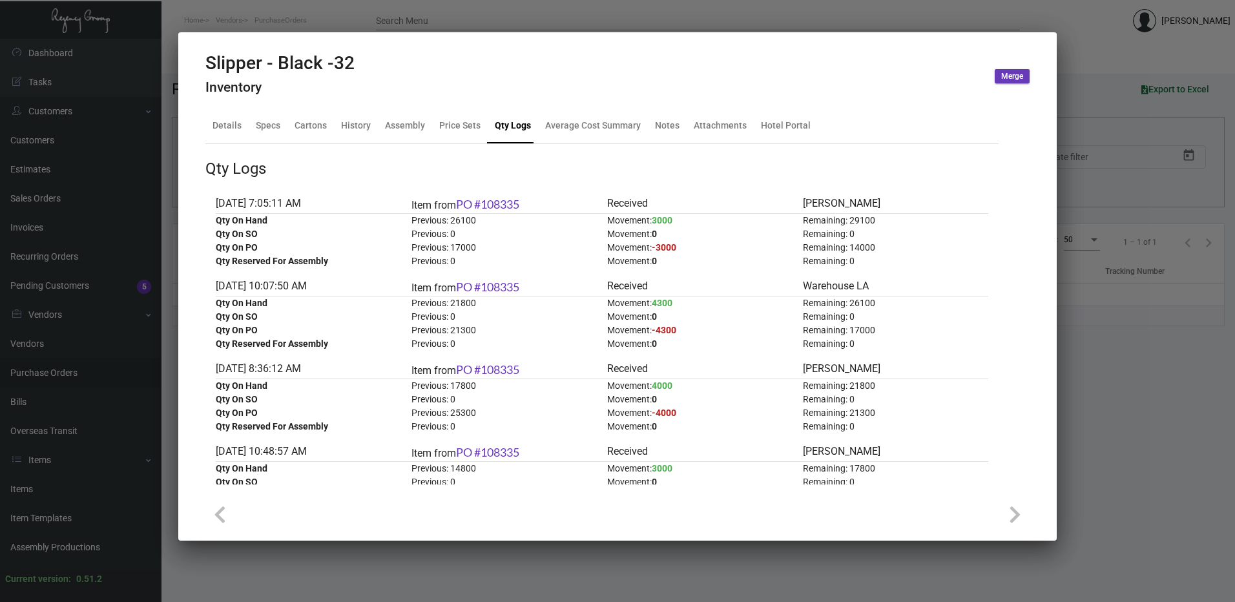
click at [665, 302] on span "4300" at bounding box center [661, 303] width 21 height 10
drag, startPoint x: 665, startPoint y: 302, endPoint x: 679, endPoint y: 302, distance: 14.2
click at [679, 302] on div "Movement: 4300" at bounding box center [699, 303] width 185 height 14
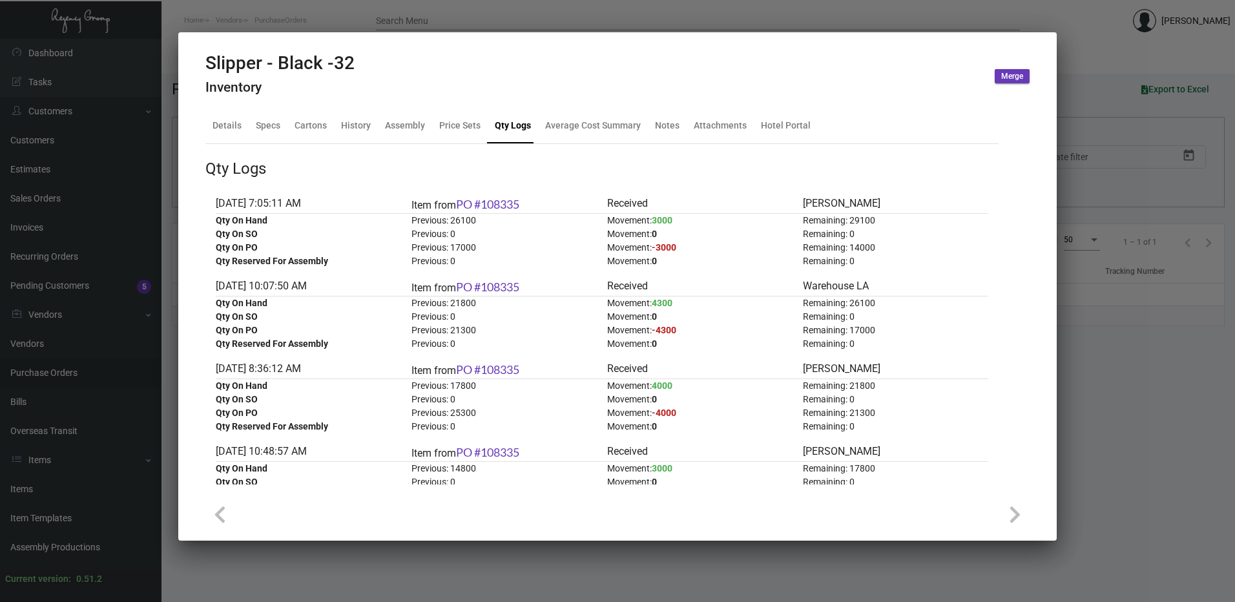
click at [661, 302] on span "4300" at bounding box center [661, 303] width 21 height 10
drag, startPoint x: 661, startPoint y: 302, endPoint x: 688, endPoint y: 305, distance: 26.7
click at [688, 305] on div "Movement: 4300" at bounding box center [699, 303] width 185 height 14
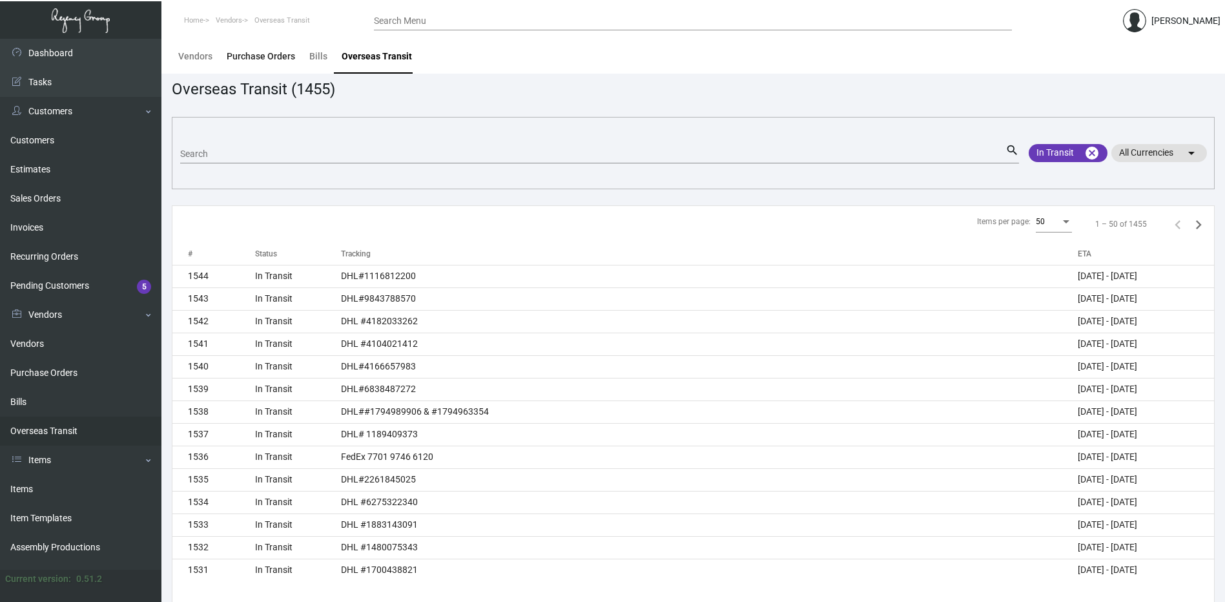
click at [256, 60] on div "Purchase Orders" at bounding box center [261, 57] width 68 height 14
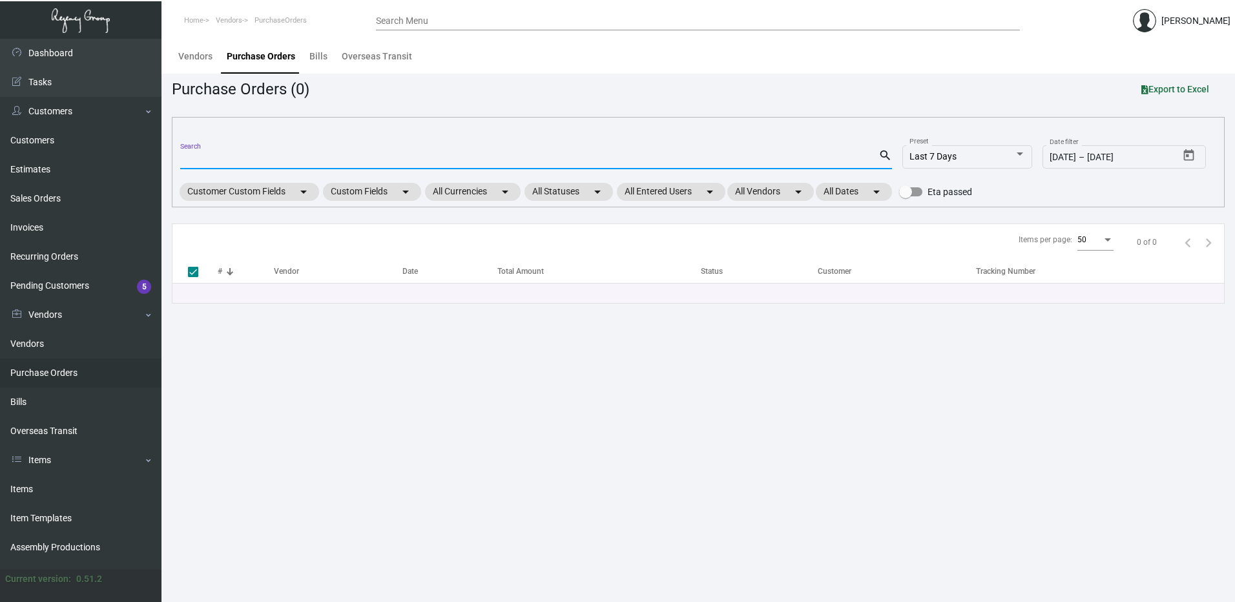
click at [260, 156] on input "Search" at bounding box center [529, 159] width 698 height 10
paste input "108335"
type input "108335"
checkbox input "false"
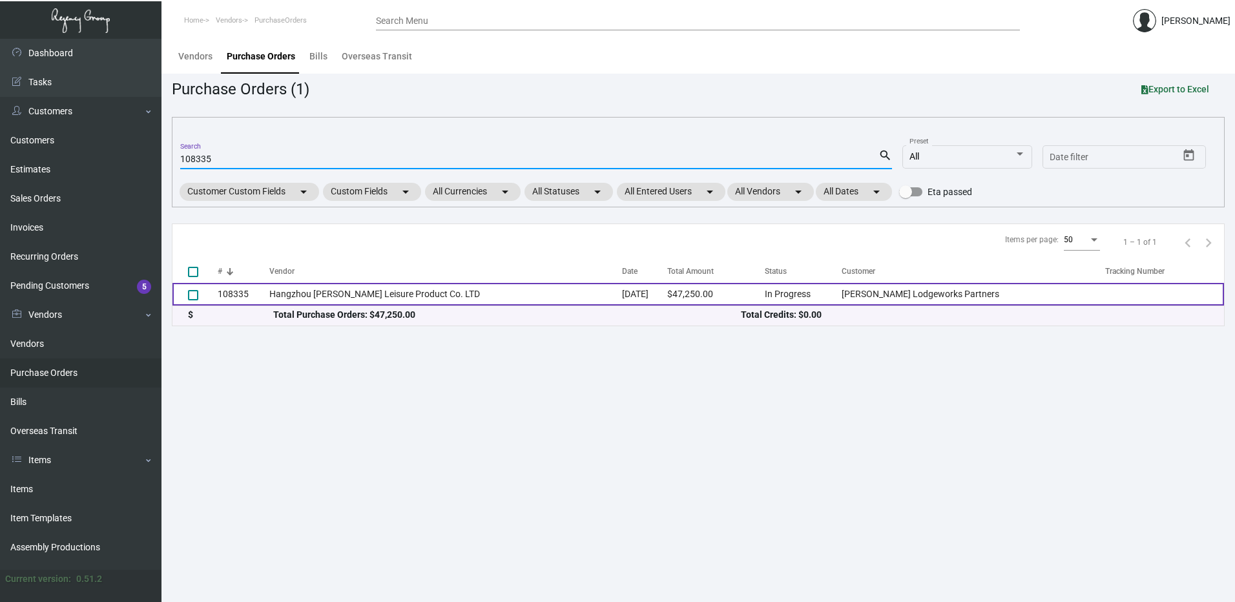
type input "108335"
click at [263, 295] on td "108335" at bounding box center [244, 294] width 52 height 23
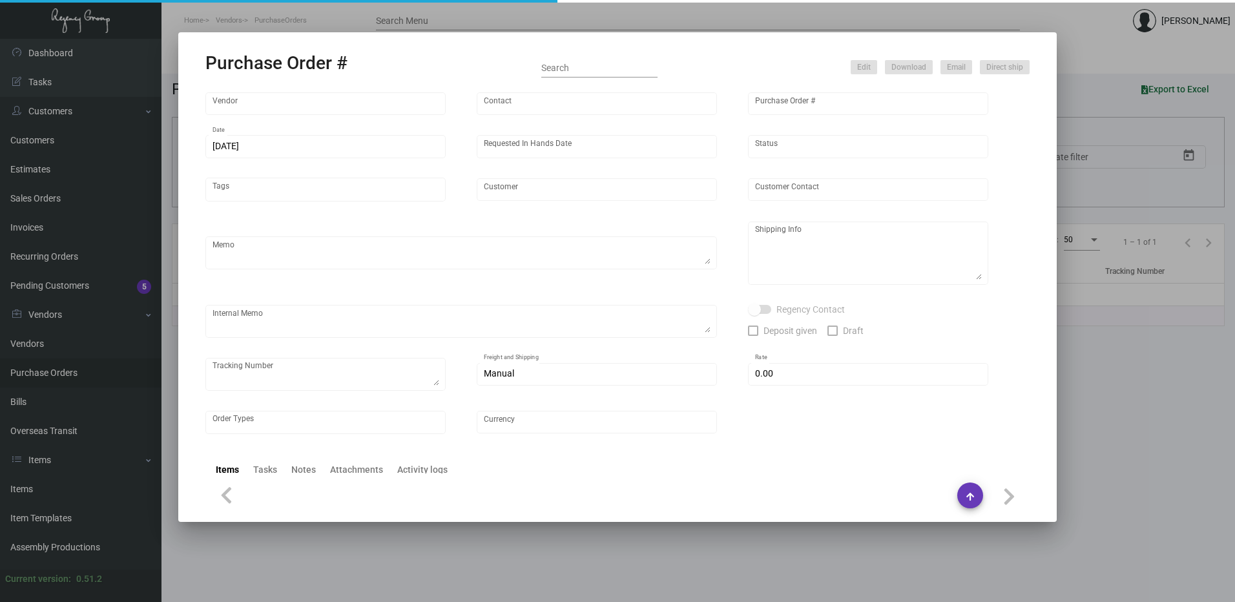
type input "Hangzhou [PERSON_NAME] Leisure Product Co. LTD"
type input "[PERSON_NAME]"
type input "108335"
type input "[DATE]"
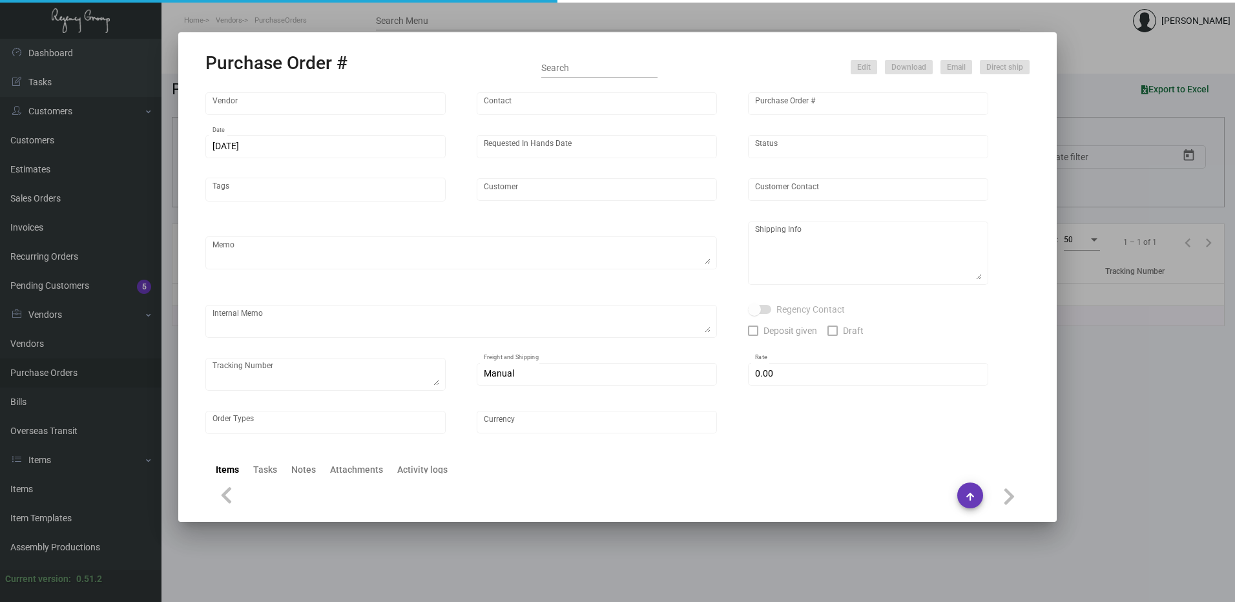
type input "[PERSON_NAME] Lodgeworks Partners"
type textarea "10K per color for the first batch, rest pending shipping instruction"
type textarea "Regency Group NJ - [PERSON_NAME] [STREET_ADDRESS]"
checkbox input "true"
type input "$ 0.00"
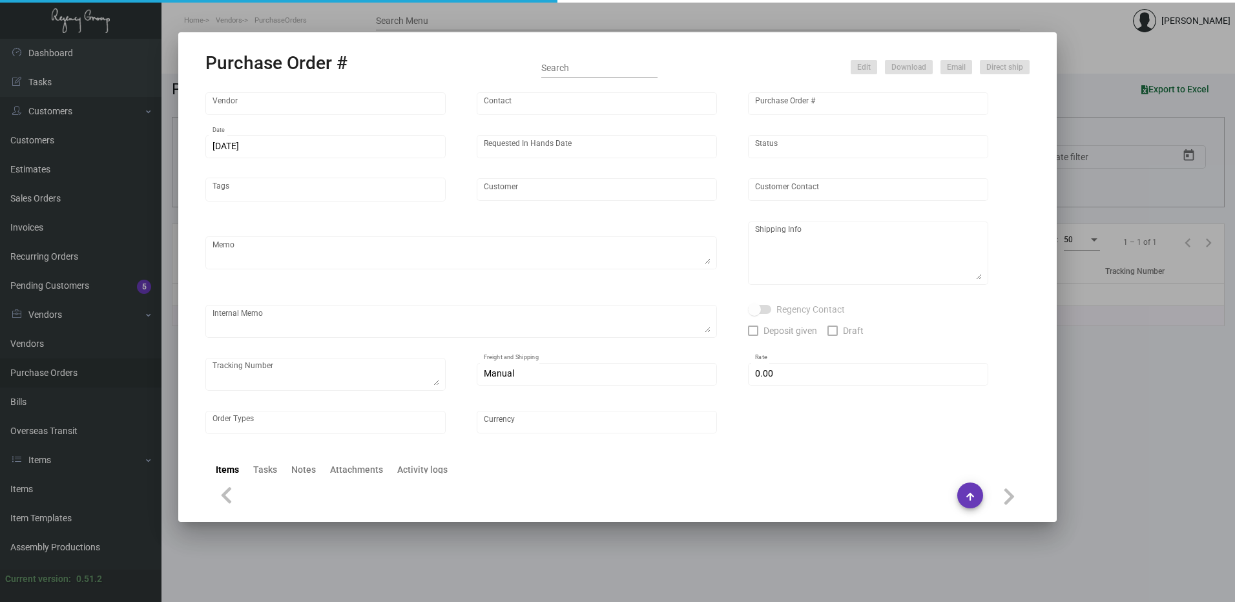
type input "United States Dollar $"
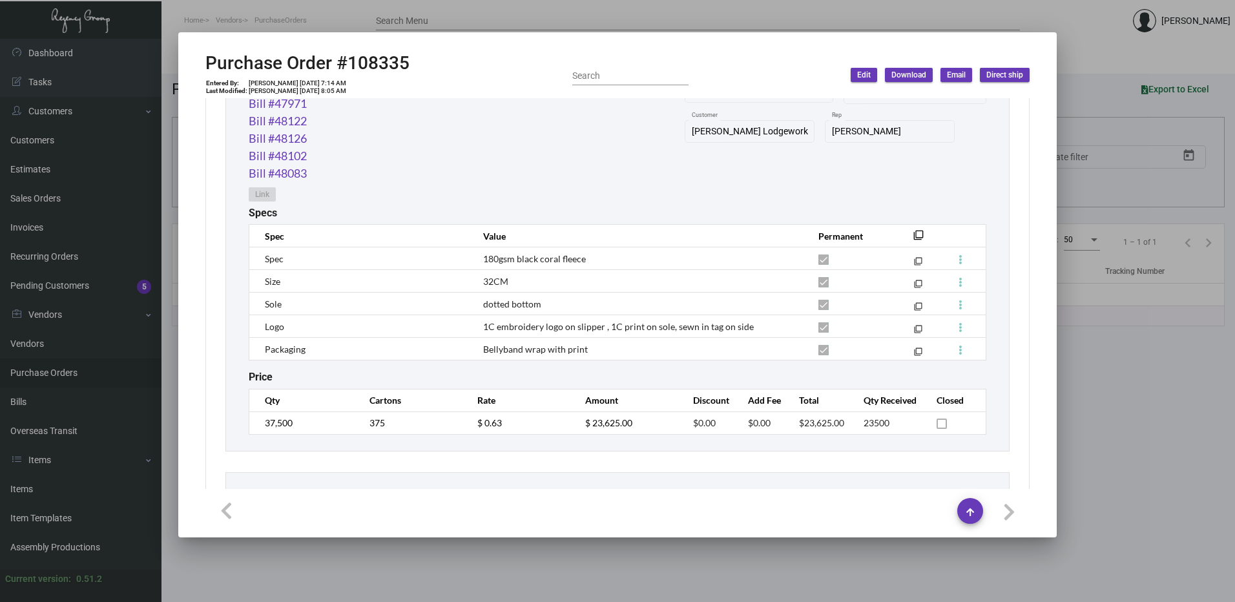
scroll to position [1033, 0]
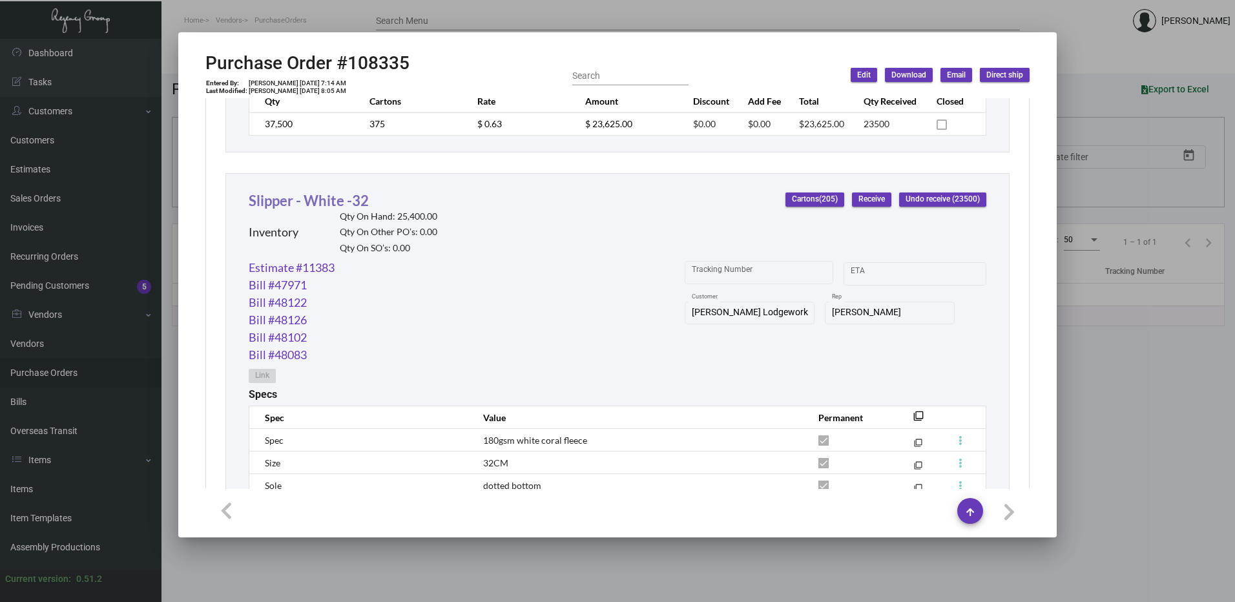
click at [323, 208] on link "Slipper - White -32" at bounding box center [309, 200] width 120 height 17
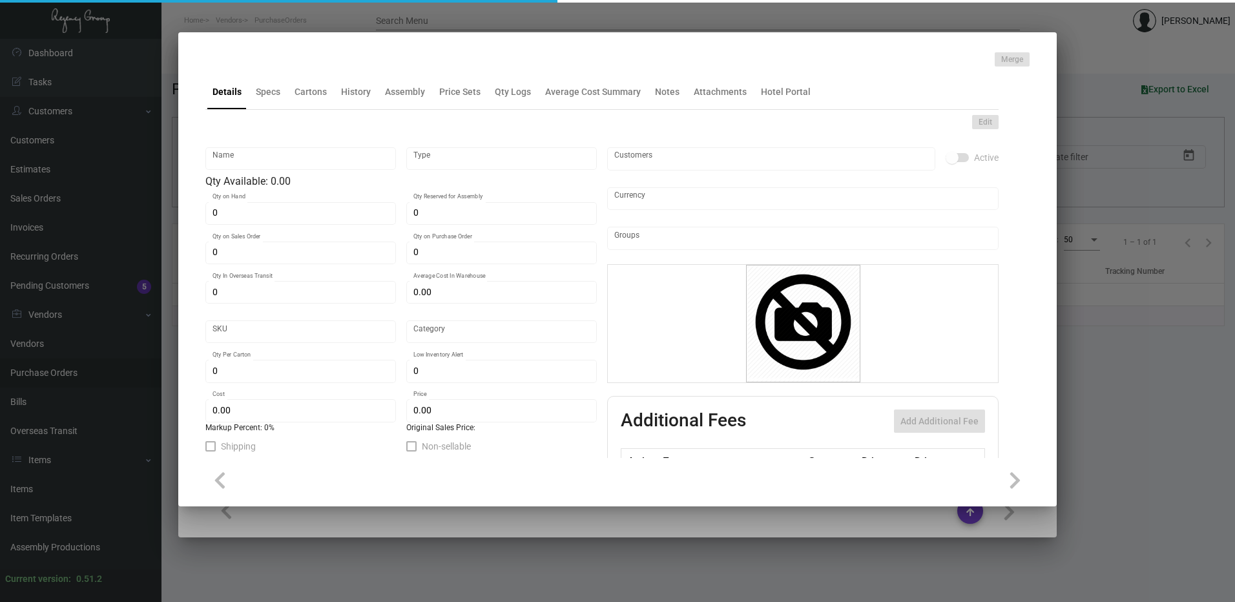
type input "Slipper - White -32"
type input "Inventory"
type input "25,400"
type input "14,000"
type input "$ 0.63664"
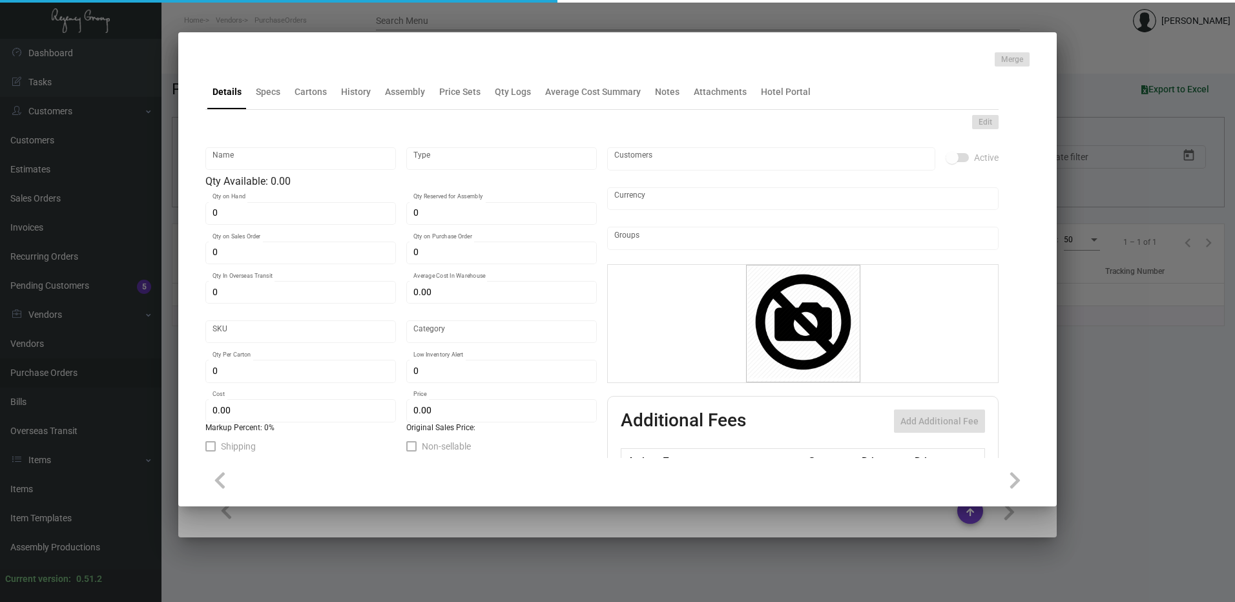
type input "Overseas"
type input "100"
type input "$ 0.63"
type input "$ 1.53"
type textarea "HR Slipper: Size #10 slipper, 1 size to fit all, black color cushion material ,…"
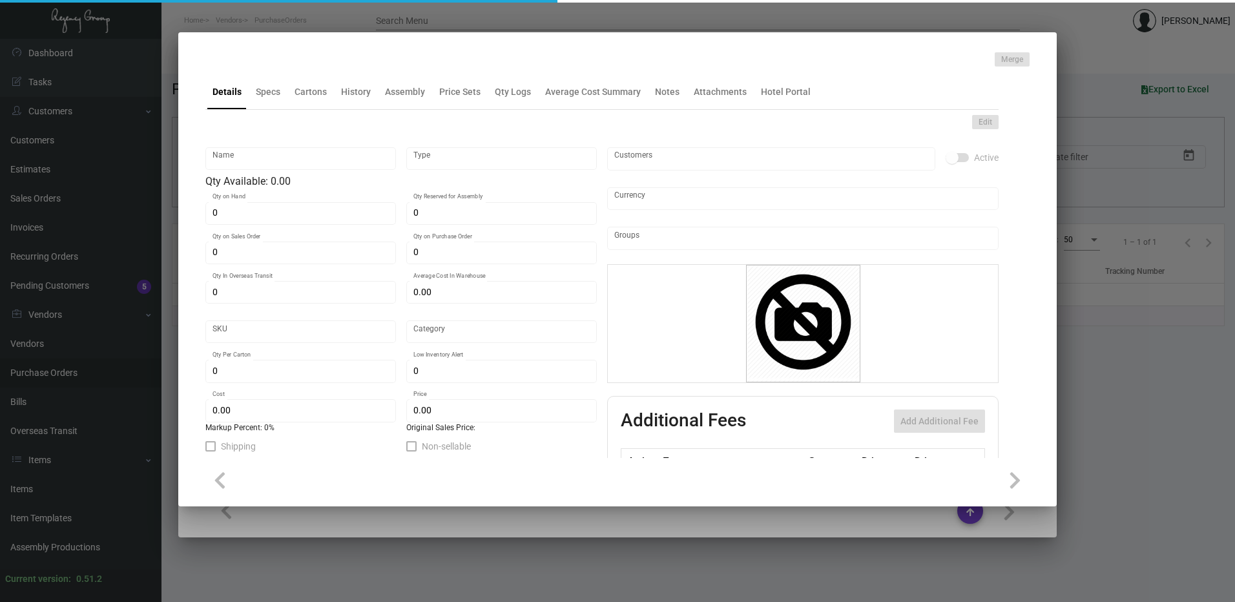
type textarea "HR Slipper: Size #10 slipper, 1 size to fit all, black color cushion material ,…"
checkbox input "true"
type input "United States Dollar $"
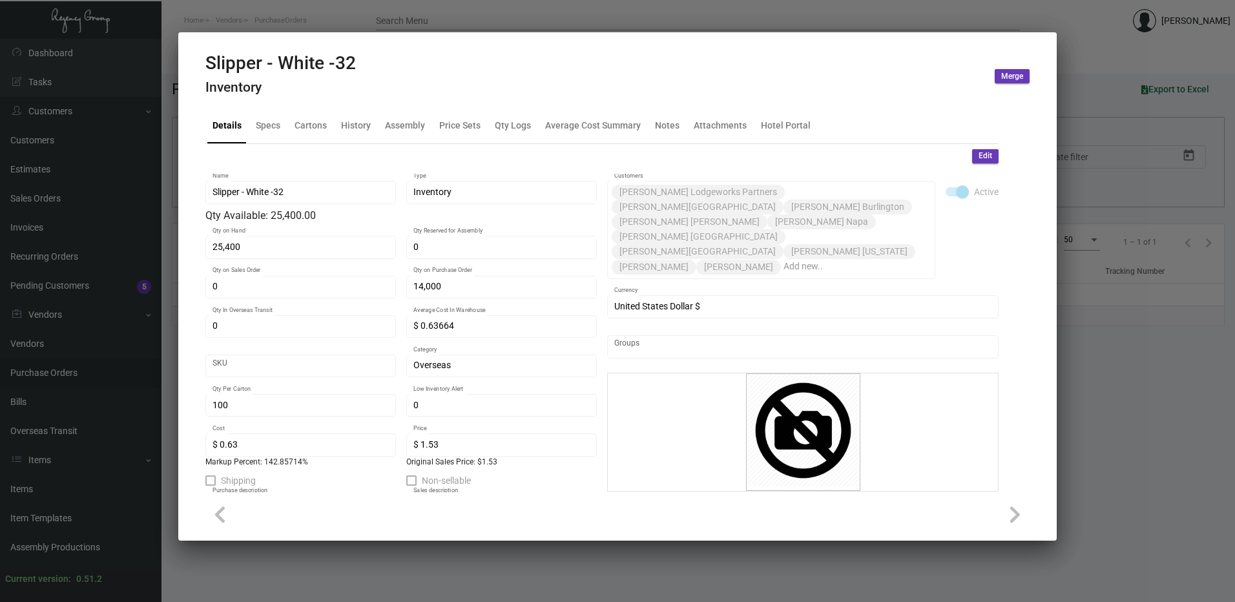
click at [332, 127] on div "Details Specs Cartons History Assembly Price Sets Qty Logs Average Cost Summary…" at bounding box center [601, 125] width 793 height 35
click at [331, 127] on div "Details Specs Cartons History Assembly Price Sets Qty Logs Average Cost Summary…" at bounding box center [601, 125] width 793 height 35
drag, startPoint x: 331, startPoint y: 127, endPoint x: 323, endPoint y: 127, distance: 8.4
click at [323, 127] on div "Cartons" at bounding box center [310, 126] width 32 height 14
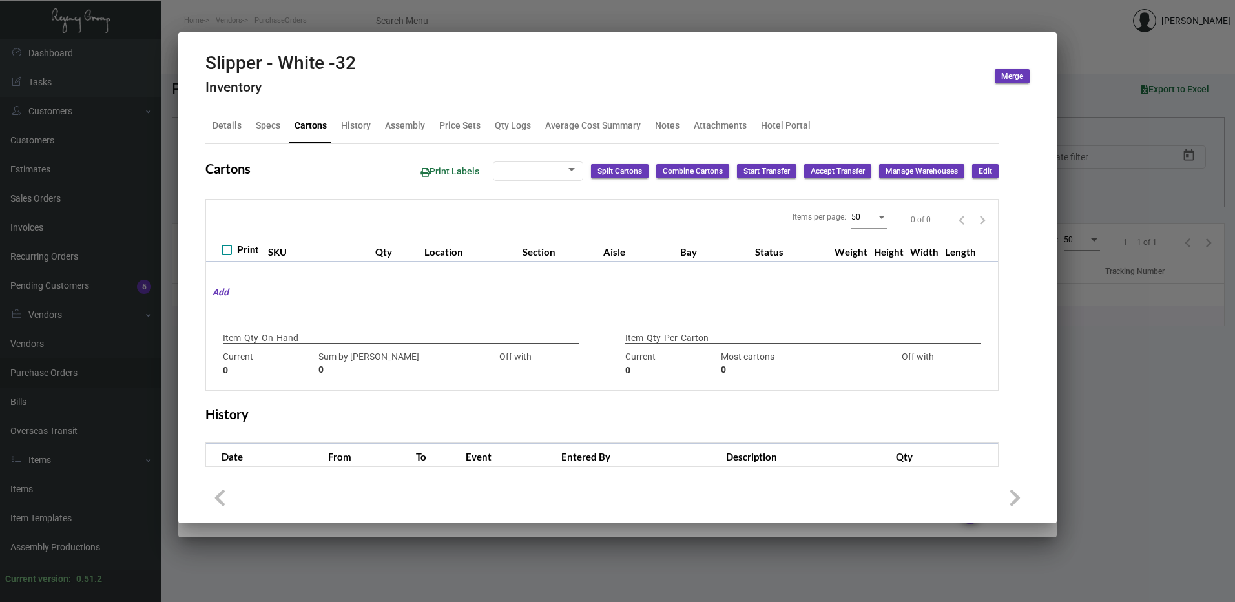
type input "25,400"
type input "5000"
type input "+20400"
type input "100"
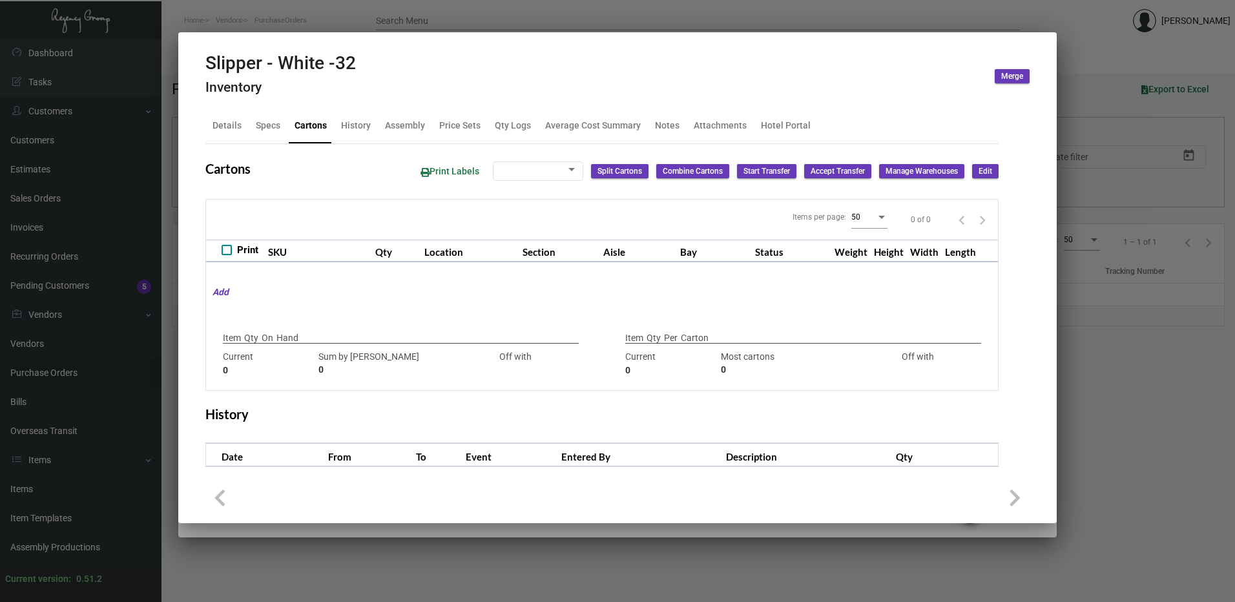
type input "0"
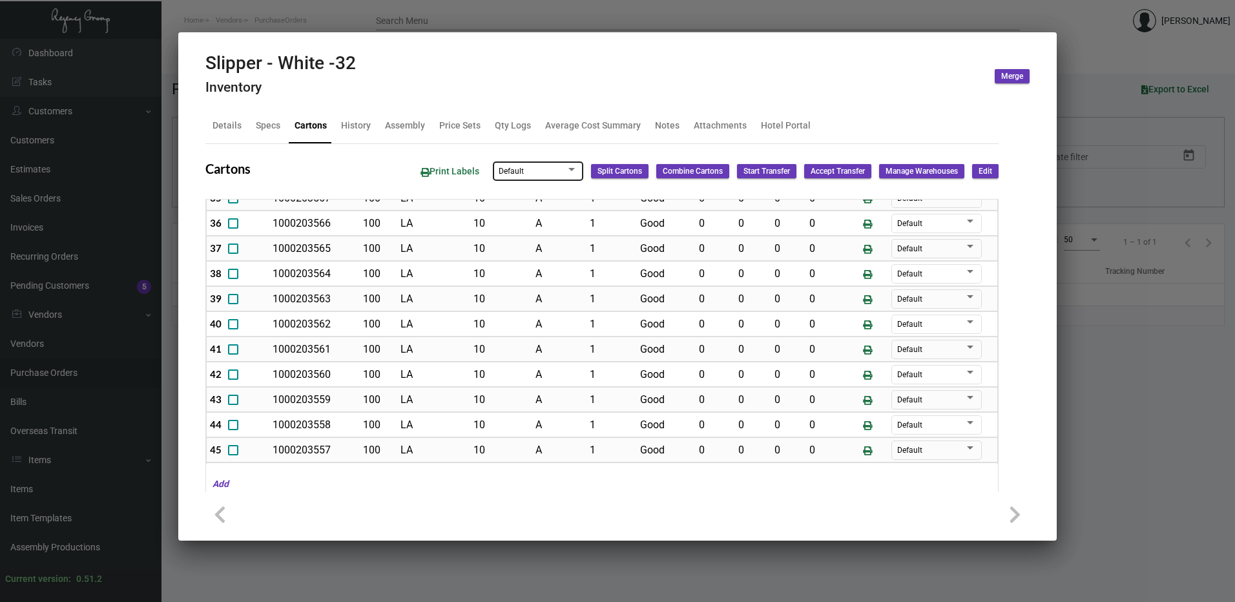
scroll to position [546, 0]
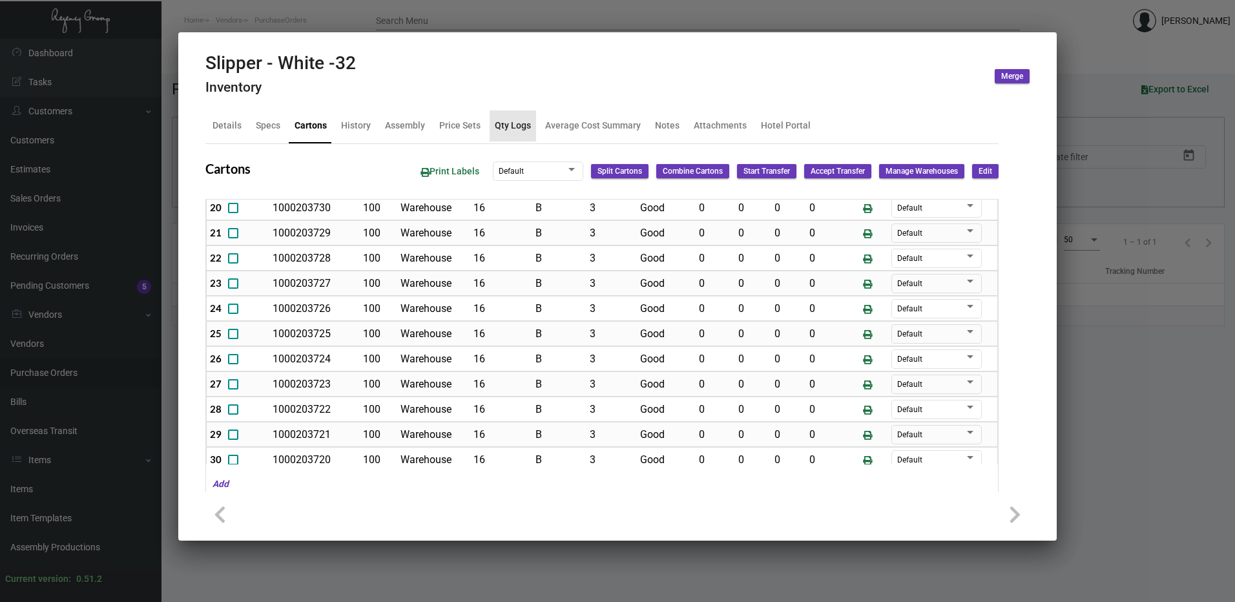
click at [509, 119] on div "Qty Logs" at bounding box center [513, 126] width 36 height 14
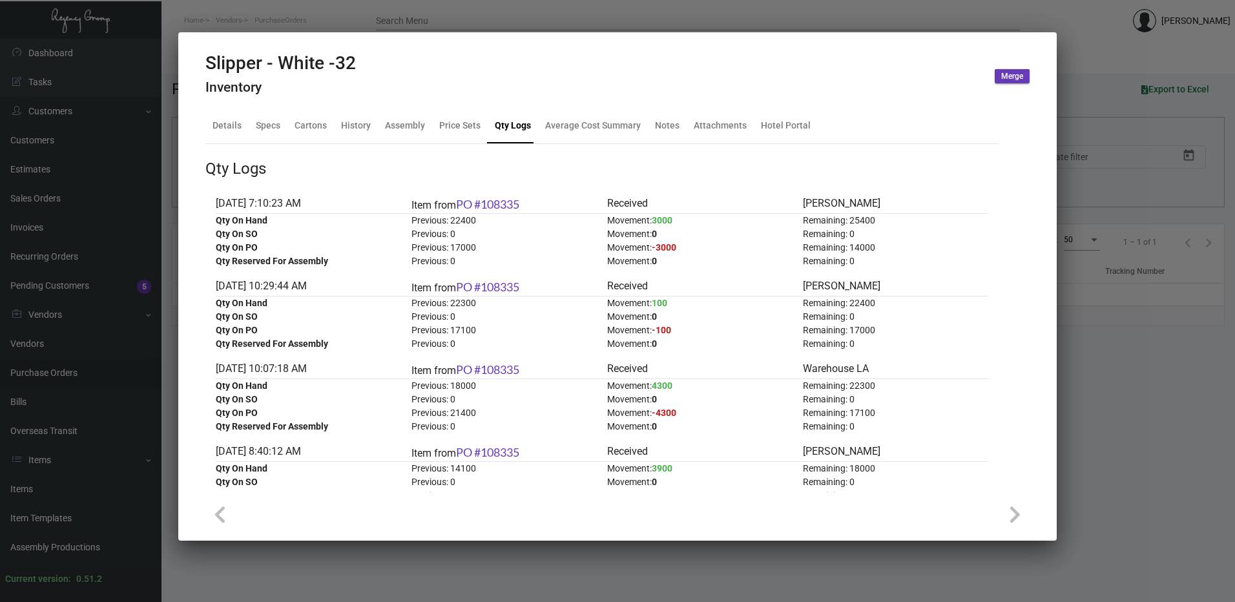
click at [371, 161] on div "Qty Logs" at bounding box center [601, 168] width 793 height 23
